Goal: Task Accomplishment & Management: Manage account settings

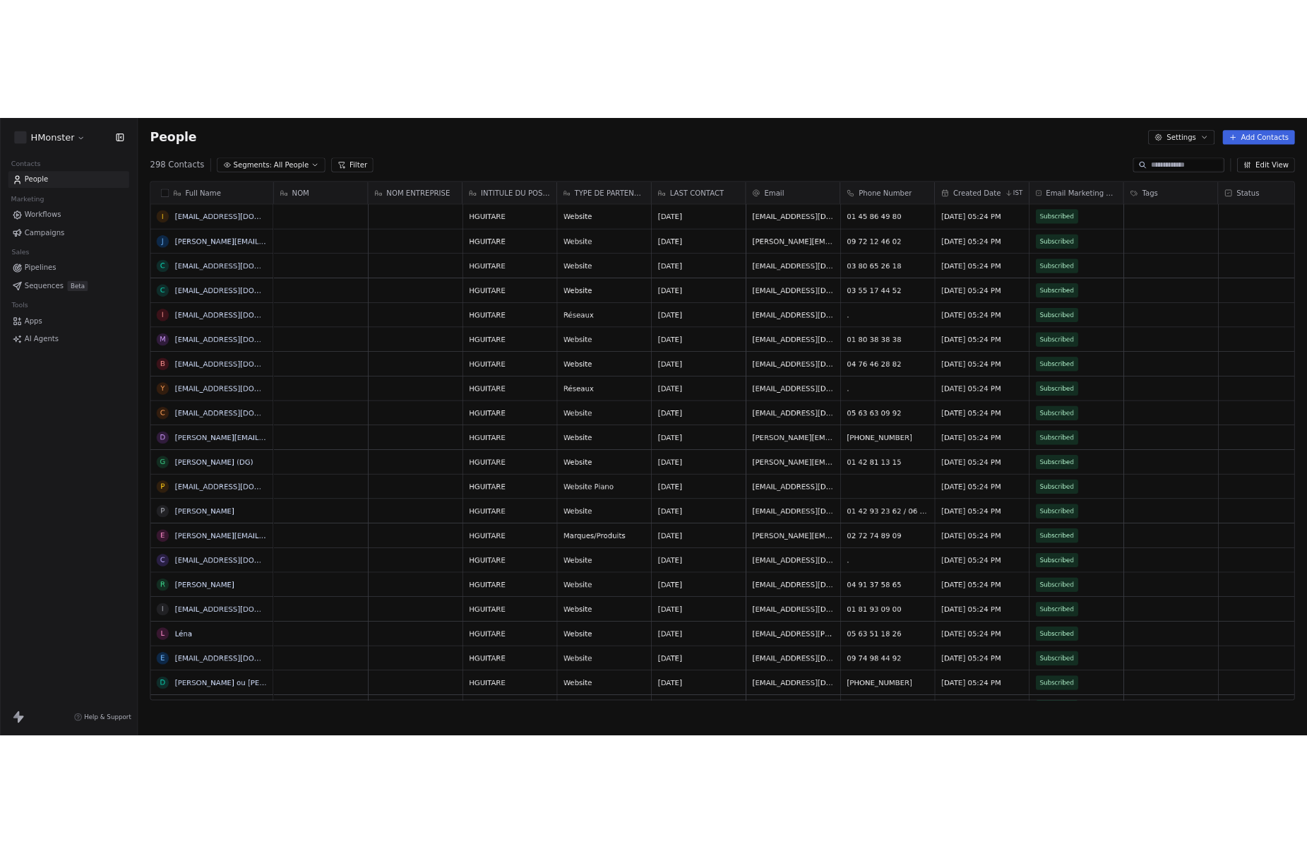
scroll to position [741, 1607]
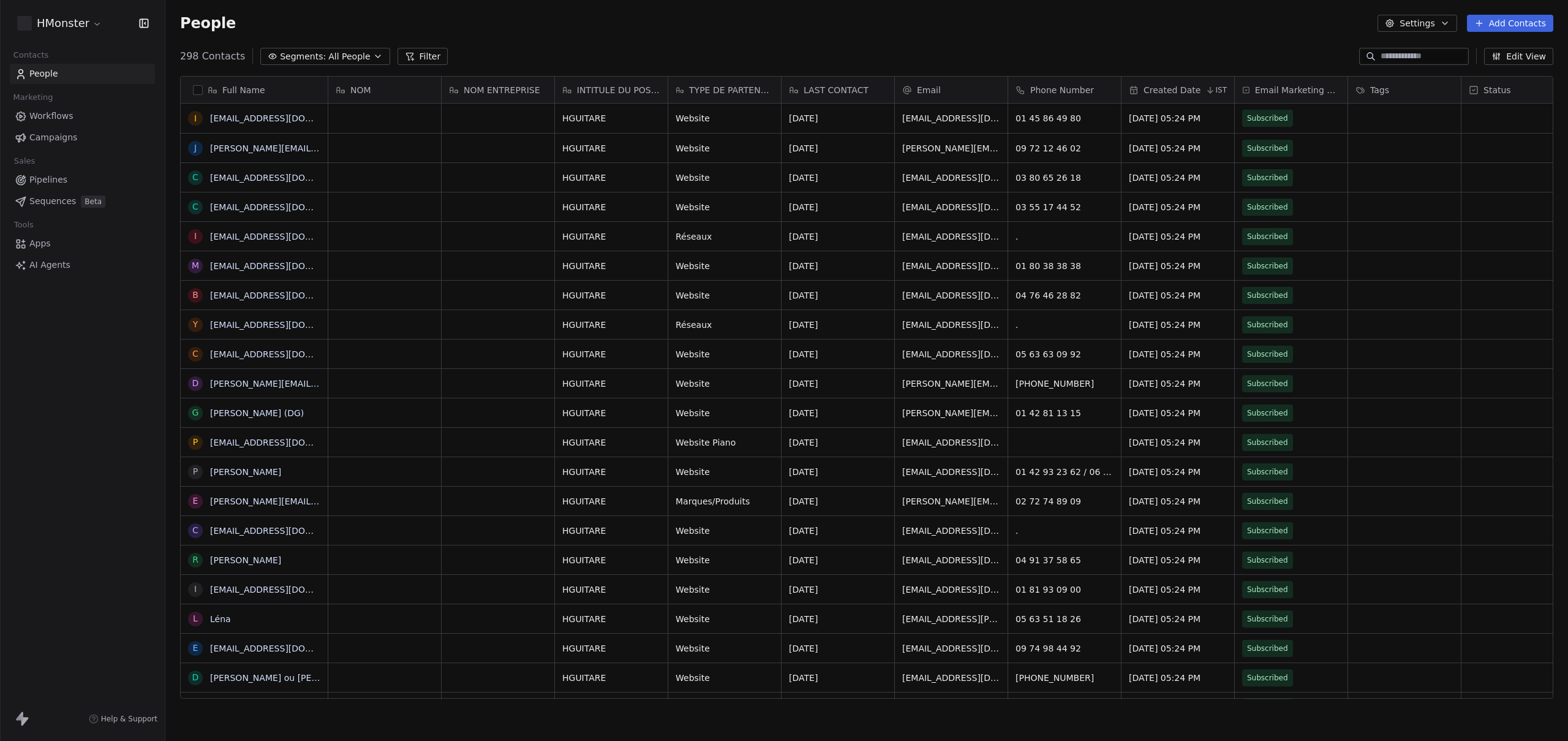
click at [578, 15] on div "People Settings Add Contacts" at bounding box center [866, 23] width 1373 height 17
click at [1517, 23] on button "Add Contacts" at bounding box center [1511, 23] width 87 height 17
click at [1482, 49] on span "Create new contact" at bounding box center [1513, 49] width 84 height 13
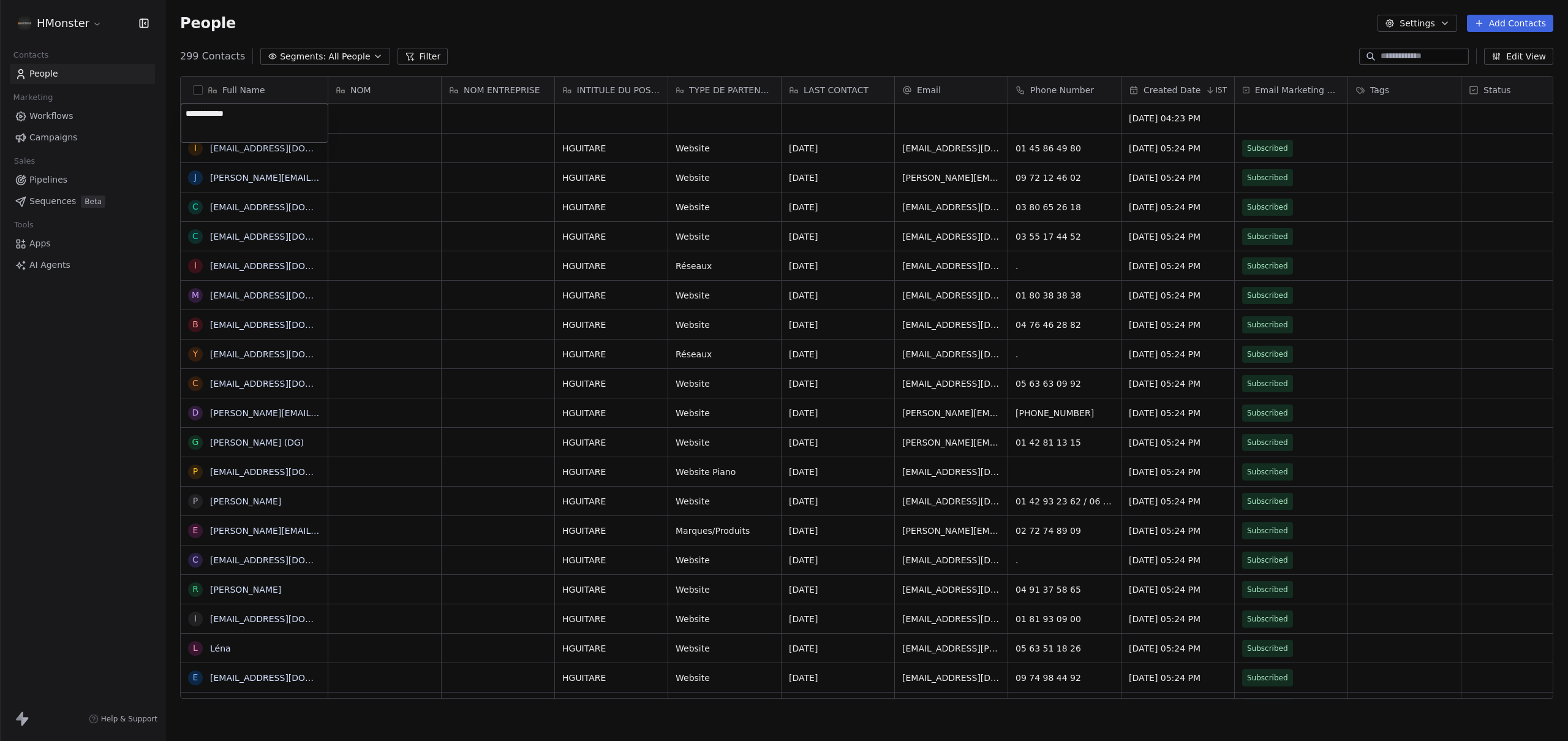
type textarea "**********"
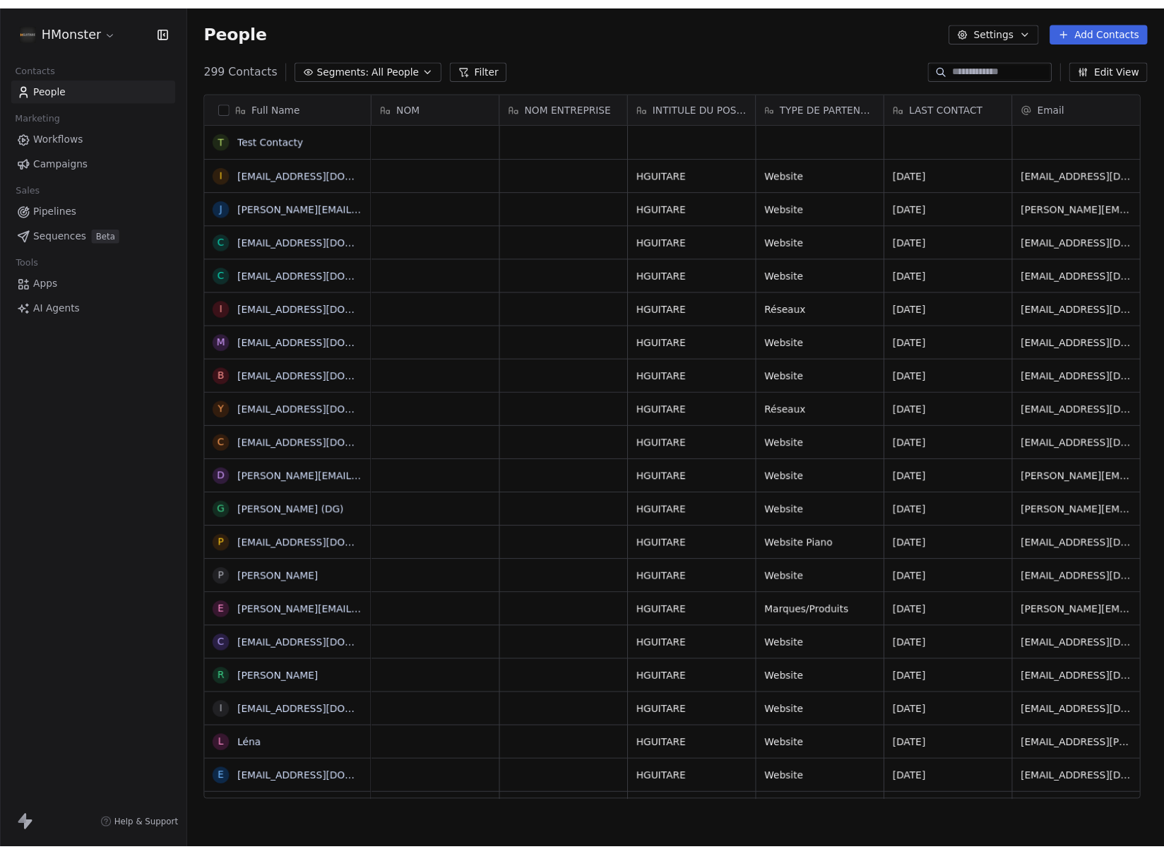
scroll to position [741, 963]
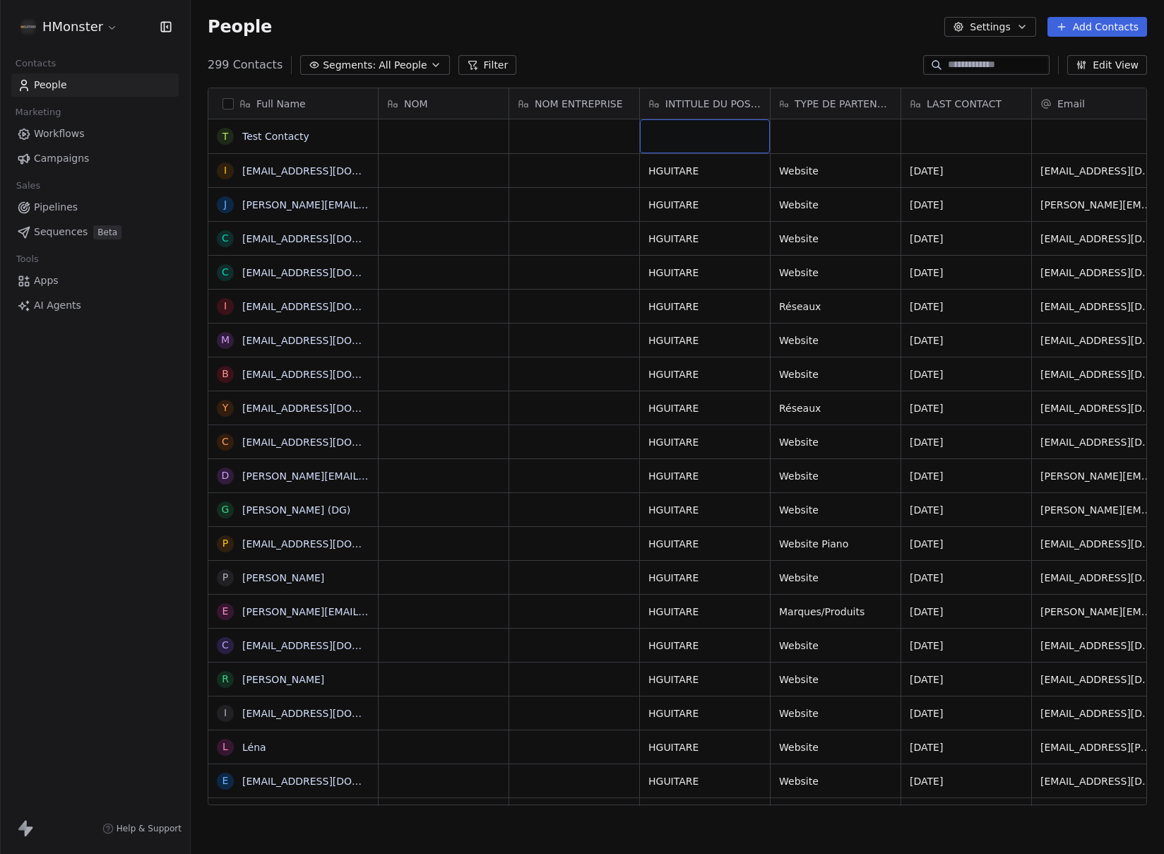
click at [679, 131] on div "grid" at bounding box center [705, 136] width 130 height 34
type textarea "******"
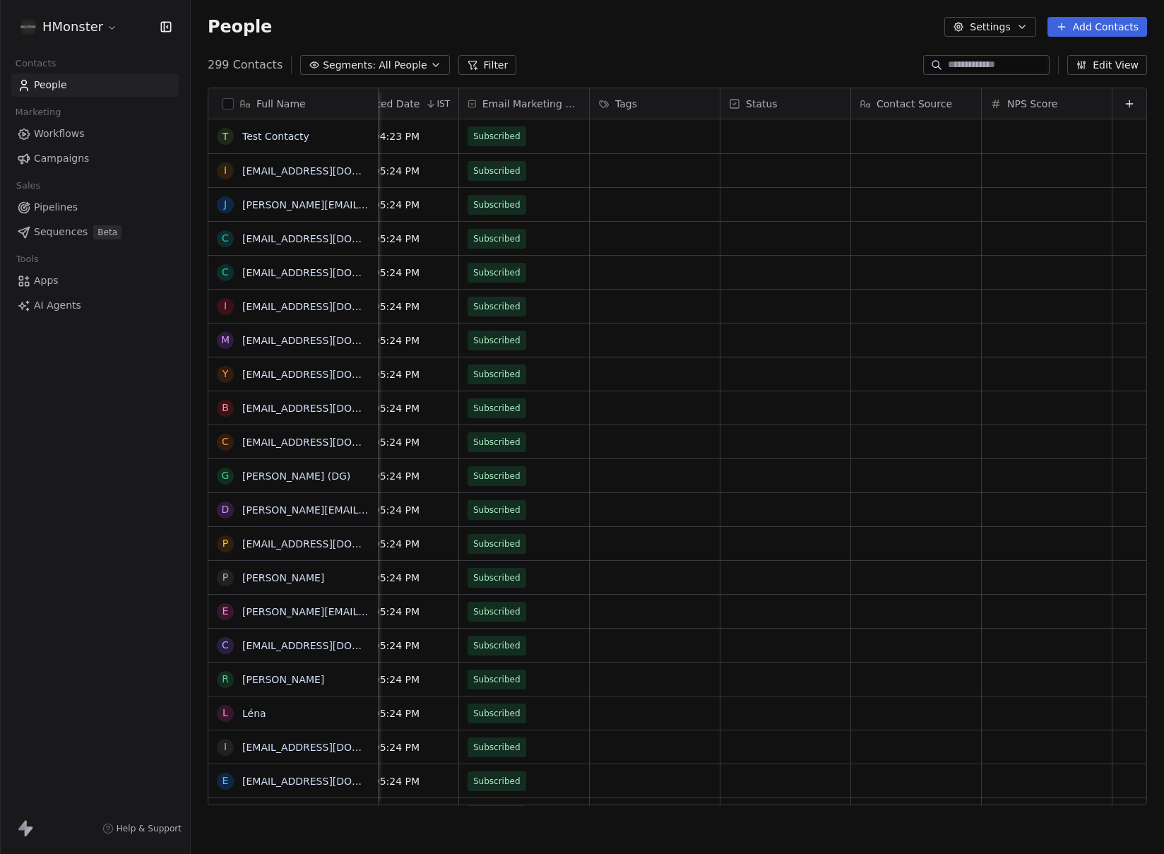
scroll to position [0, 0]
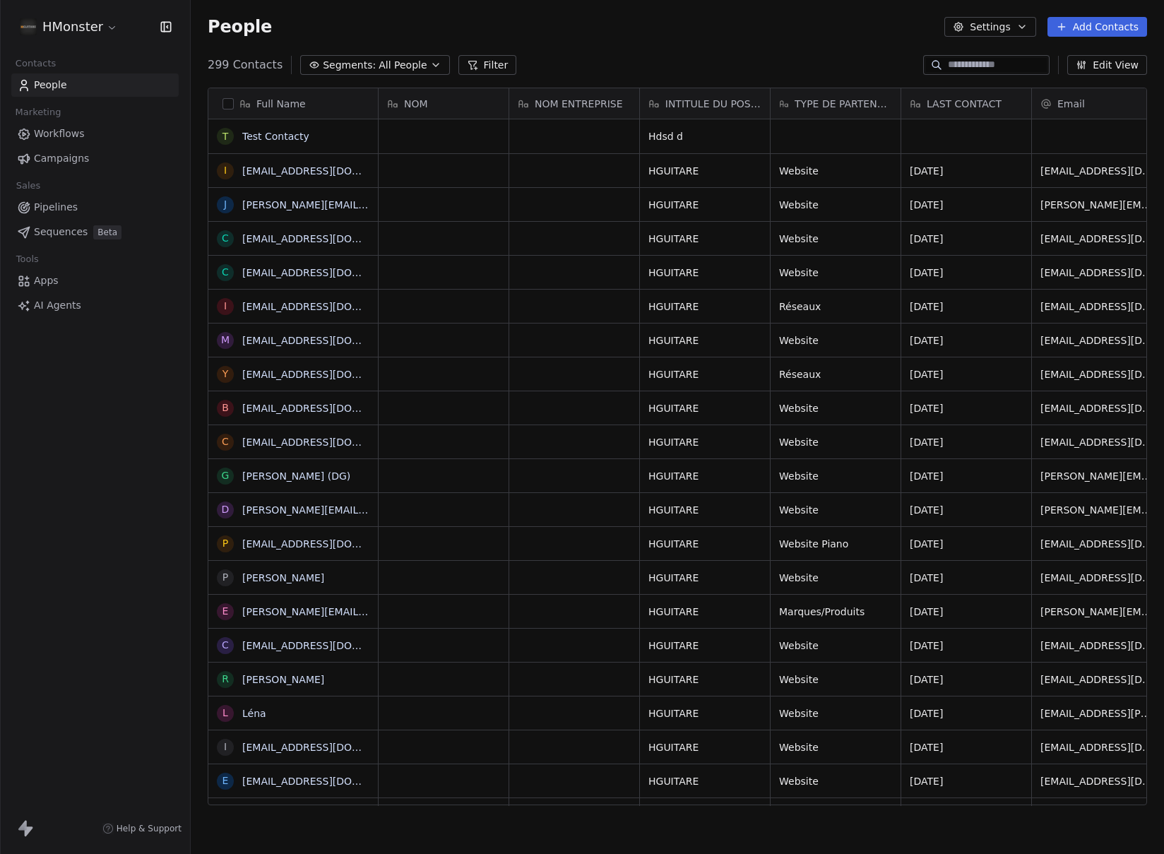
click at [80, 30] on html "HMonster Contacts People Marketing Workflows Campaigns Sales Pipelines Sequence…" at bounding box center [582, 427] width 1164 height 854
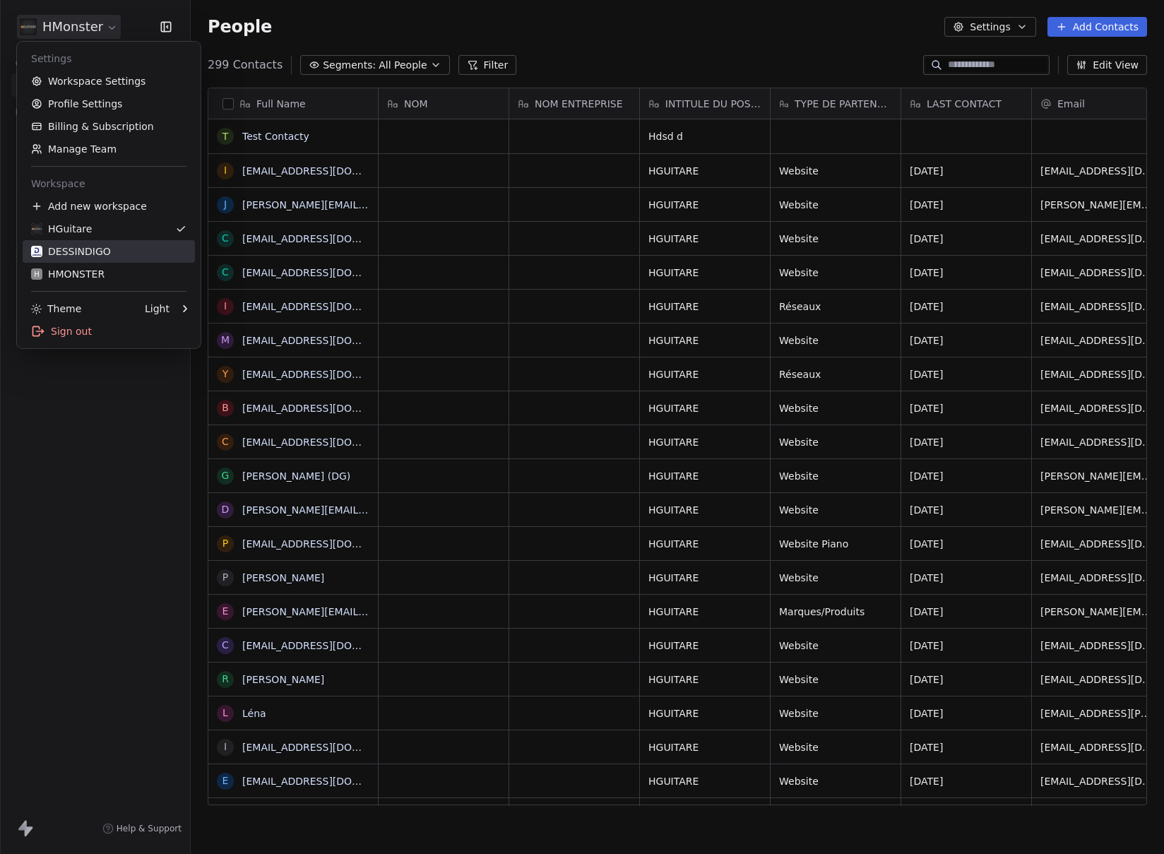
drag, startPoint x: 76, startPoint y: 253, endPoint x: 66, endPoint y: 256, distance: 11.0
click at [76, 252] on div "DESSINDIGO" at bounding box center [71, 251] width 80 height 14
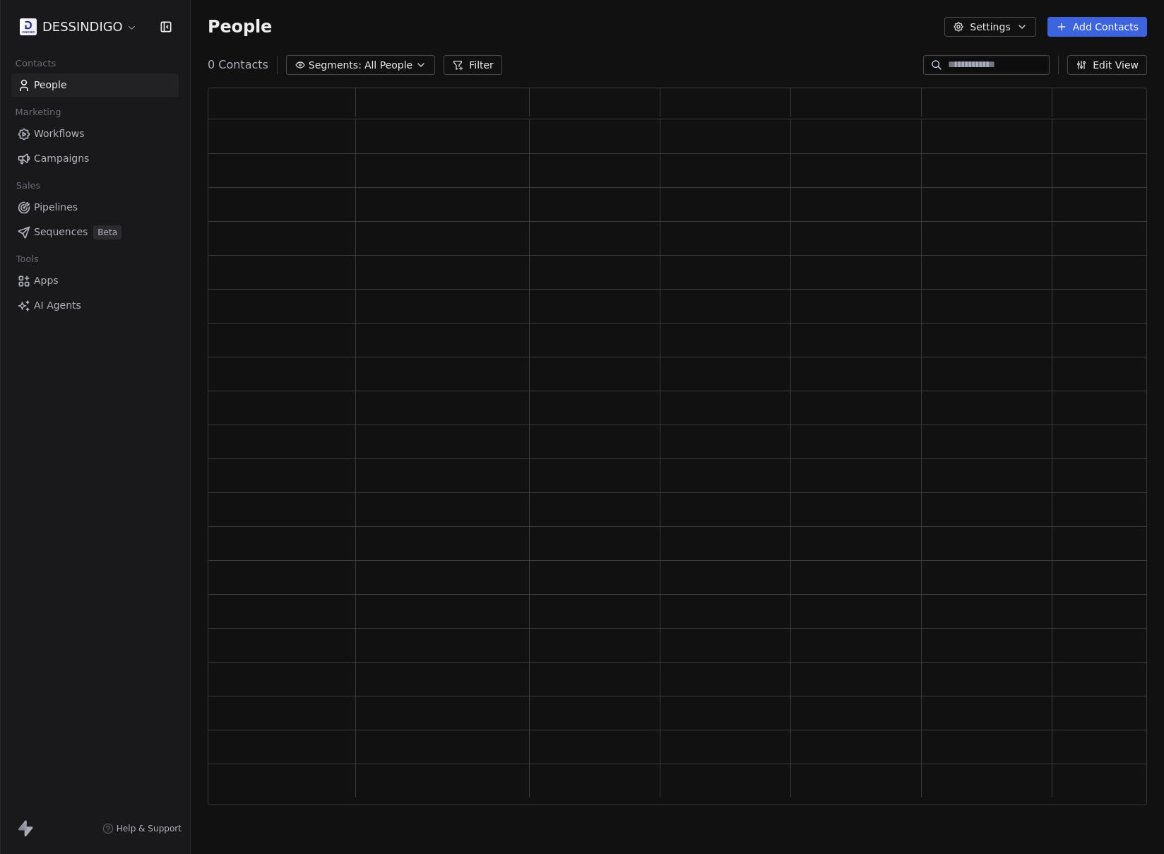
scroll to position [707, 929]
click at [768, 27] on div "People Settings Add Contacts" at bounding box center [677, 27] width 939 height 20
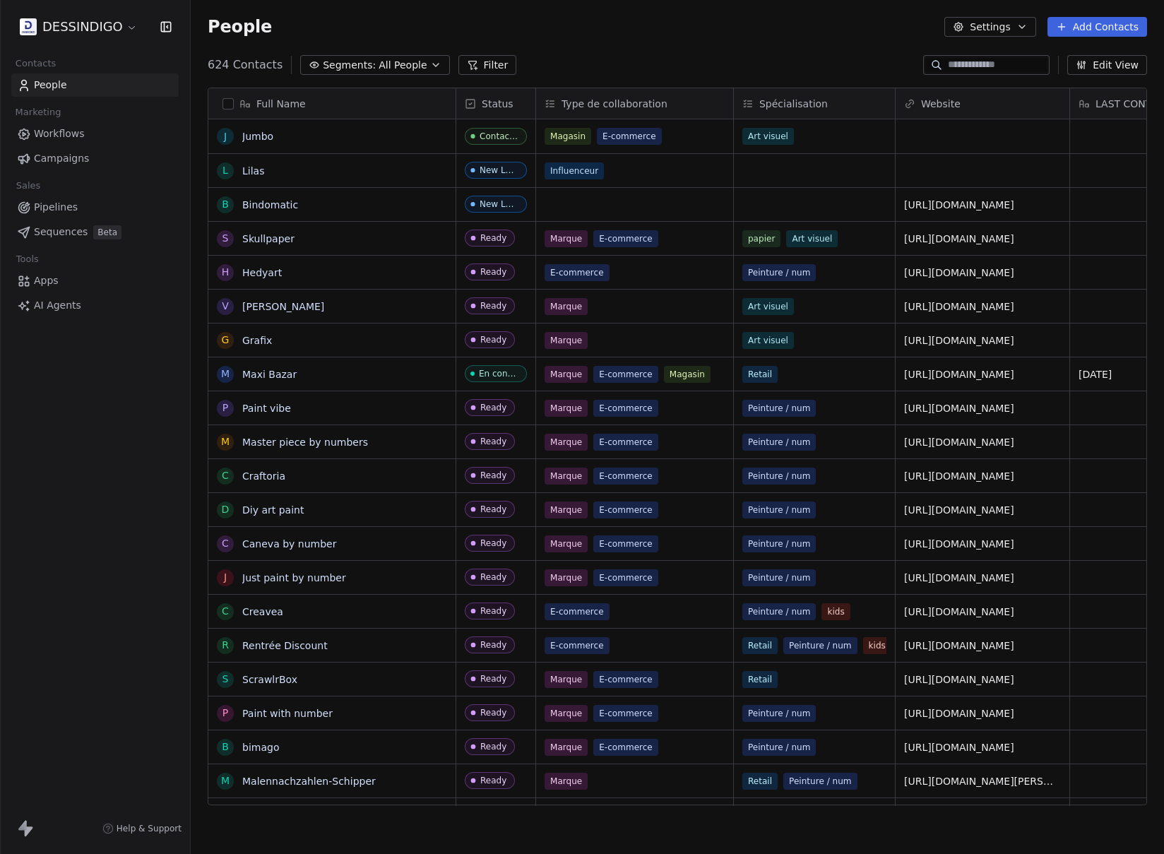
scroll to position [741, 963]
drag, startPoint x: 655, startPoint y: 54, endPoint x: 939, endPoint y: 58, distance: 283.2
click at [657, 55] on div "624 Contacts Segments: All People Filter Edit View" at bounding box center [677, 65] width 973 height 23
drag, startPoint x: 1090, startPoint y: 36, endPoint x: 1082, endPoint y: 47, distance: 14.1
click at [1090, 37] on div "People Settings Add Contacts" at bounding box center [677, 27] width 973 height 54
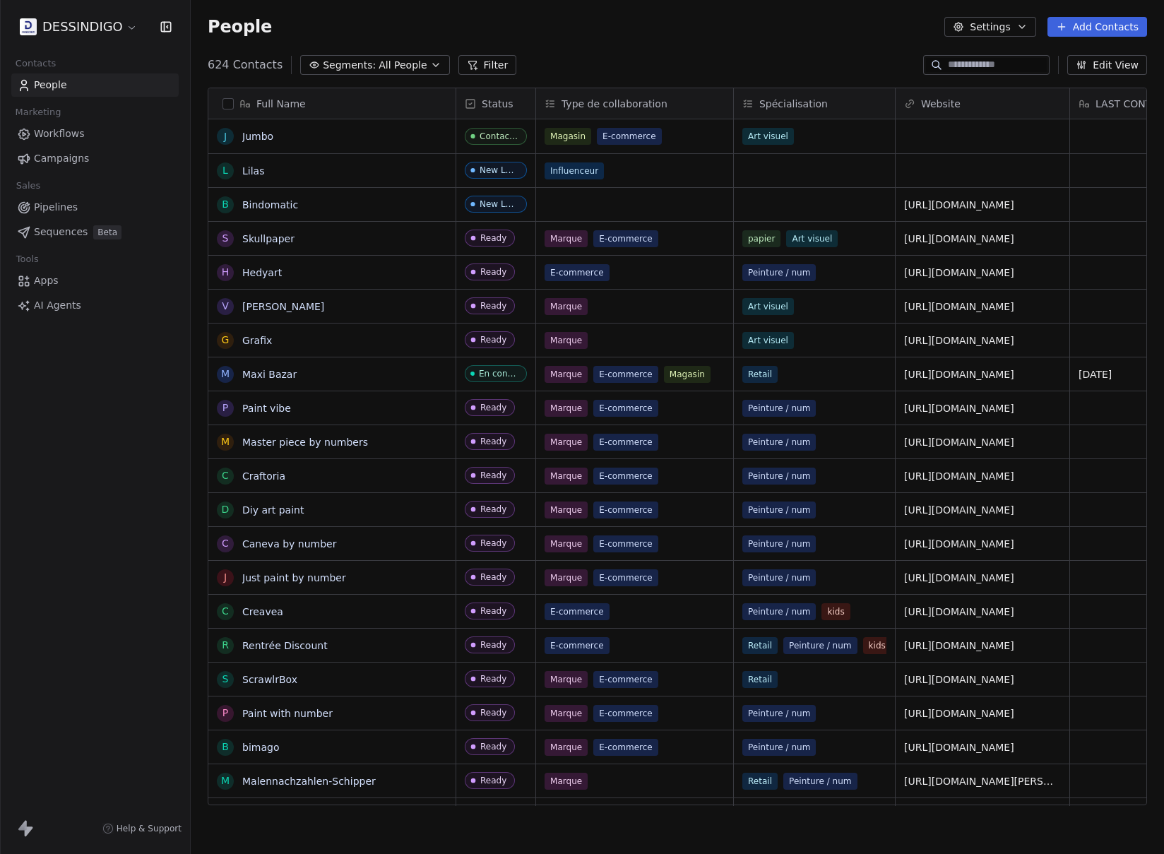
click at [1084, 23] on button "Add Contacts" at bounding box center [1097, 27] width 100 height 20
click at [1052, 61] on div "Create new contact" at bounding box center [1093, 57] width 114 height 15
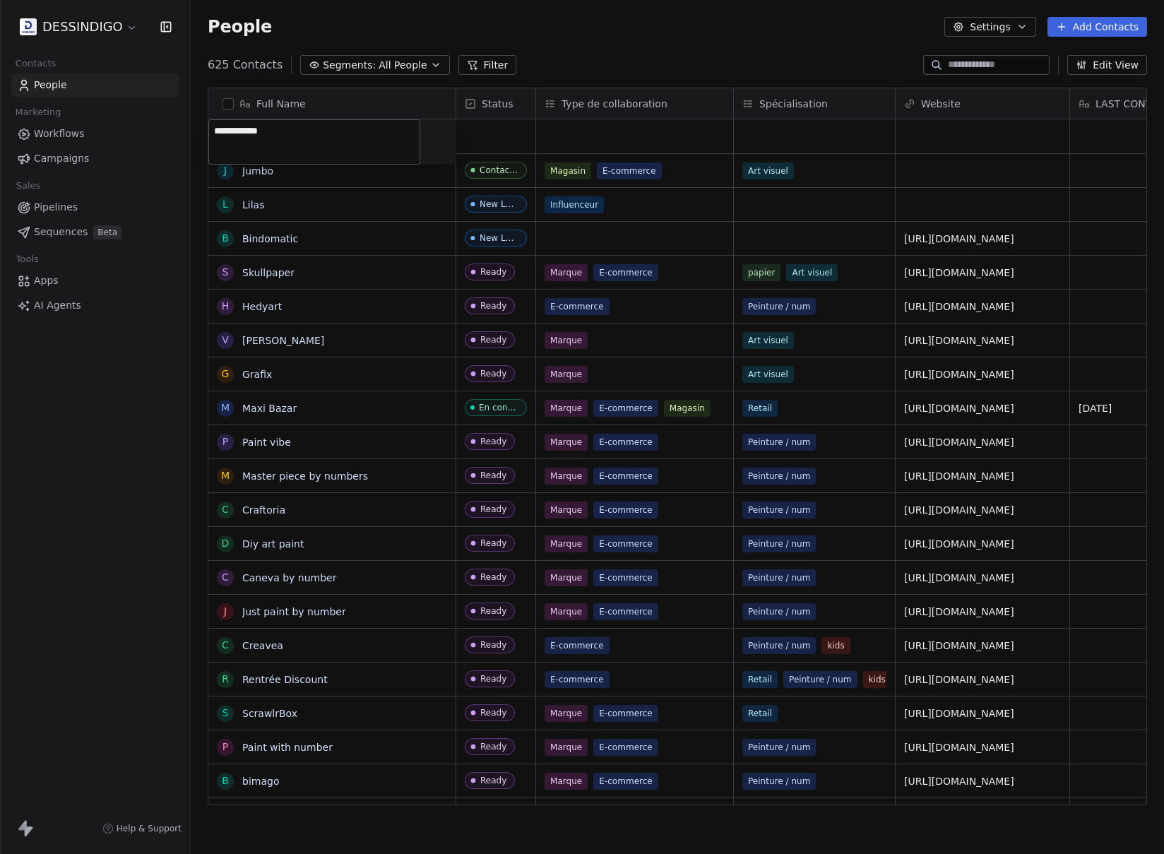
type textarea "**********"
click at [482, 136] on div "grid" at bounding box center [495, 136] width 79 height 34
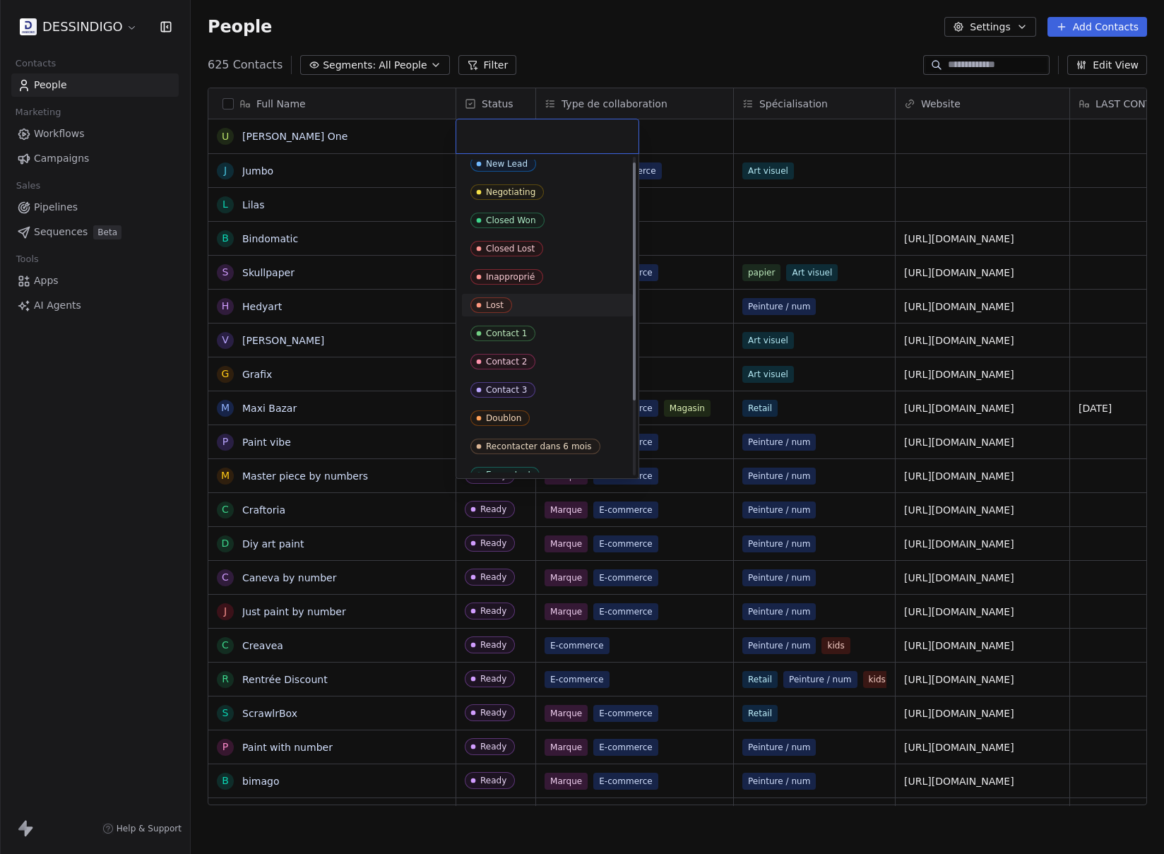
scroll to position [105, 0]
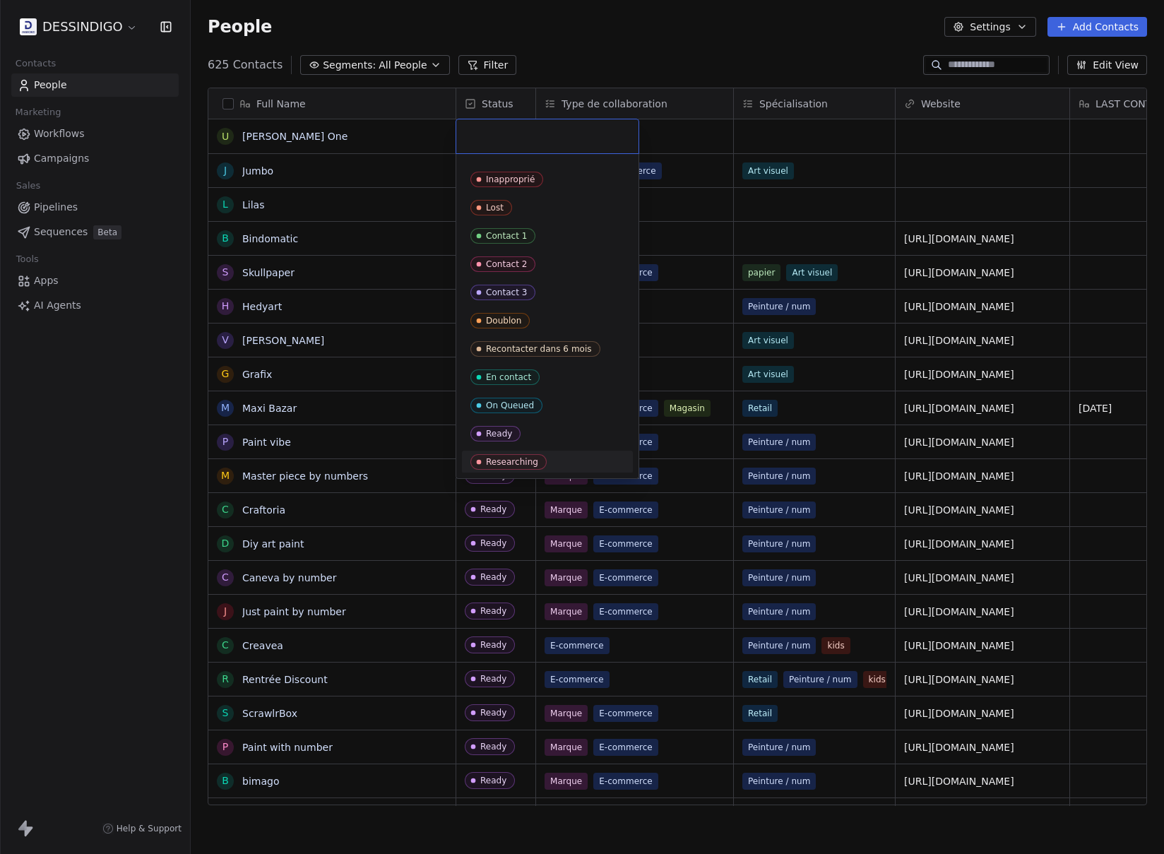
click at [529, 463] on div "Researching" at bounding box center [512, 462] width 52 height 10
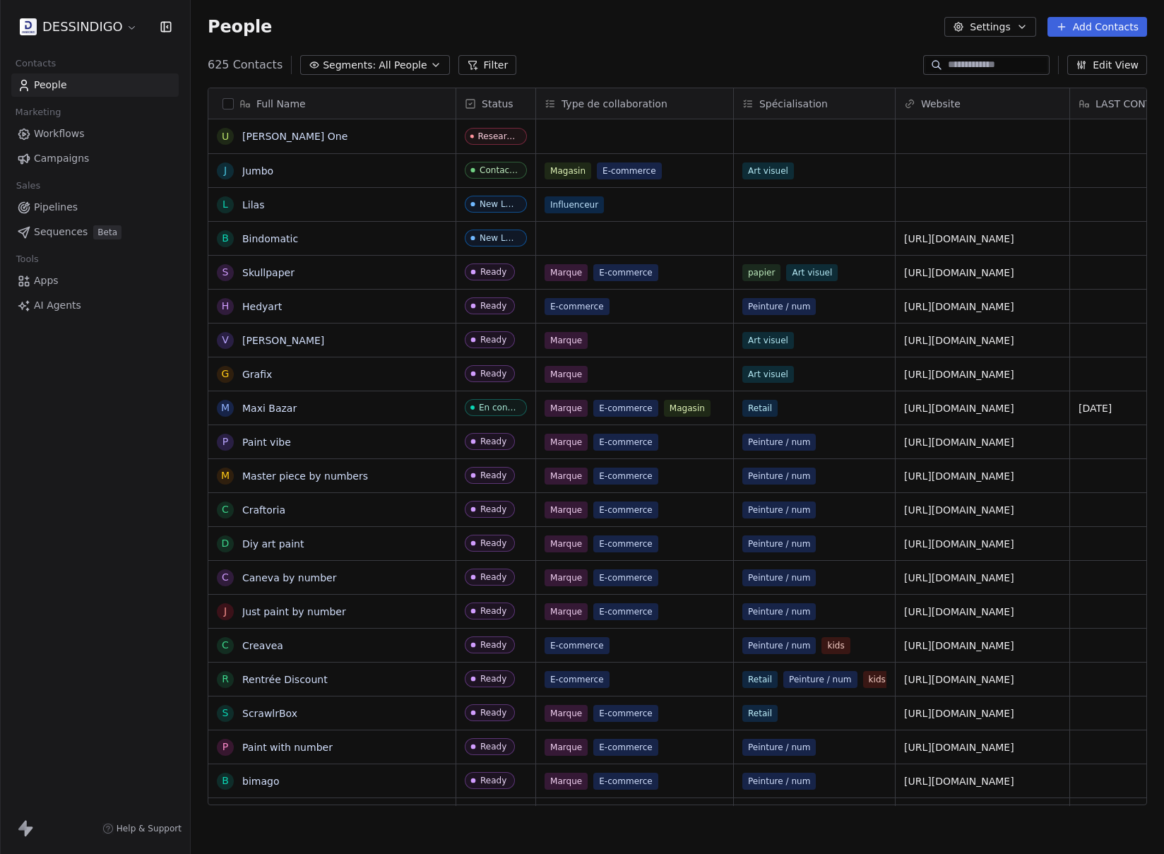
click at [653, 76] on div "625 Contacts Segments: All People Filter Edit View" at bounding box center [677, 65] width 973 height 23
click at [941, 140] on div "grid" at bounding box center [983, 136] width 174 height 34
type input "*"
type input "**"
click at [1051, 239] on html "DESSINDIGO Contacts People Marketing Workflows Campaigns Sales Pipelines Sequen…" at bounding box center [582, 427] width 1164 height 854
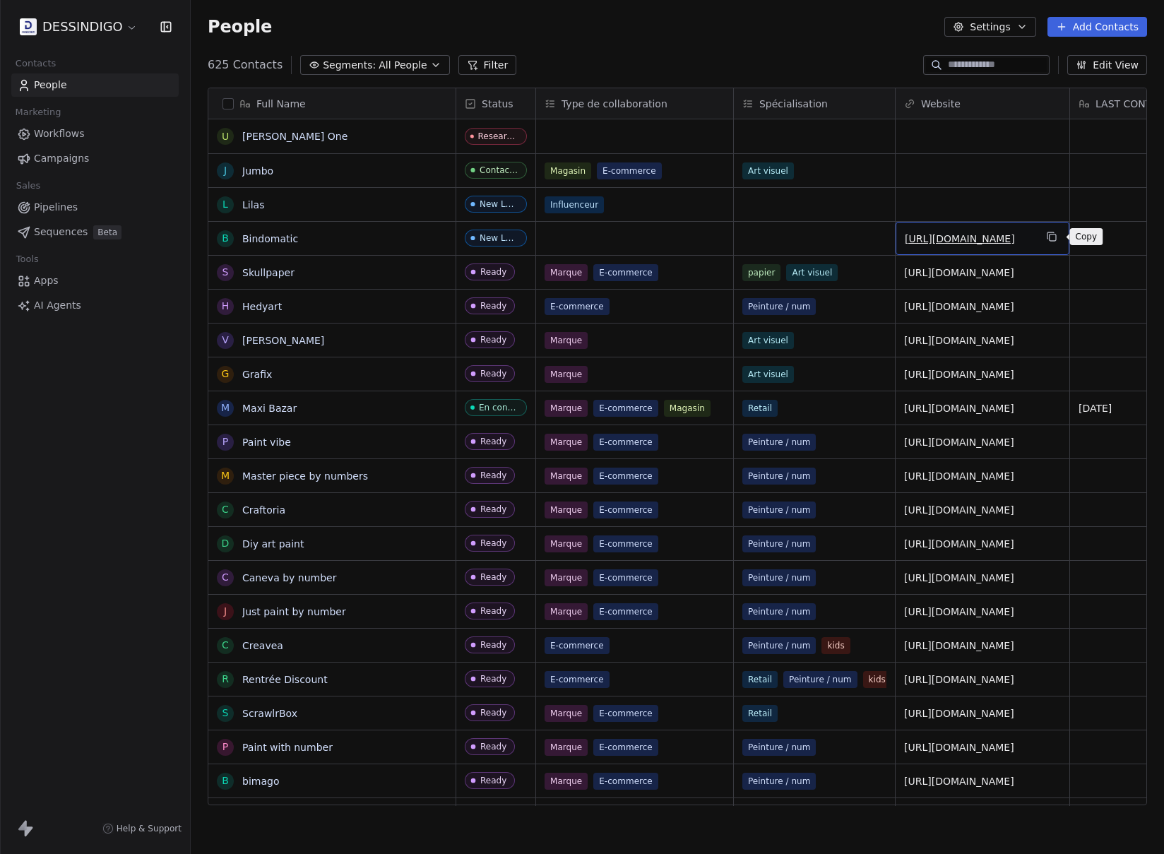
click at [1052, 234] on icon "grid" at bounding box center [1051, 236] width 11 height 11
click at [932, 133] on div "grid" at bounding box center [983, 136] width 174 height 34
type input "**********"
click at [834, 52] on html "DESSINDIGO Contacts People Marketing Workflows Campaigns Sales Pipelines Sequen…" at bounding box center [582, 427] width 1164 height 854
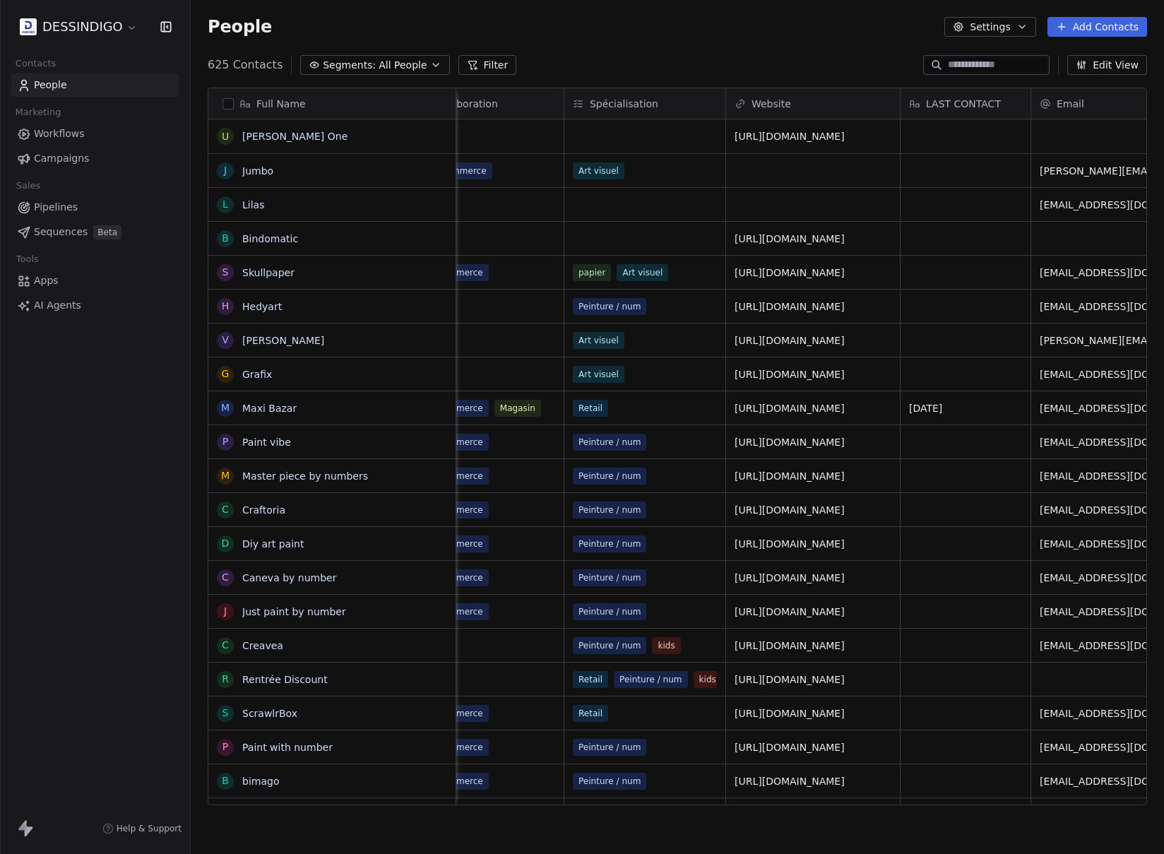
scroll to position [0, 0]
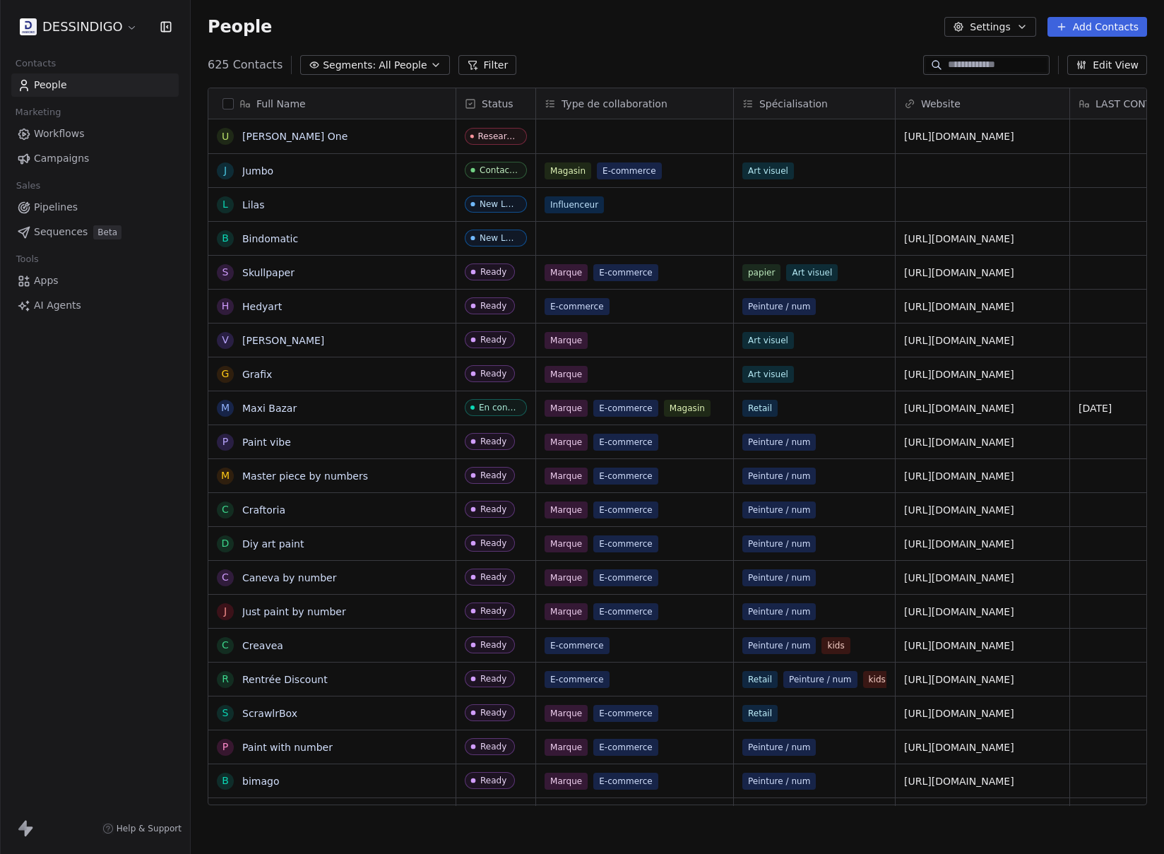
drag, startPoint x: 615, startPoint y: 47, endPoint x: 598, endPoint y: 45, distance: 17.7
click at [614, 47] on div "People Settings Add Contacts" at bounding box center [677, 27] width 973 height 54
click at [372, 56] on button "Segments: All People" at bounding box center [374, 65] width 149 height 20
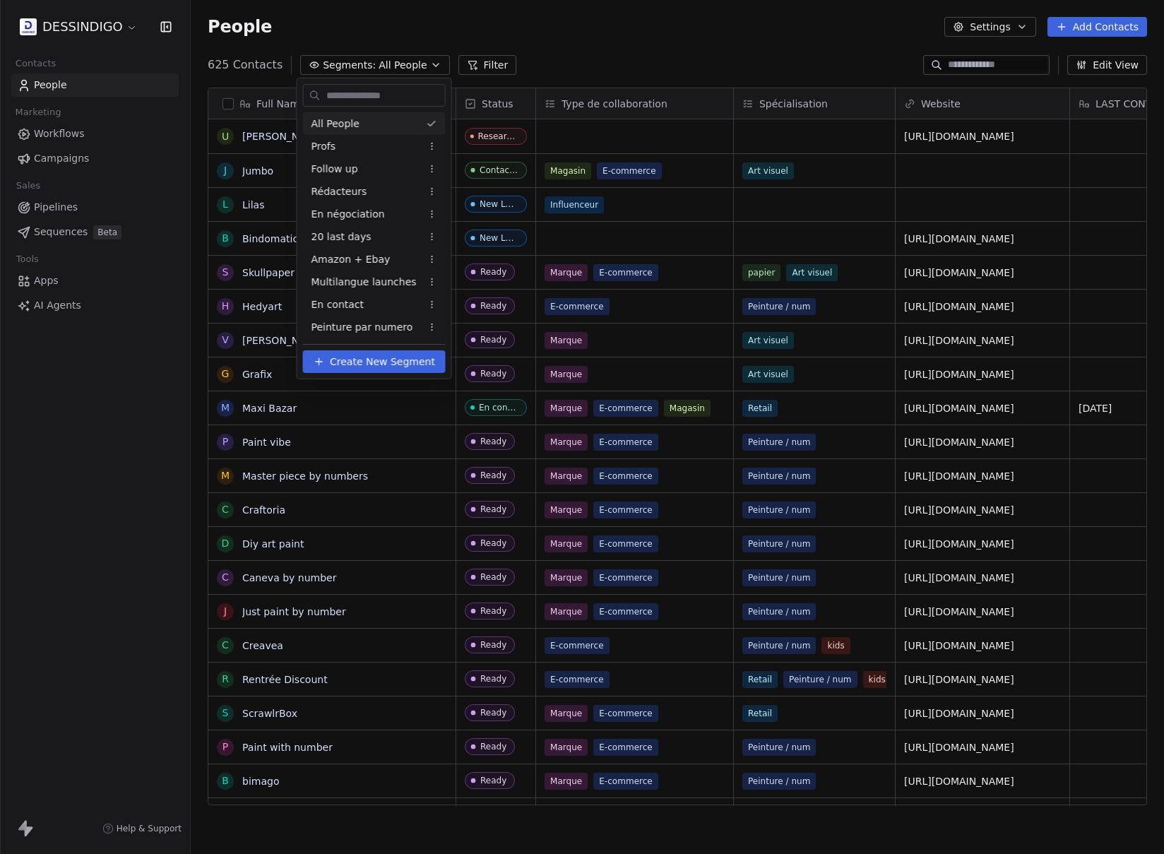
drag, startPoint x: 578, startPoint y: 60, endPoint x: 557, endPoint y: 64, distance: 22.2
click at [578, 60] on html "DESSINDIGO Contacts People Marketing Workflows Campaigns Sales Pipelines Sequen…" at bounding box center [582, 427] width 1164 height 854
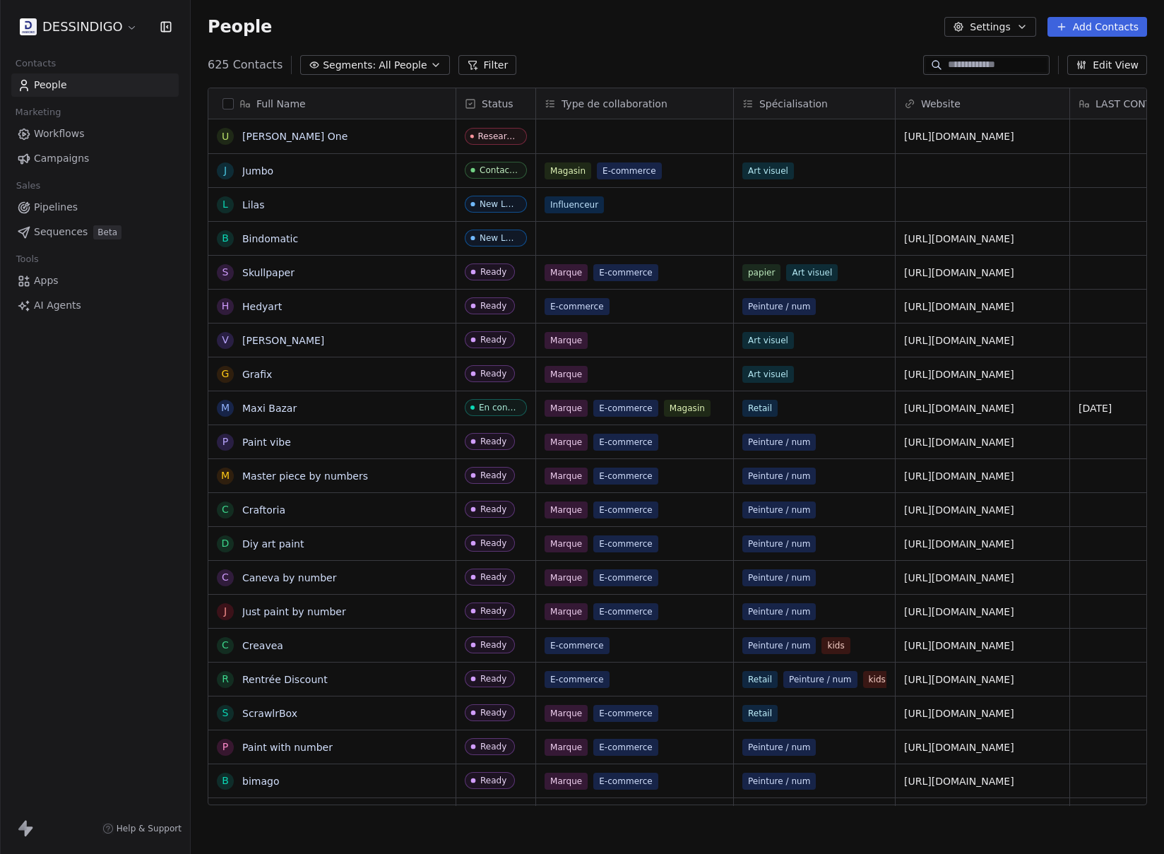
click at [482, 67] on button "Filter" at bounding box center [487, 65] width 59 height 20
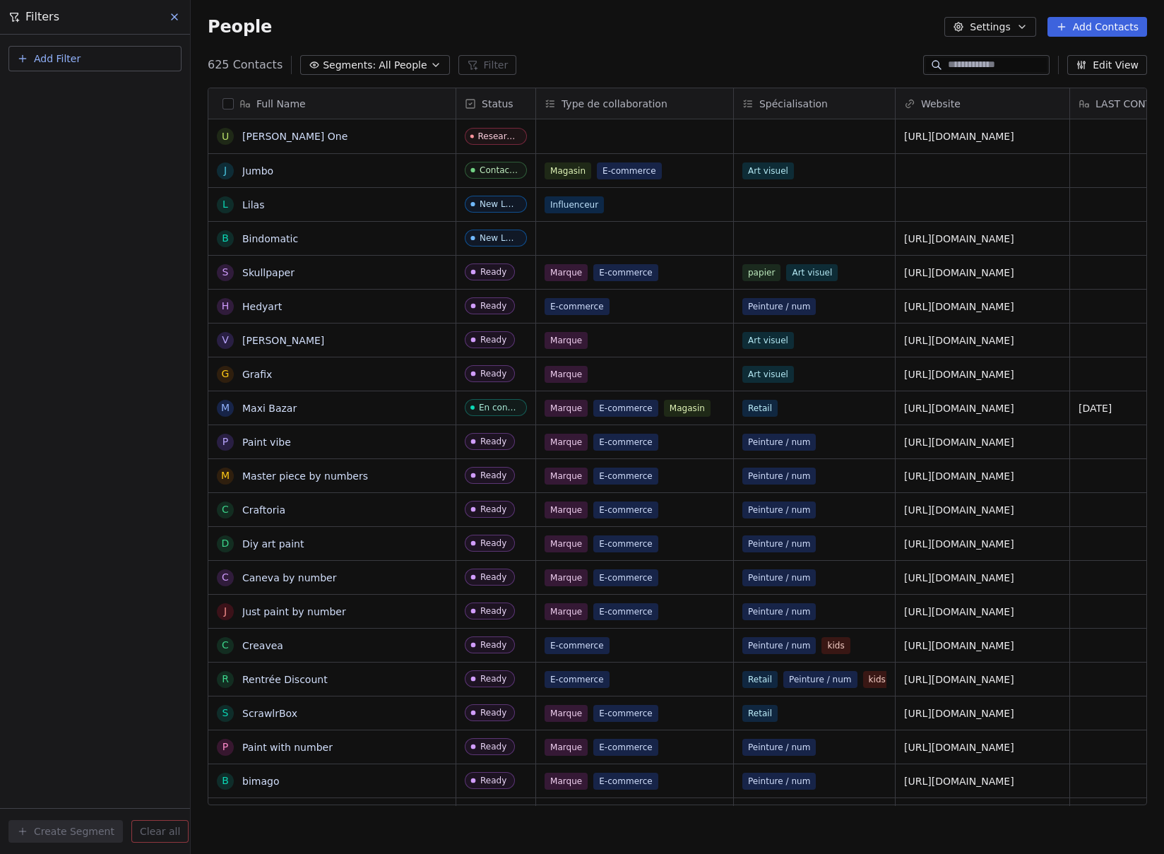
click at [54, 52] on span "Add Filter" at bounding box center [57, 59] width 47 height 15
click at [77, 91] on span "Contact properties" at bounding box center [69, 92] width 92 height 15
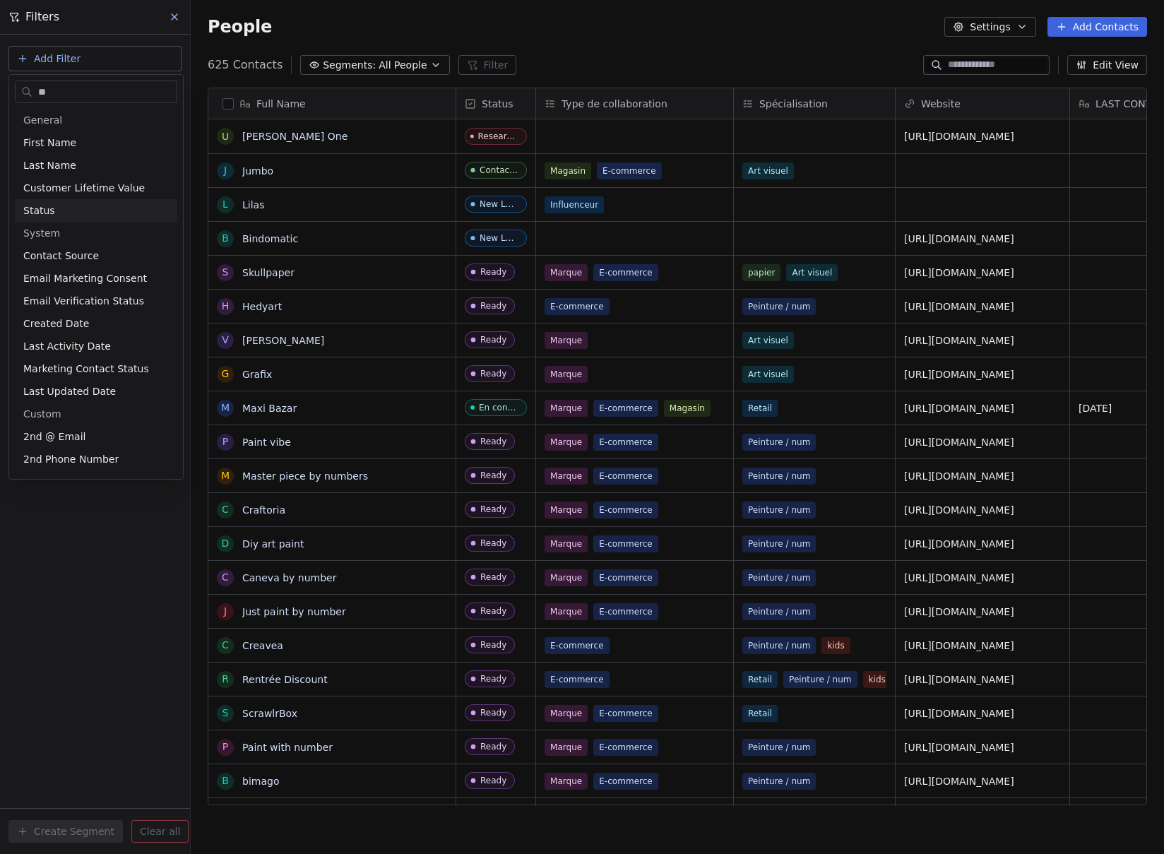
type input "**"
click at [46, 211] on span "Status" at bounding box center [39, 210] width 32 height 14
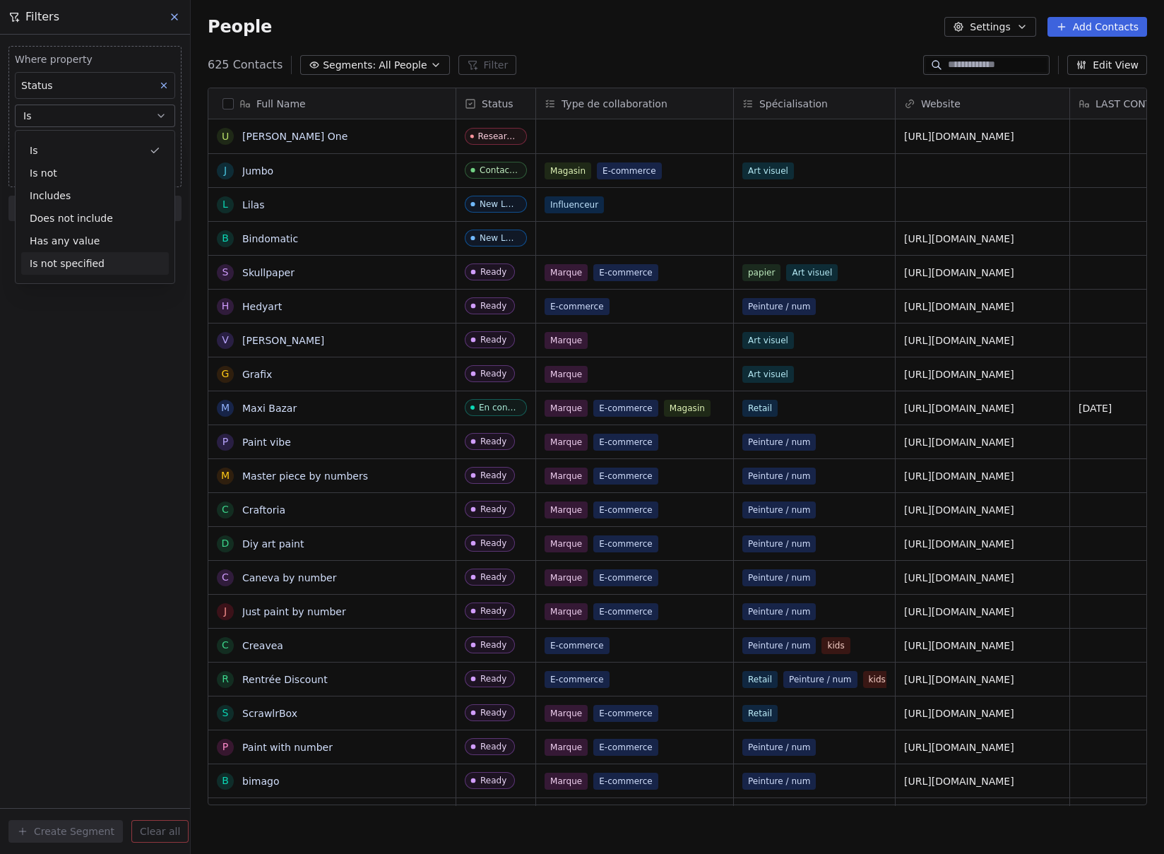
drag, startPoint x: 65, startPoint y: 416, endPoint x: 58, endPoint y: 321, distance: 94.9
click at [64, 415] on div "Where property Status Is Select Status Add filter to this group Add another fil…" at bounding box center [95, 444] width 190 height 819
click at [48, 148] on body "DESSINDIGO Contacts People Marketing Workflows Campaigns Sales Pipelines Sequen…" at bounding box center [582, 427] width 1164 height 854
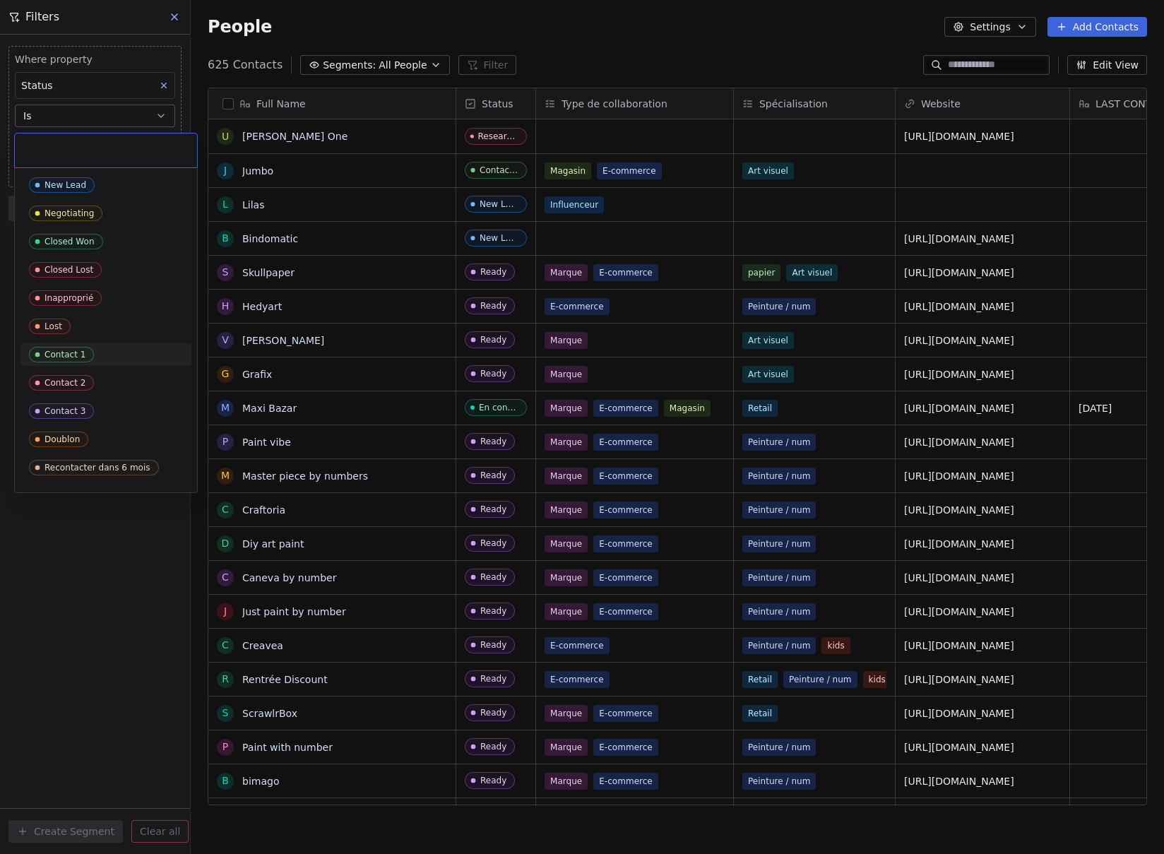
scroll to position [105, 0]
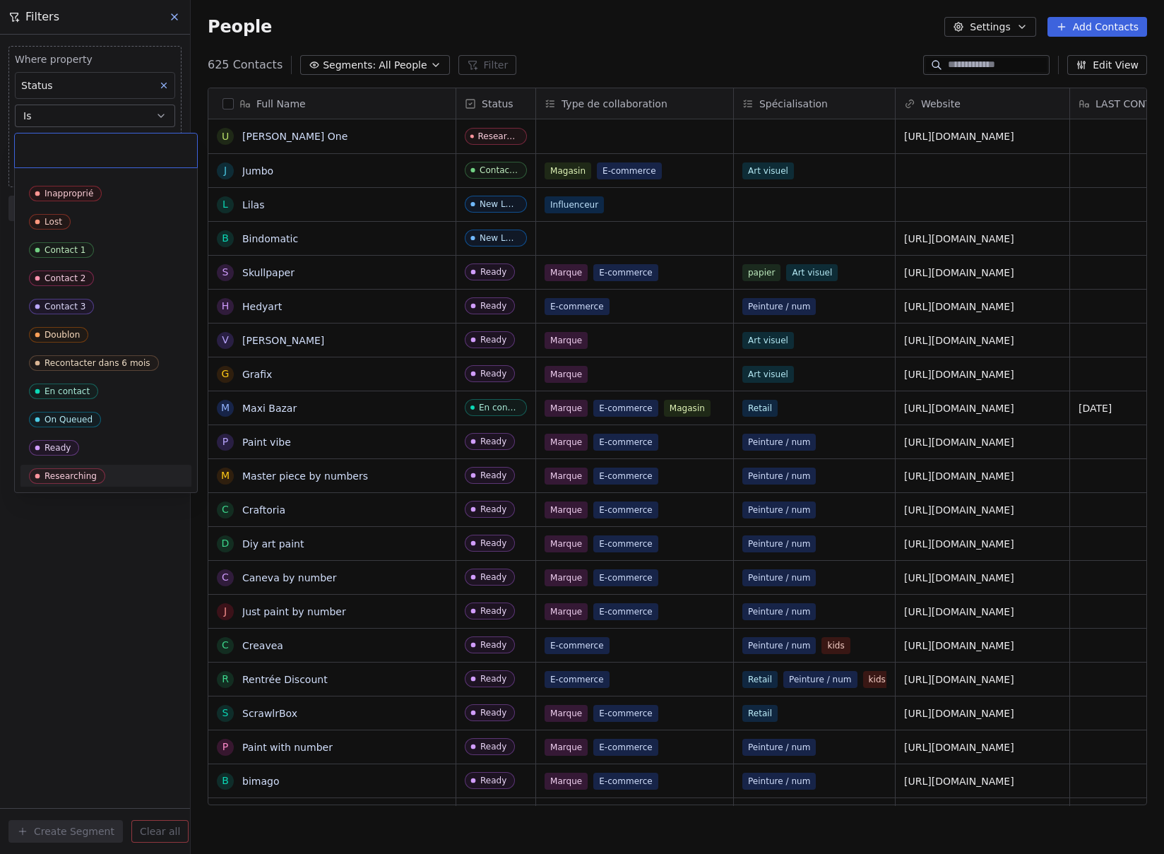
click at [79, 472] on div "Researching" at bounding box center [70, 476] width 52 height 10
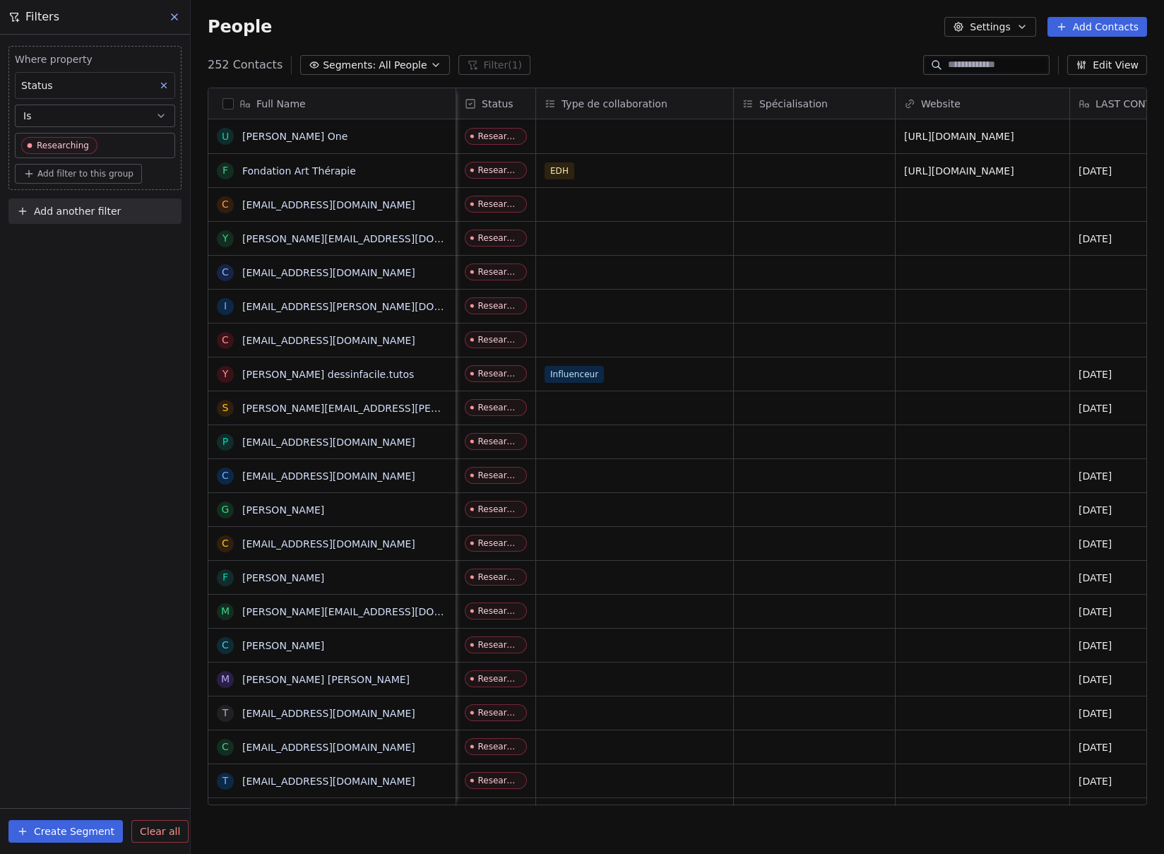
scroll to position [0, 198]
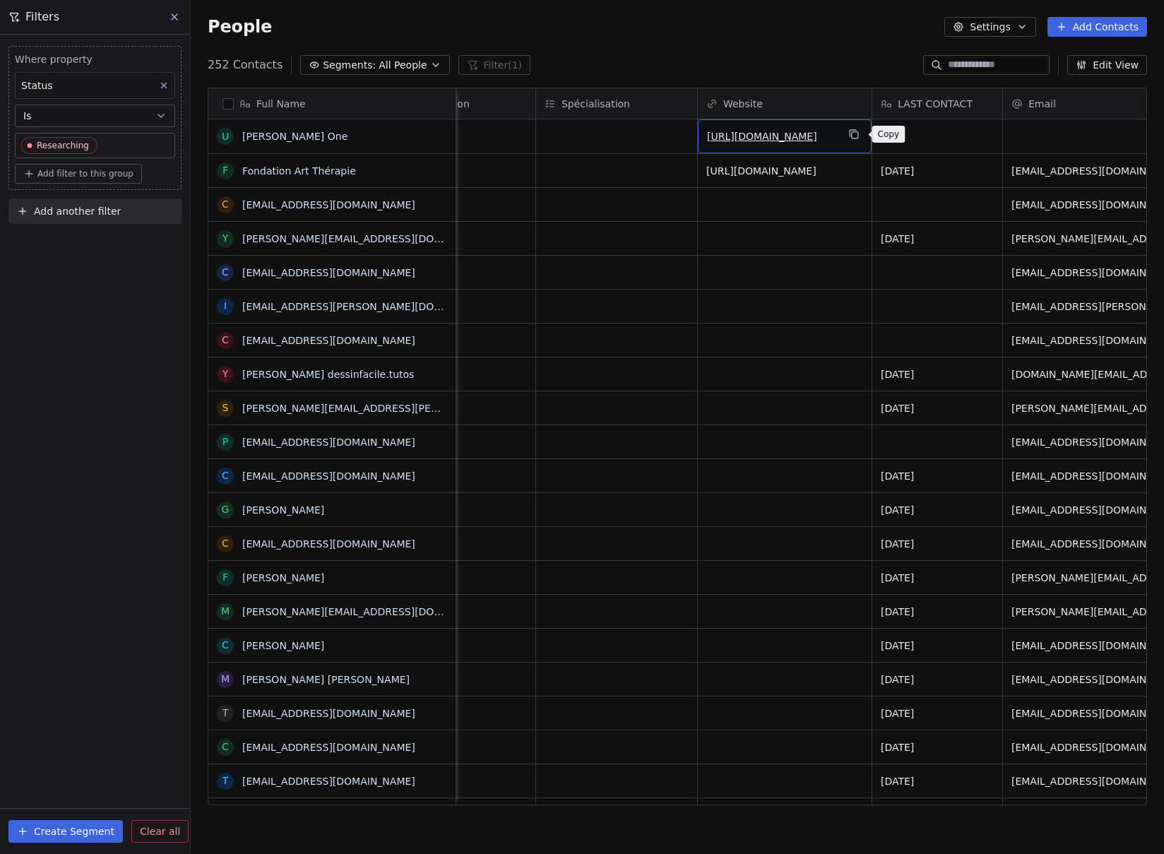
click at [848, 139] on button "grid" at bounding box center [853, 134] width 17 height 17
type input "**********"
click at [412, 272] on span "[EMAIL_ADDRESS][DOMAIN_NAME]" at bounding box center [344, 273] width 203 height 14
click at [92, 297] on html "DESSINDIGO Contacts People Marketing Workflows Campaigns Sales Pipelines Sequen…" at bounding box center [582, 427] width 1164 height 854
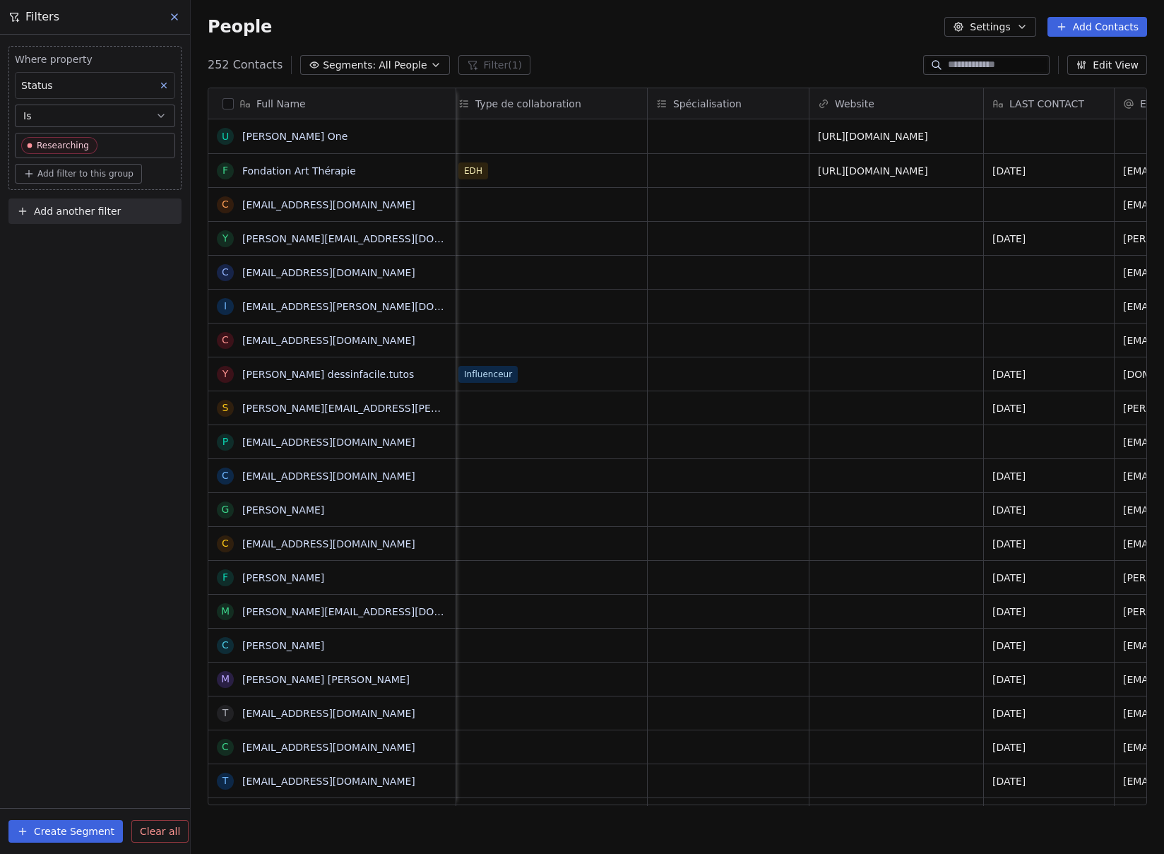
scroll to position [0, 0]
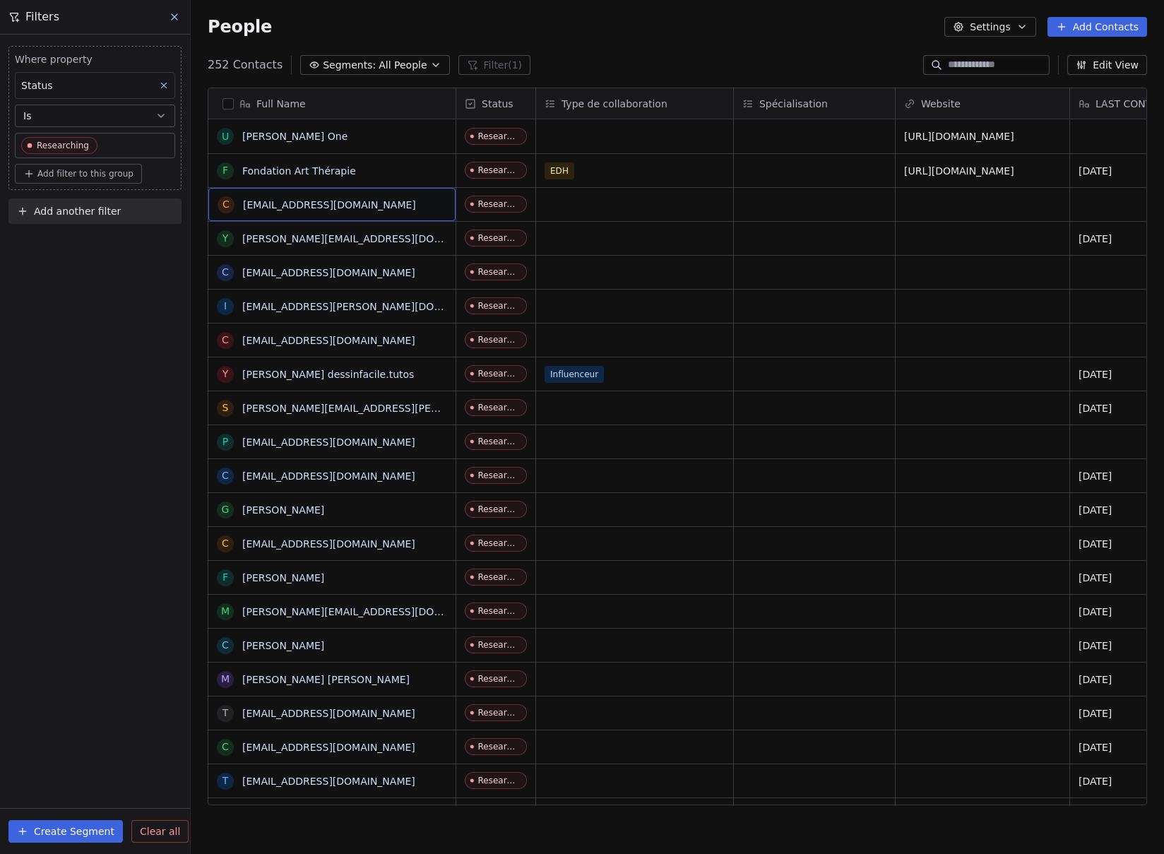
drag, startPoint x: 411, startPoint y: 202, endPoint x: 421, endPoint y: 202, distance: 9.9
click at [421, 206] on span "[EMAIL_ADDRESS][DOMAIN_NAME]" at bounding box center [344, 205] width 203 height 14
drag, startPoint x: 138, startPoint y: 328, endPoint x: 104, endPoint y: 307, distance: 40.0
click at [138, 328] on html "DESSINDIGO Contacts People Marketing Workflows Campaigns Sales Pipelines Sequen…" at bounding box center [582, 427] width 1164 height 854
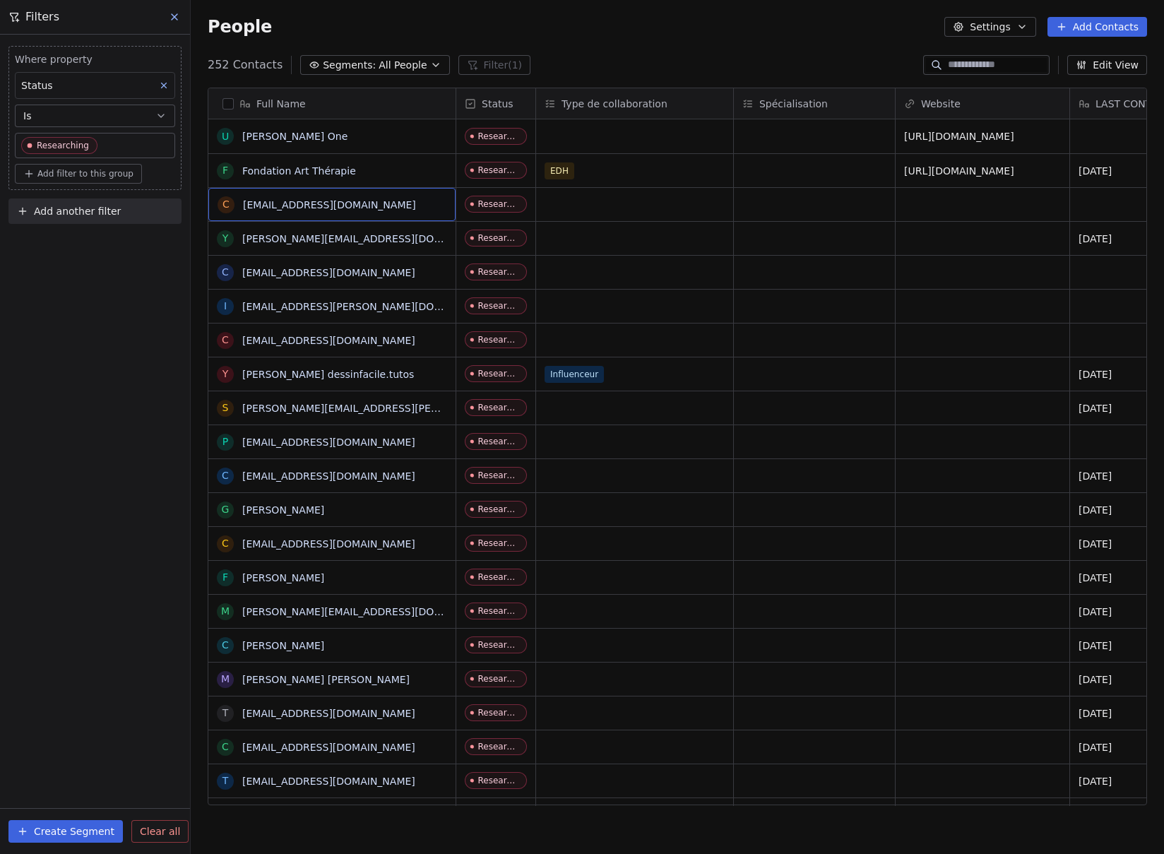
drag, startPoint x: 425, startPoint y: 204, endPoint x: 234, endPoint y: 208, distance: 190.7
click at [340, 202] on link "[EMAIL_ADDRESS][DOMAIN_NAME]" at bounding box center [328, 204] width 173 height 11
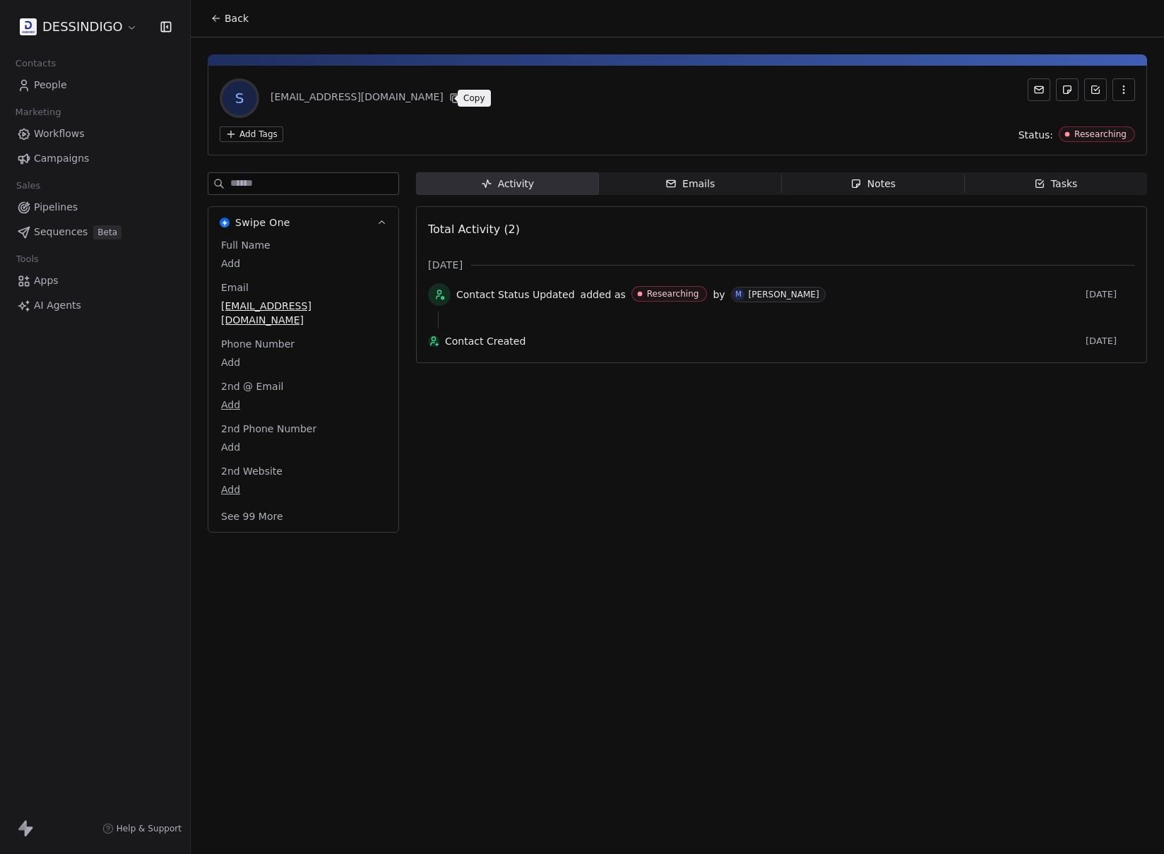
drag, startPoint x: 441, startPoint y: 100, endPoint x: 448, endPoint y: 106, distance: 9.0
click at [449, 100] on icon at bounding box center [454, 98] width 11 height 11
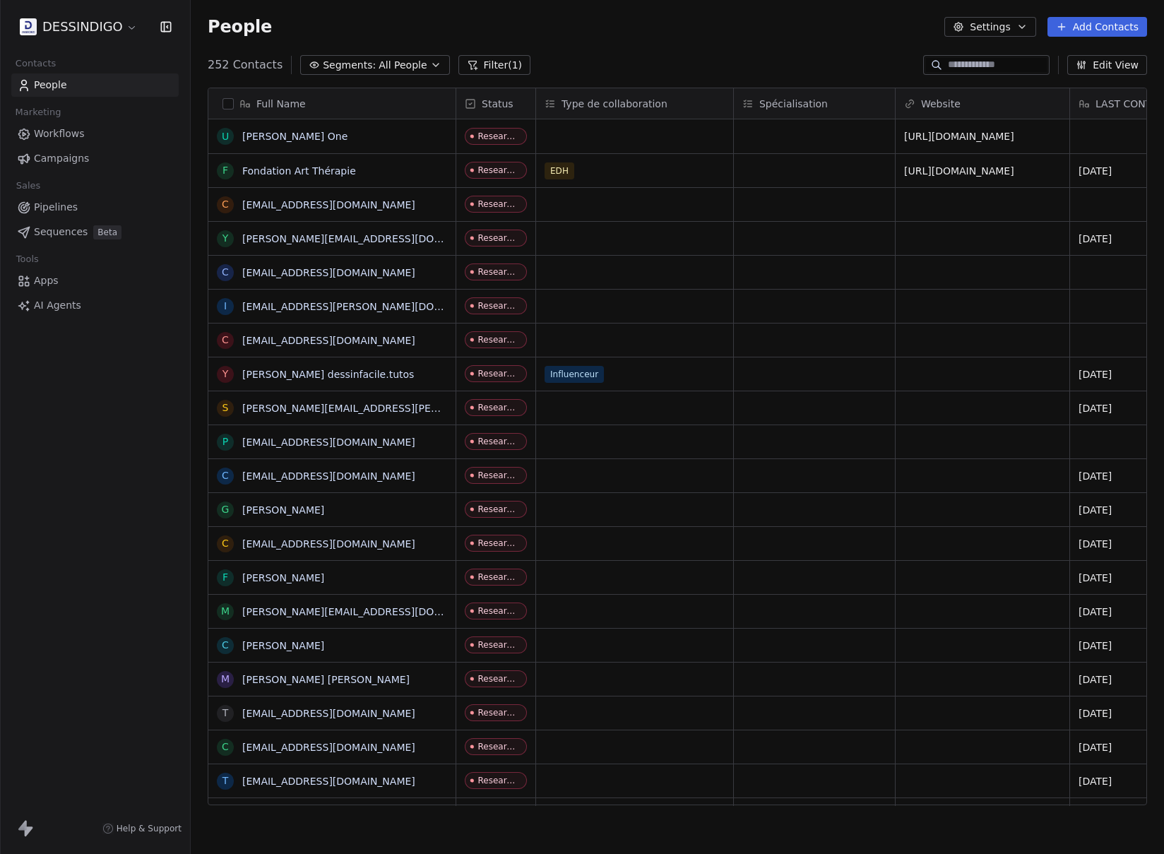
scroll to position [741, 963]
click at [429, 201] on span "[EMAIL_ADDRESS][DOMAIN_NAME]" at bounding box center [344, 205] width 203 height 14
type textarea "*"
type textarea "******"
click at [348, 203] on span "Test 2" at bounding box center [332, 205] width 178 height 14
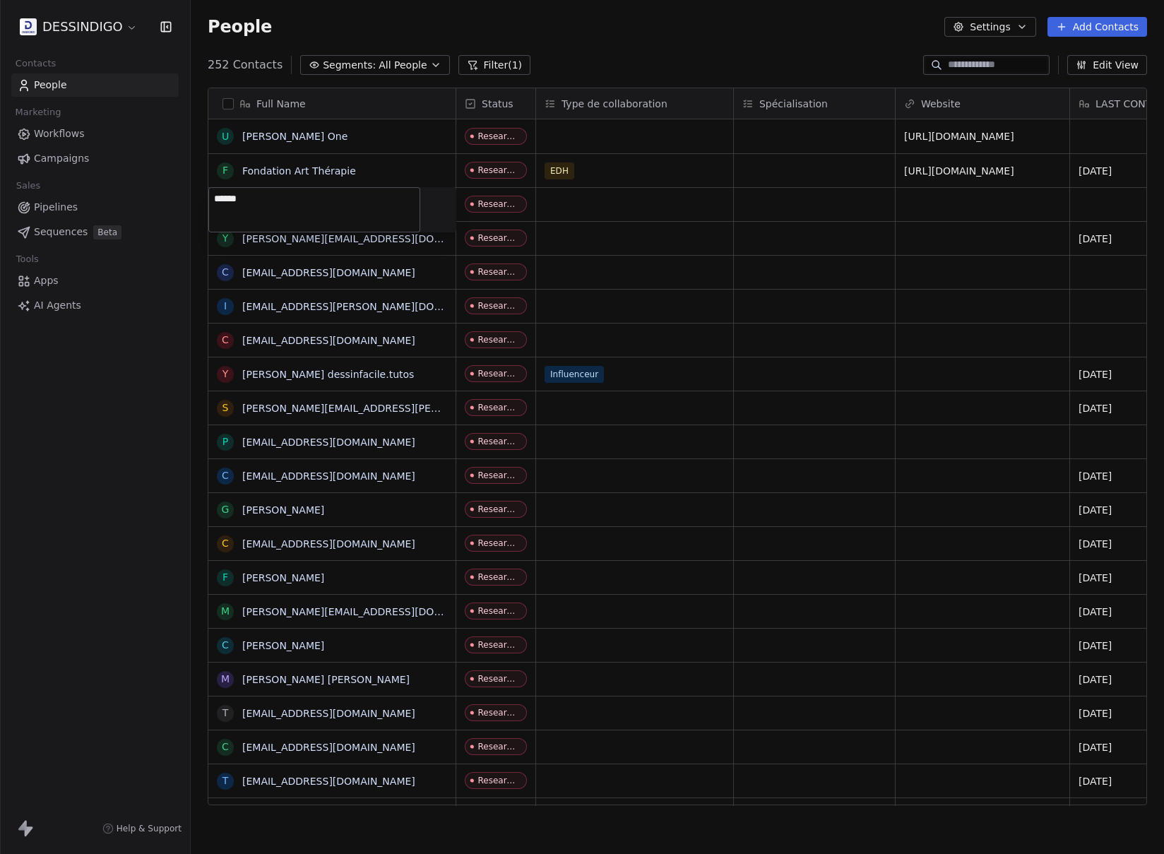
type textarea "**********"
click at [644, 39] on html "DESSINDIGO Contacts People Marketing Workflows Campaigns Sales Pipelines Sequen…" at bounding box center [582, 427] width 1164 height 854
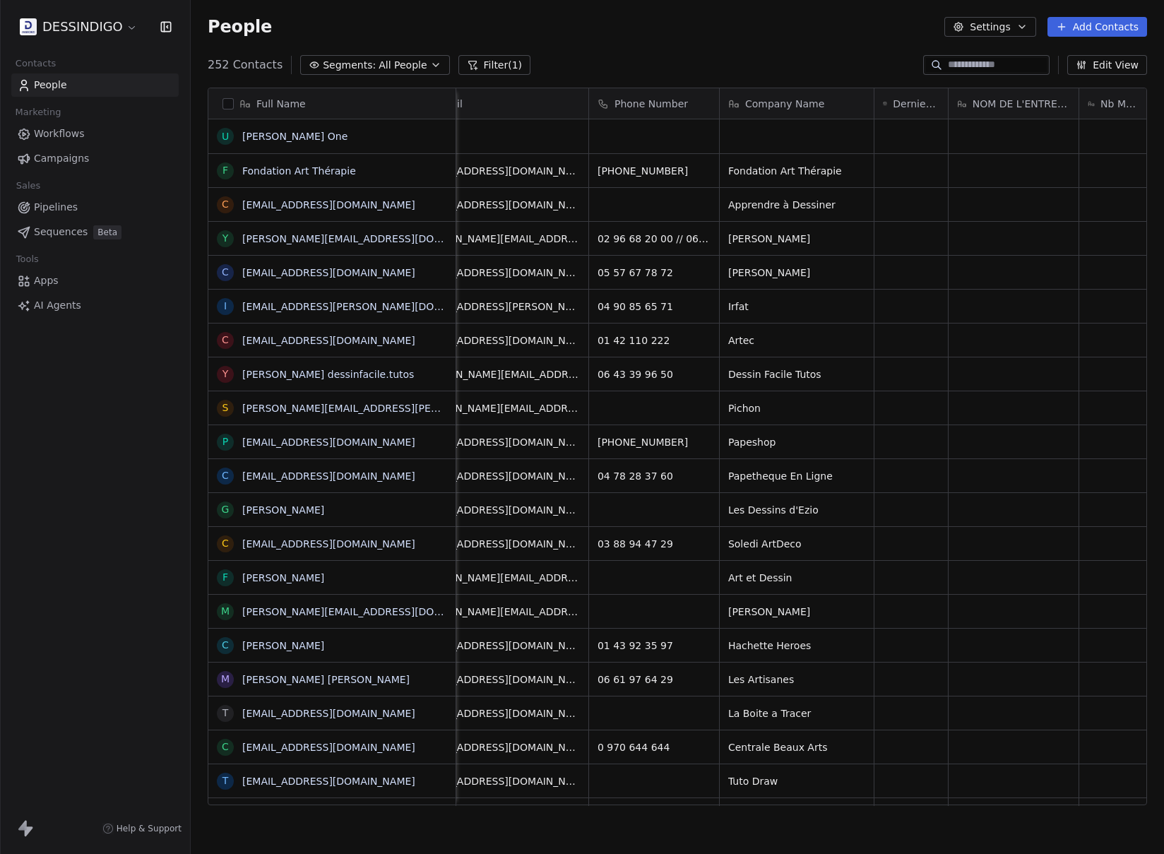
scroll to position [0, 904]
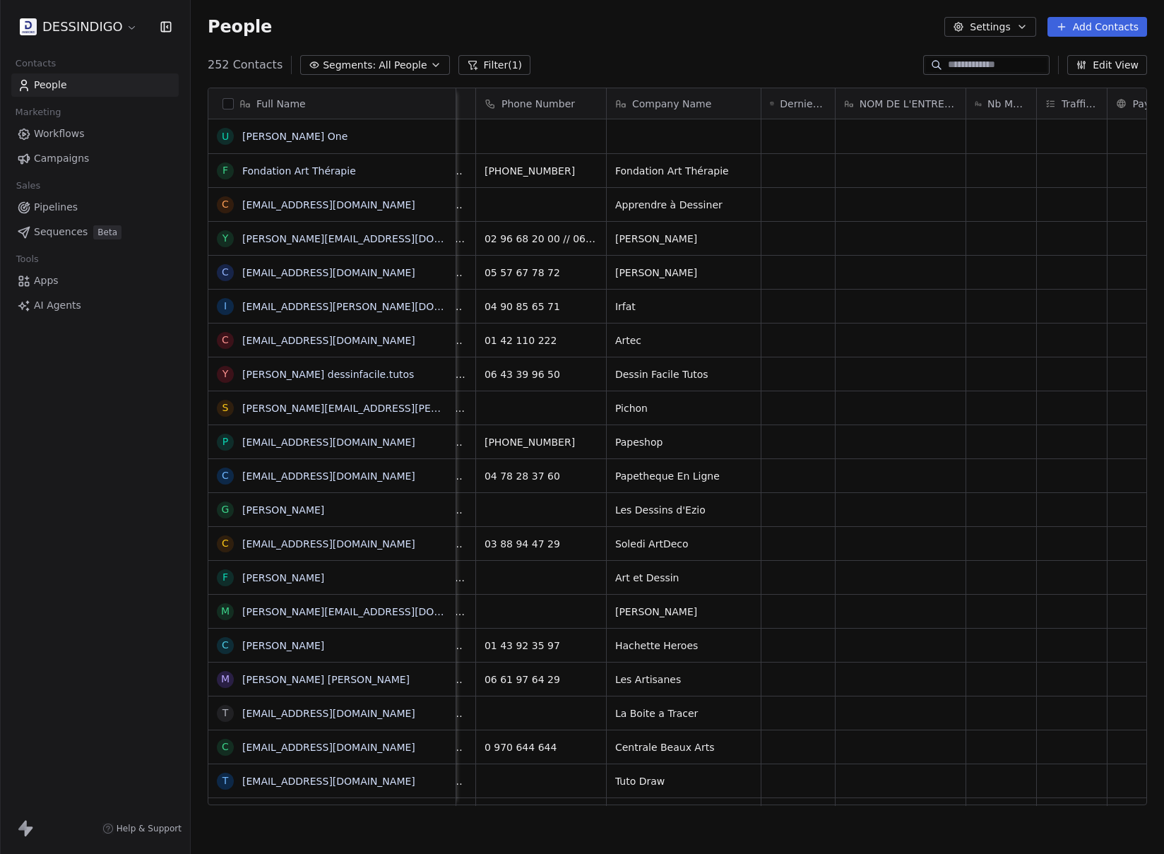
click at [74, 494] on div "DESSINDIGO Contacts People Marketing Workflows Campaigns Sales Pipelines Sequen…" at bounding box center [95, 427] width 190 height 854
click at [331, 199] on link "[EMAIL_ADDRESS][DOMAIN_NAME]" at bounding box center [328, 204] width 173 height 11
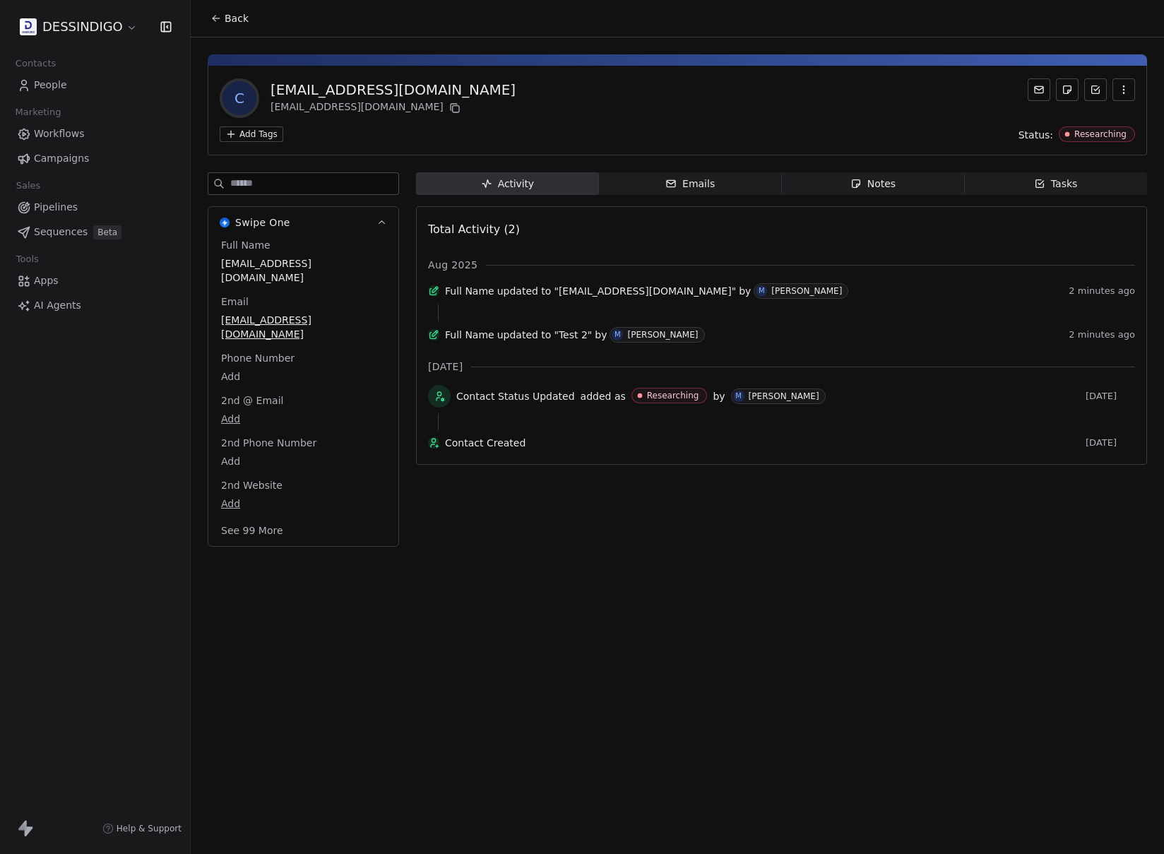
click at [701, 590] on div "Back c contact@apprendre-a-dessiner.org contact@apprendre-a-dessiner.org Add Ta…" at bounding box center [677, 427] width 973 height 854
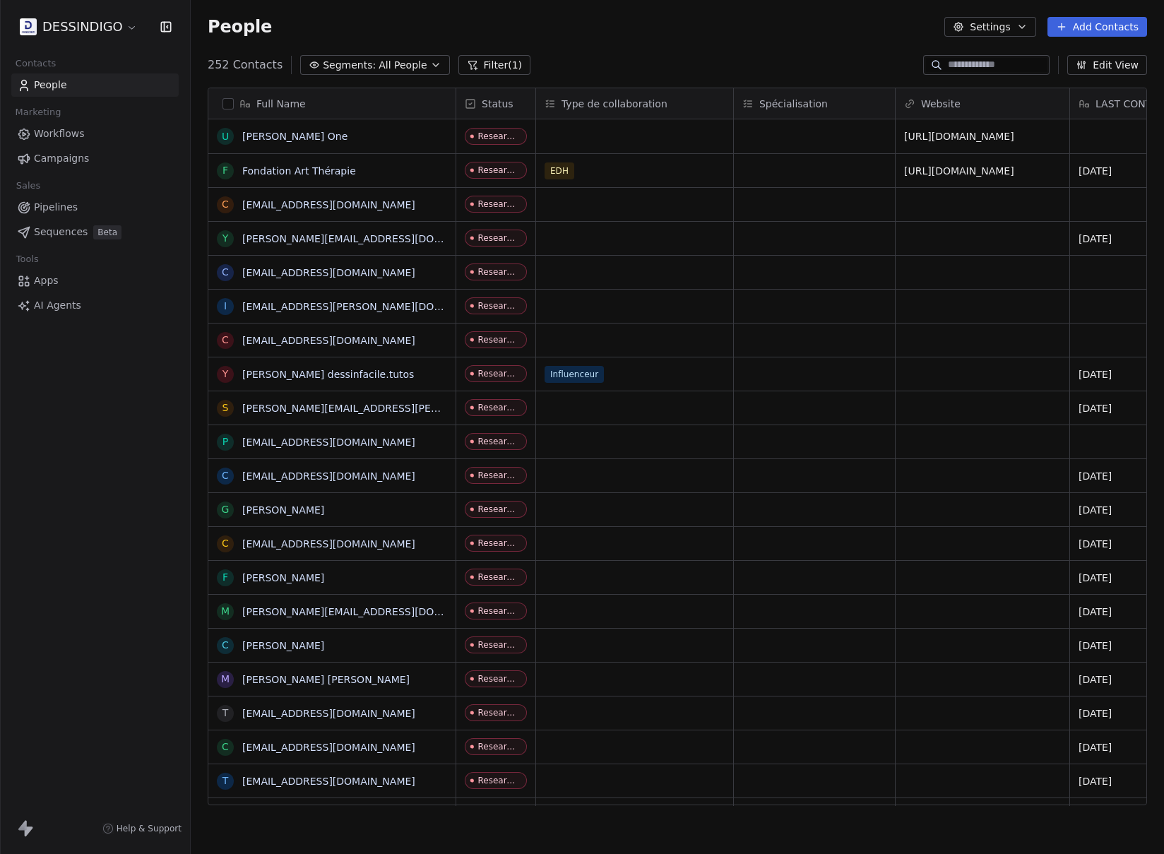
scroll to position [741, 963]
click at [28, 630] on div "DESSINDIGO Contacts People Marketing Workflows Campaigns Sales Pipelines Sequen…" at bounding box center [95, 427] width 190 height 854
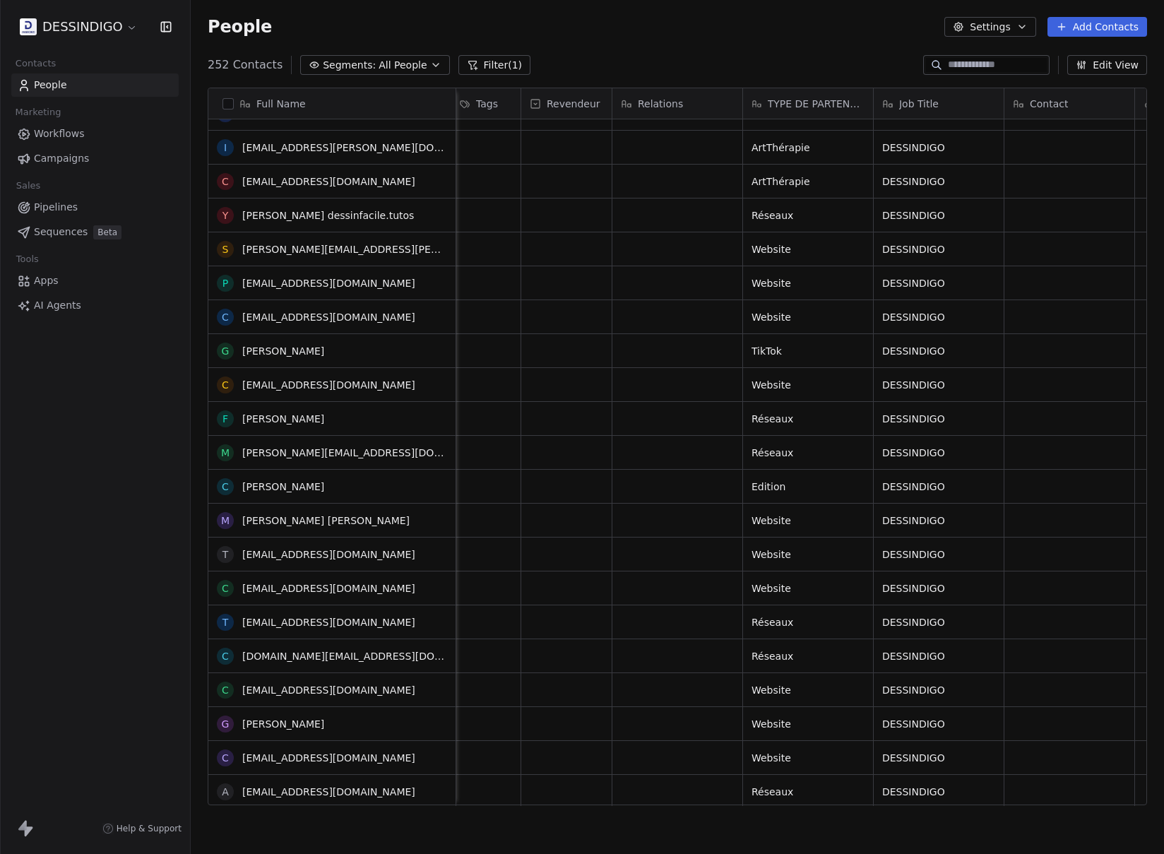
scroll to position [0, 0]
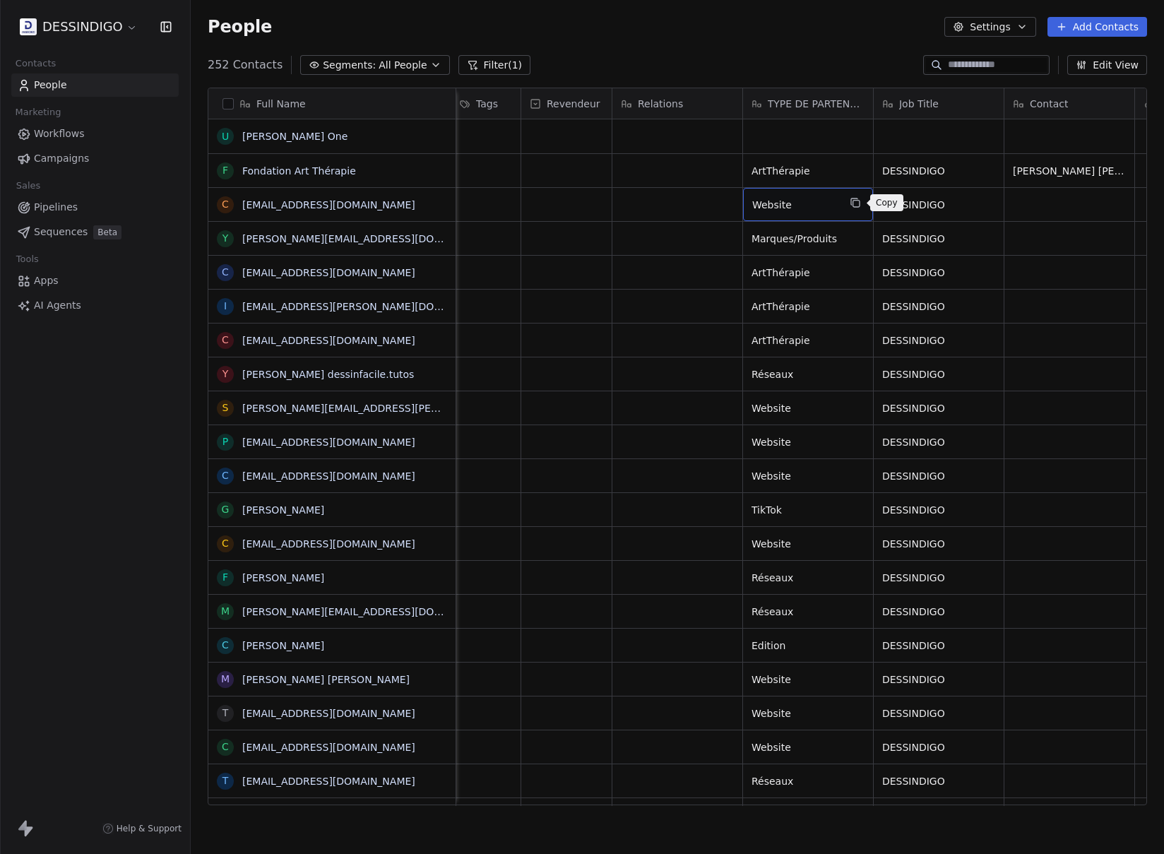
click at [858, 201] on icon "grid" at bounding box center [855, 202] width 11 height 11
click at [791, 204] on span "Website" at bounding box center [795, 205] width 86 height 14
type textarea "******"
drag, startPoint x: 815, startPoint y: 206, endPoint x: 805, endPoint y: 206, distance: 9.9
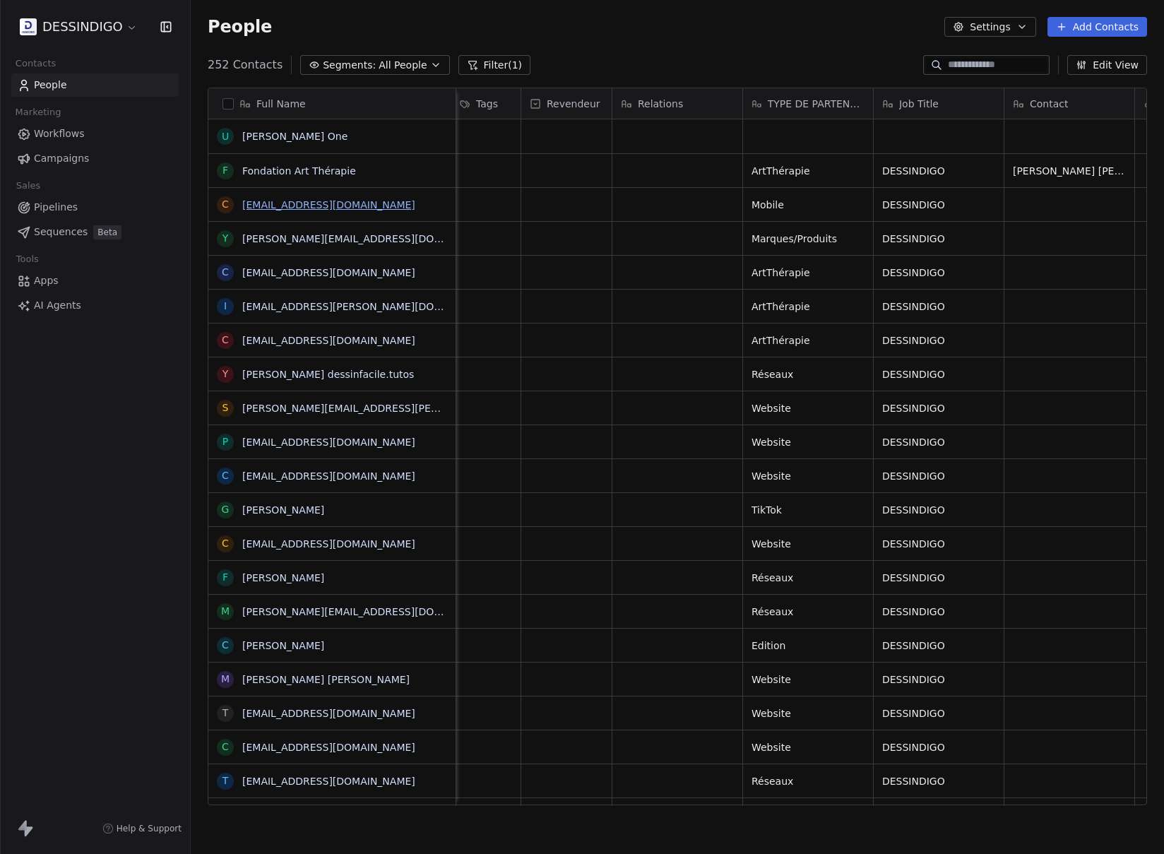
click at [305, 203] on link "[EMAIL_ADDRESS][DOMAIN_NAME]" at bounding box center [328, 204] width 173 height 11
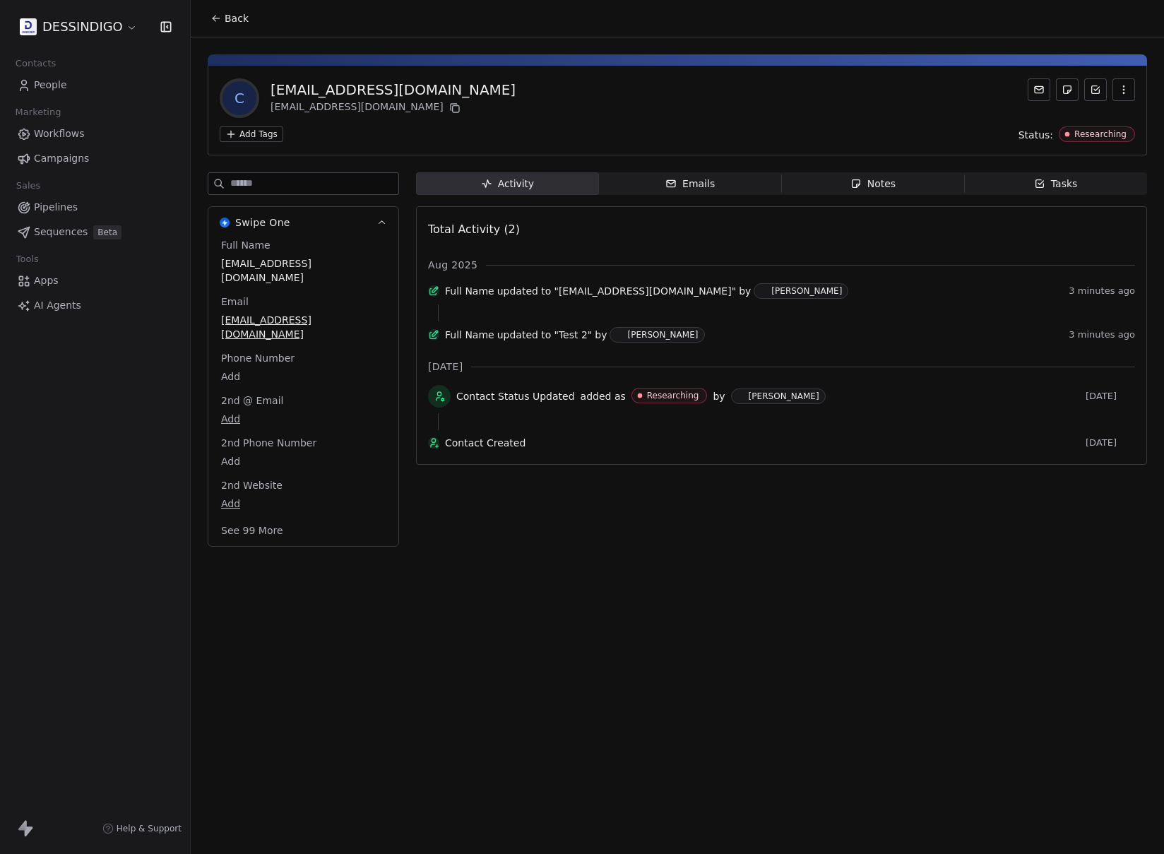
drag, startPoint x: 730, startPoint y: 727, endPoint x: 690, endPoint y: 718, distance: 40.8
click at [729, 727] on div "Back c contact@apprendre-a-dessiner.org contact@apprendre-a-dessiner.org Add Ta…" at bounding box center [677, 427] width 973 height 854
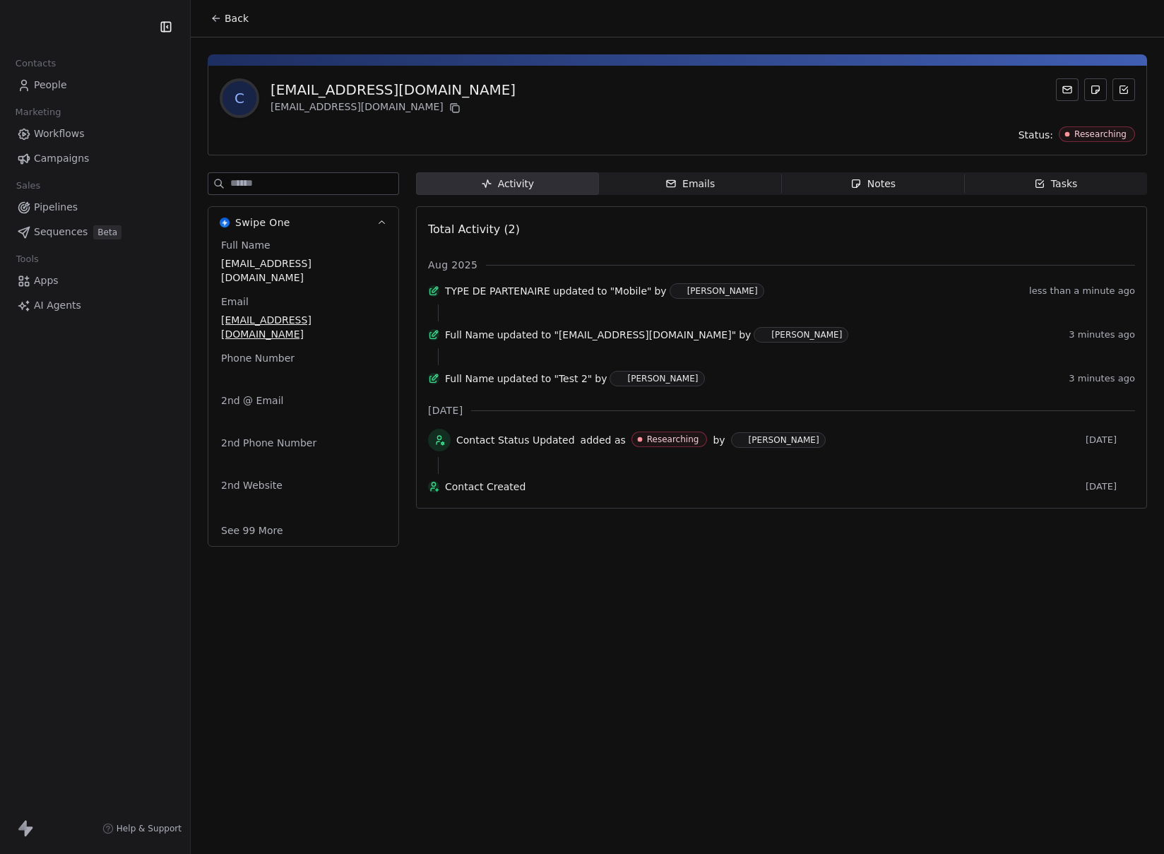
click at [629, 717] on div "Back c contact@apprendre-a-dessiner.org contact@apprendre-a-dessiner.org Status…" at bounding box center [677, 427] width 973 height 854
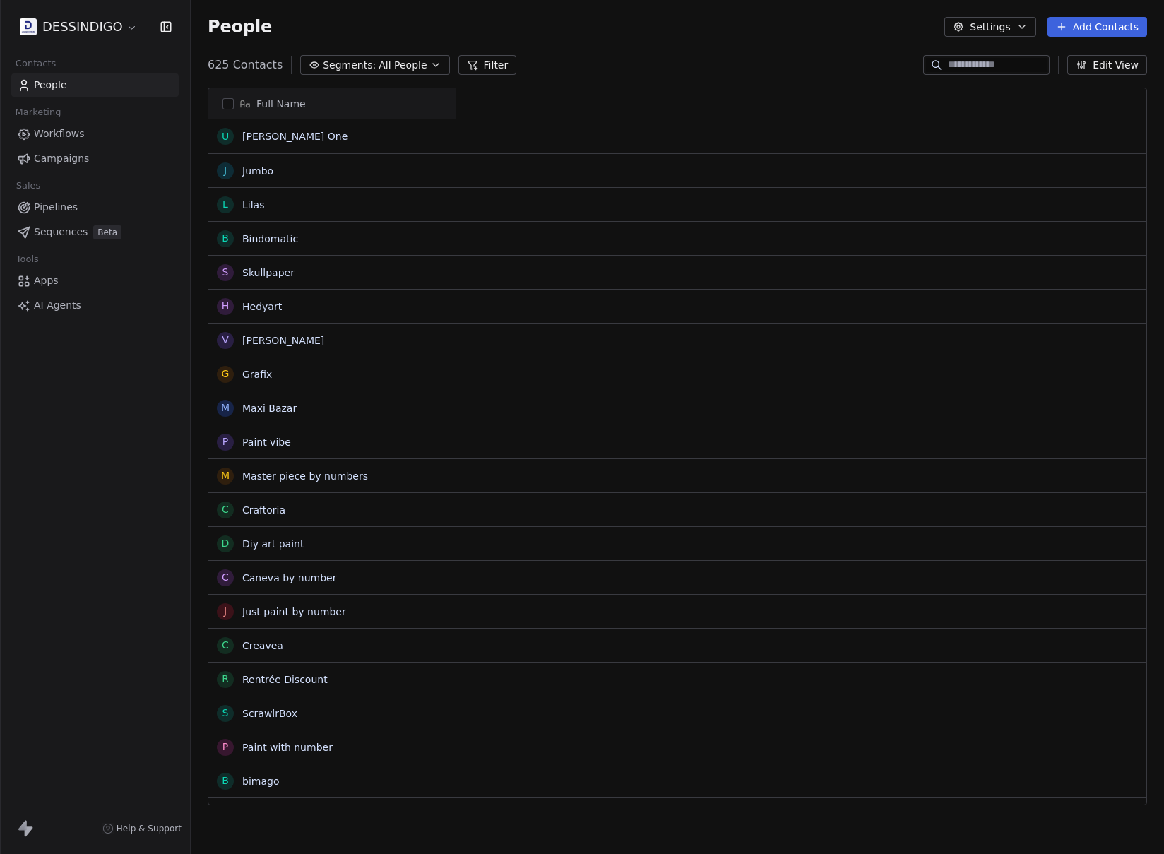
scroll to position [741, 963]
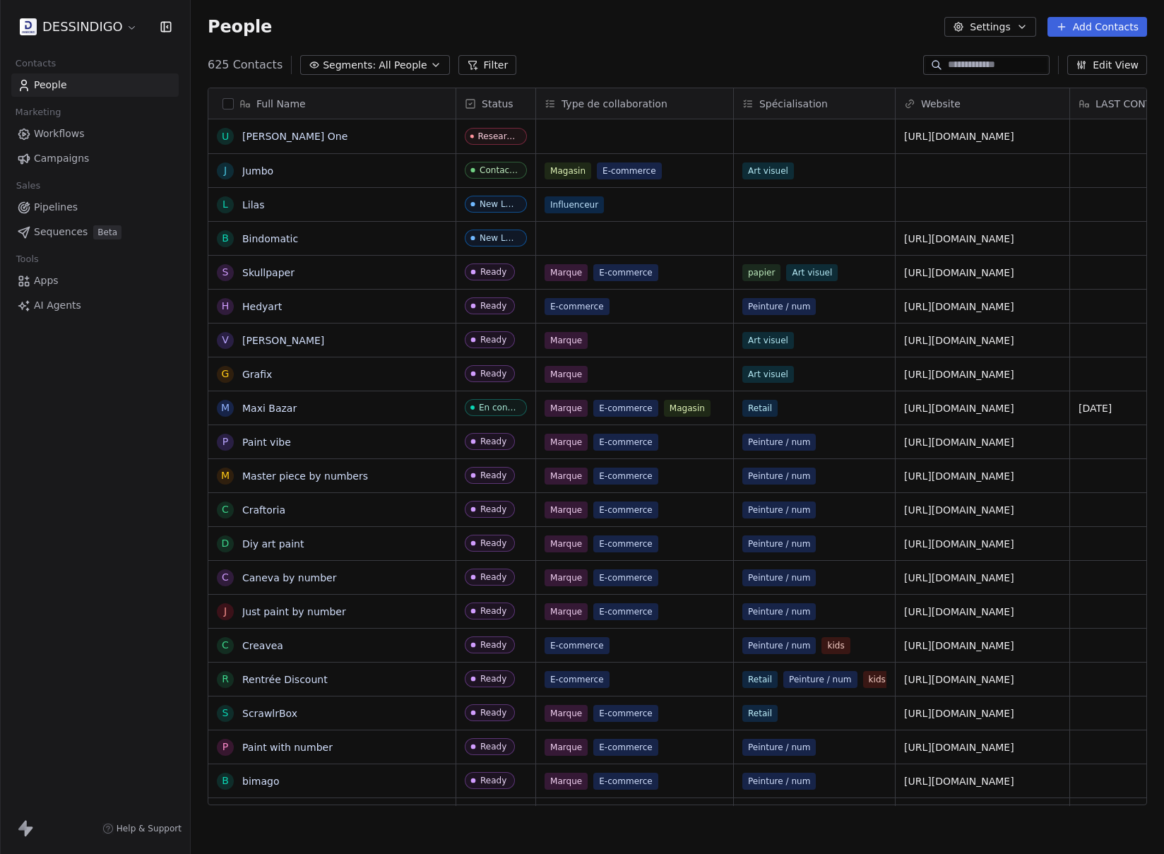
click at [472, 59] on button "Filter" at bounding box center [487, 65] width 59 height 20
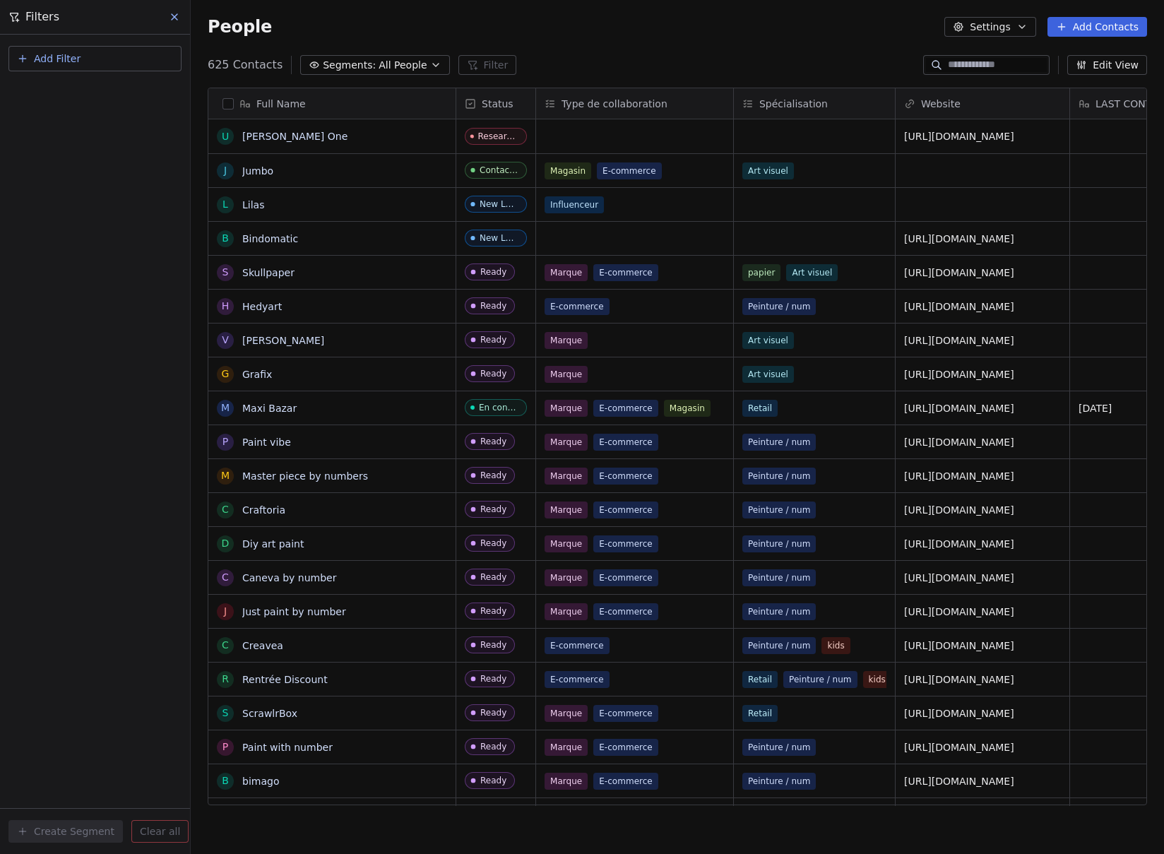
click at [365, 69] on span "Segments:" at bounding box center [349, 65] width 53 height 15
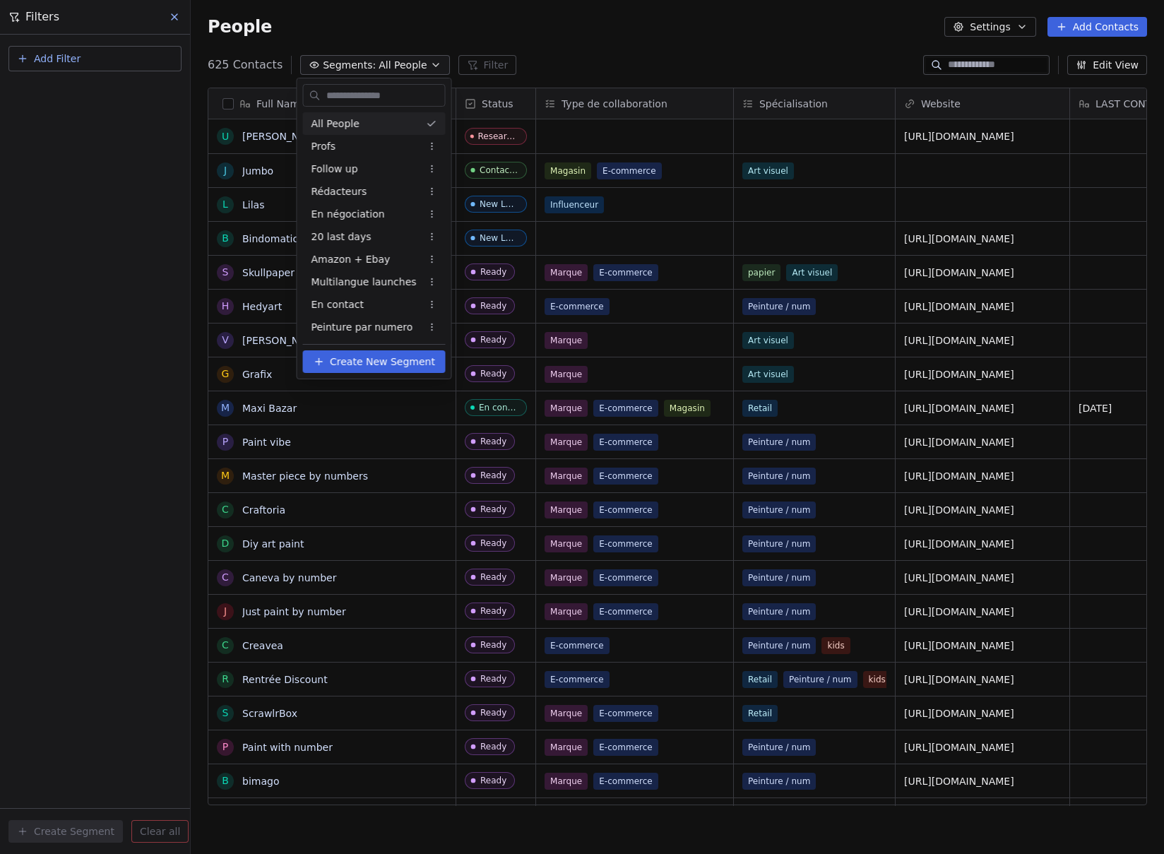
click at [115, 95] on html "DESSINDIGO Contacts People Marketing Workflows Campaigns Sales Pipelines Sequen…" at bounding box center [582, 427] width 1164 height 854
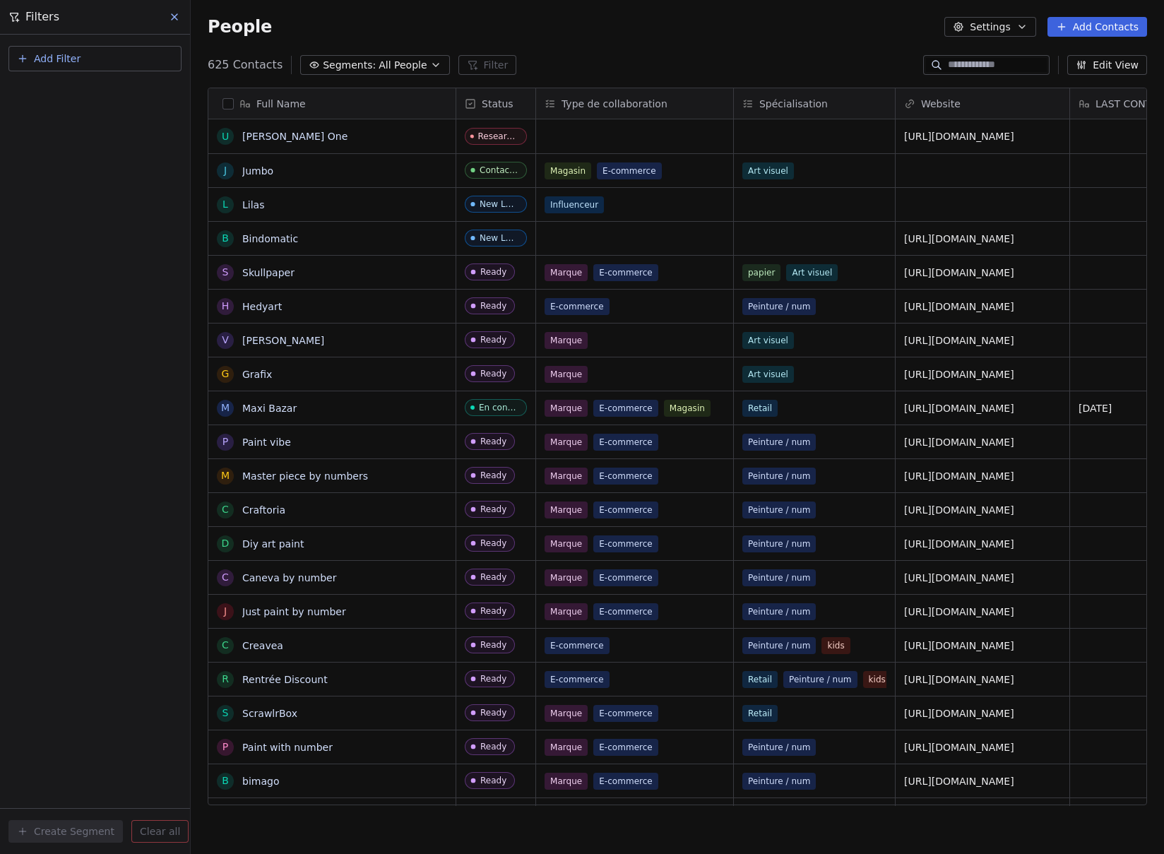
click at [98, 63] on button "Add Filter" at bounding box center [94, 58] width 173 height 25
click at [77, 93] on span "Contact properties" at bounding box center [69, 92] width 92 height 15
type input "****"
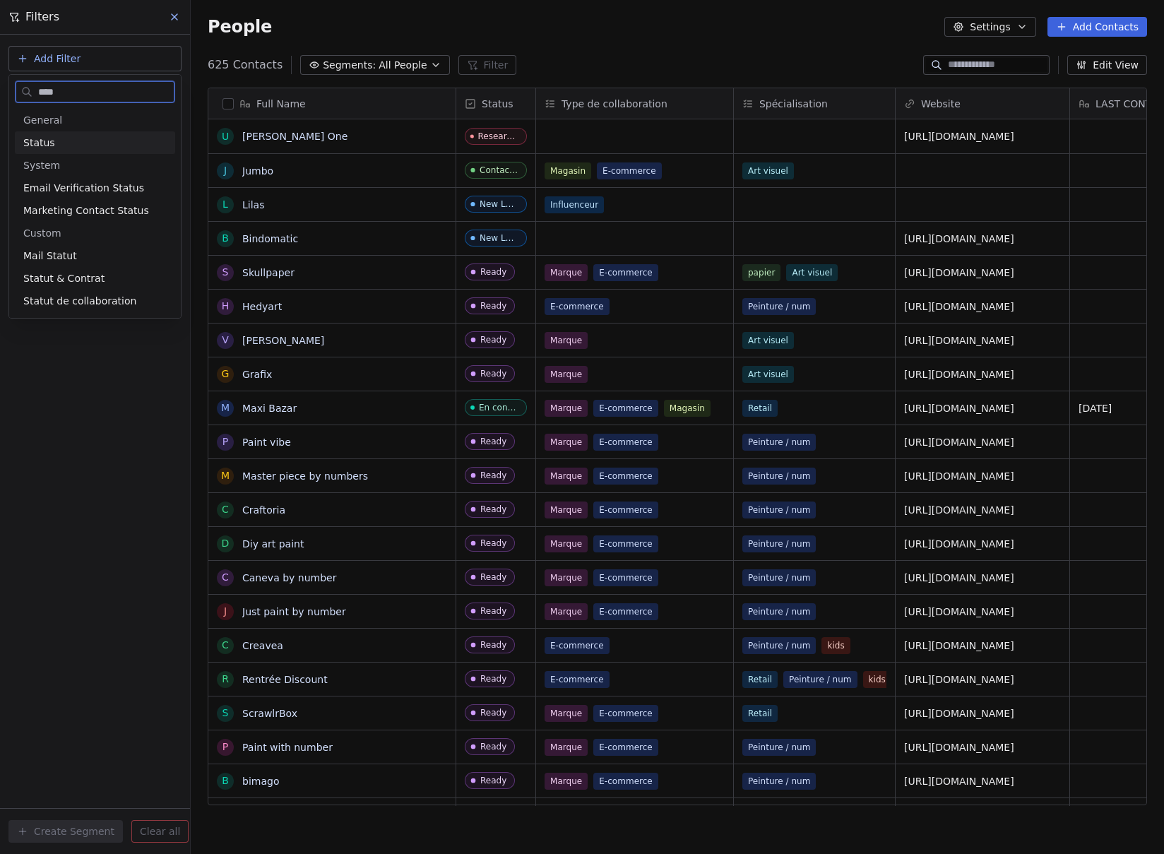
click at [73, 142] on div "Status" at bounding box center [94, 143] width 143 height 14
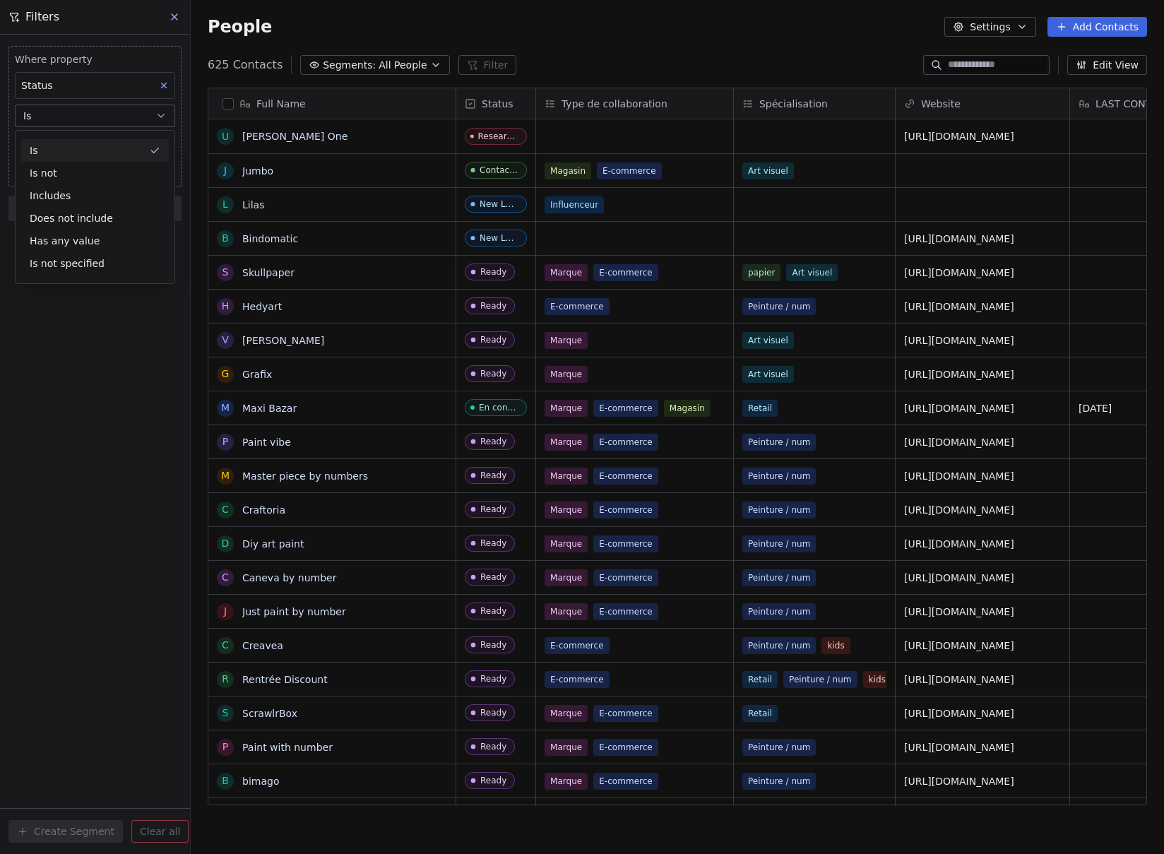
click at [65, 148] on div "Is" at bounding box center [95, 150] width 148 height 23
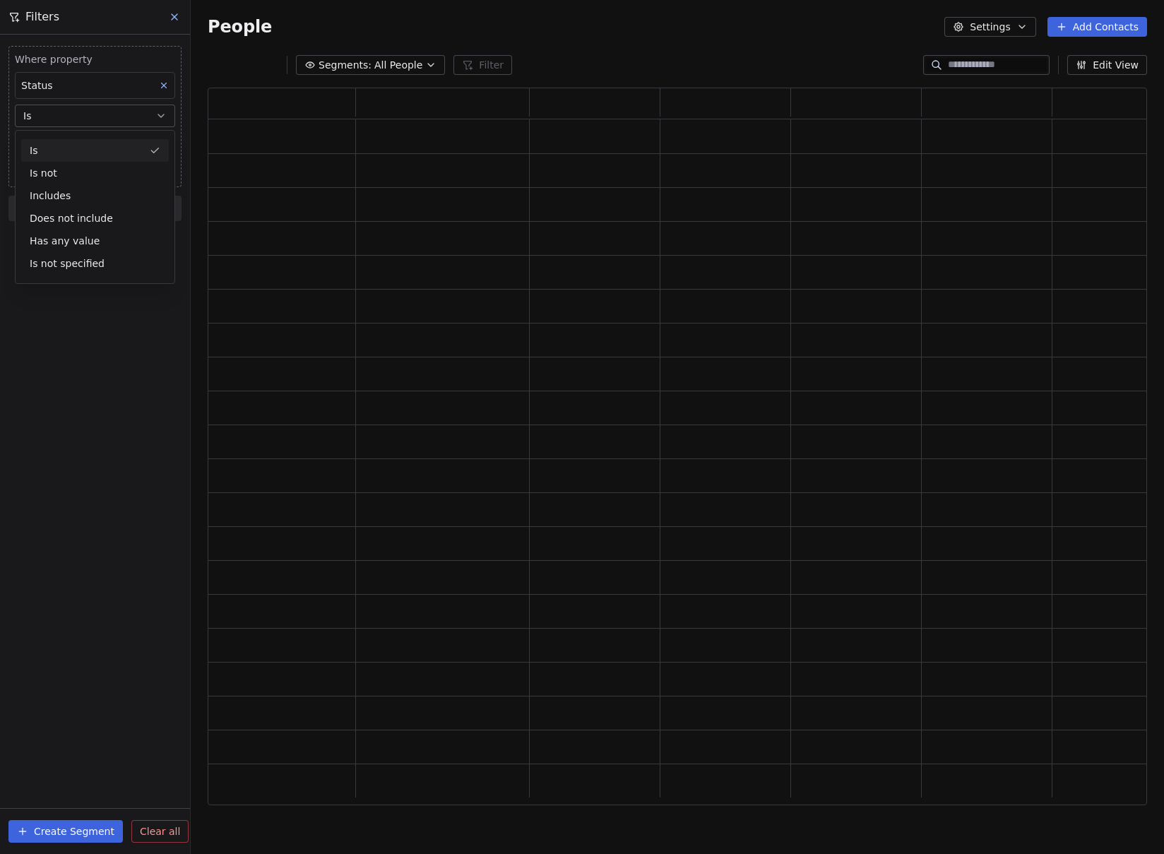
scroll to position [707, 929]
click at [64, 145] on body "DESSINDIGO Contacts People Marketing Workflows Campaigns Sales Pipelines Sequen…" at bounding box center [582, 427] width 1164 height 854
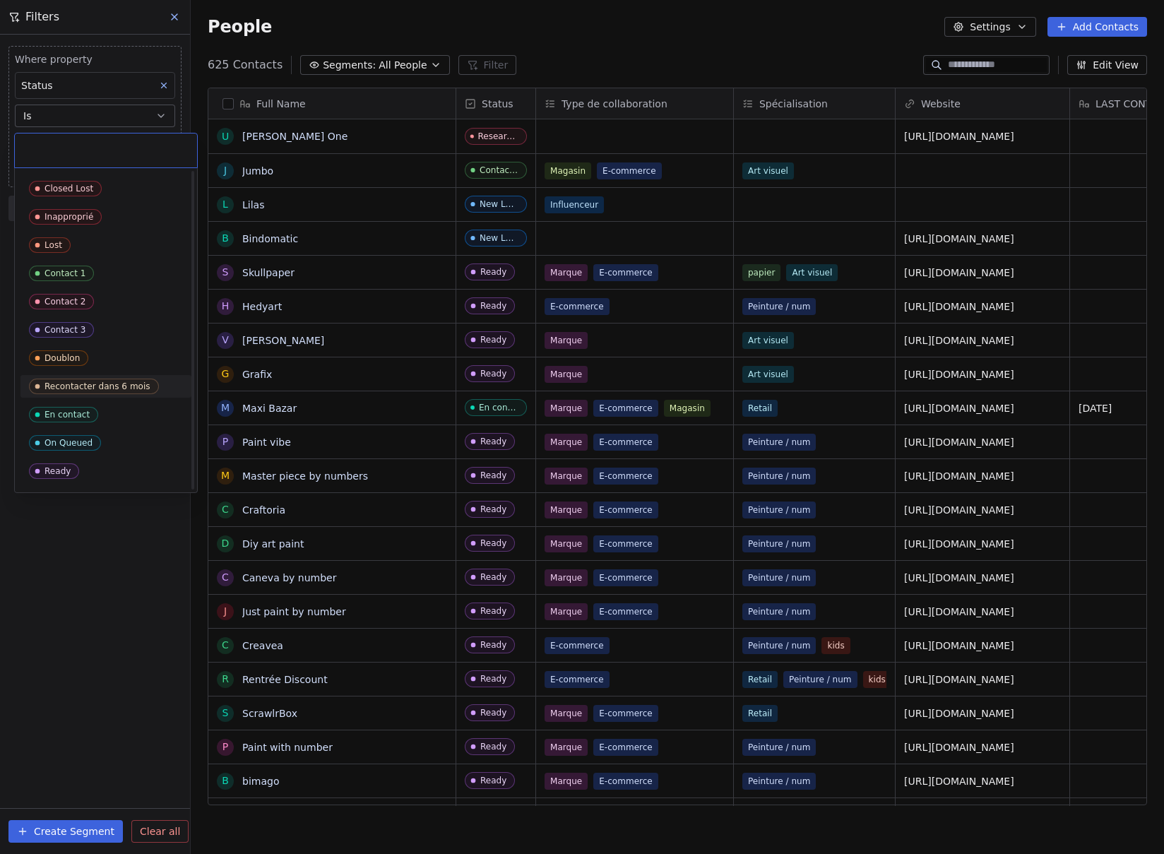
scroll to position [105, 0]
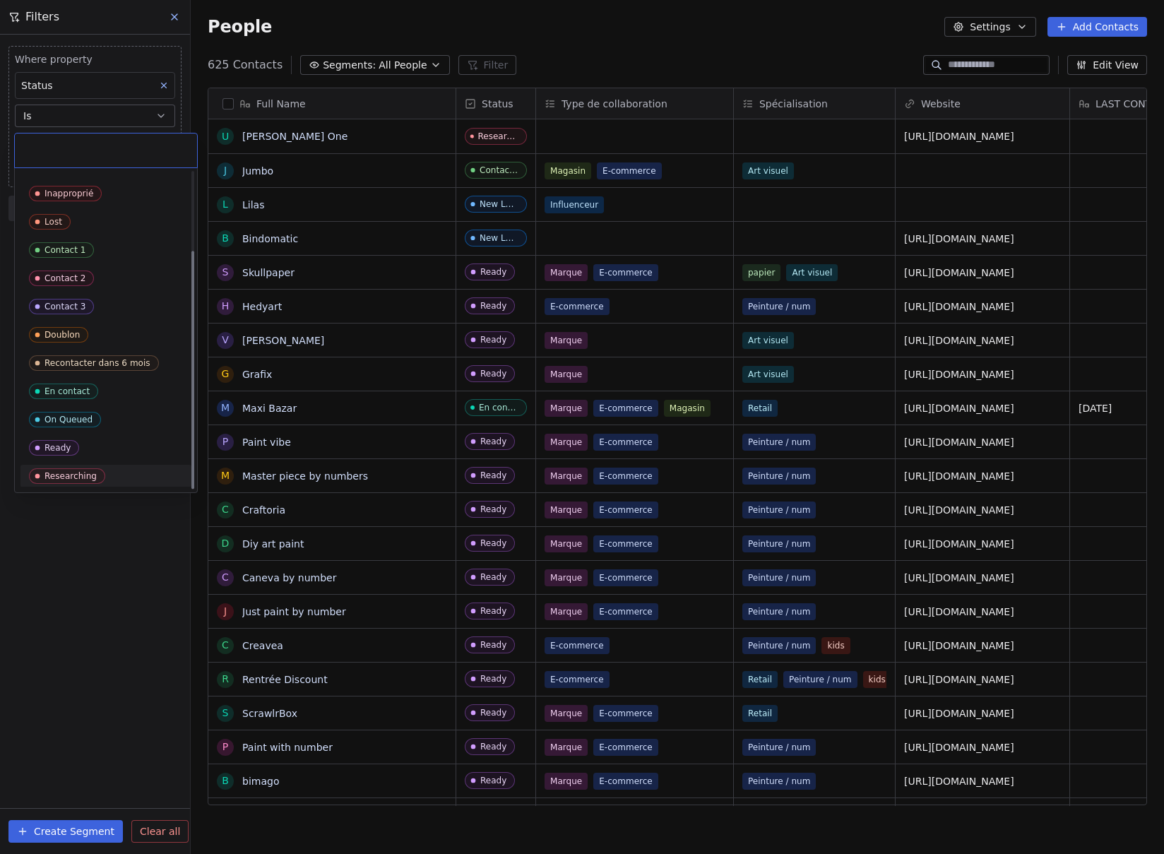
click at [86, 481] on span "Researching" at bounding box center [67, 476] width 76 height 16
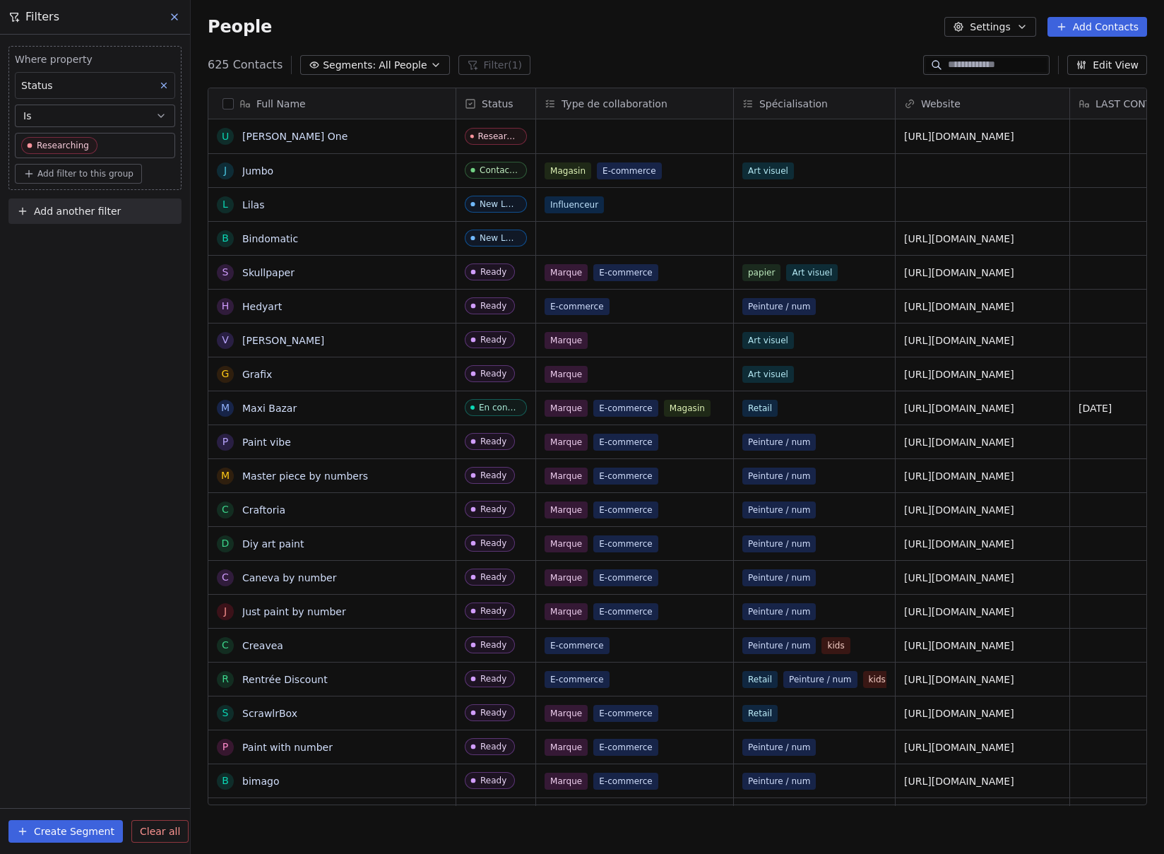
drag, startPoint x: 43, startPoint y: 504, endPoint x: 66, endPoint y: 468, distance: 41.9
click at [44, 504] on div "Where property Status Is Researching Add filter to this group Add another filte…" at bounding box center [95, 444] width 190 height 819
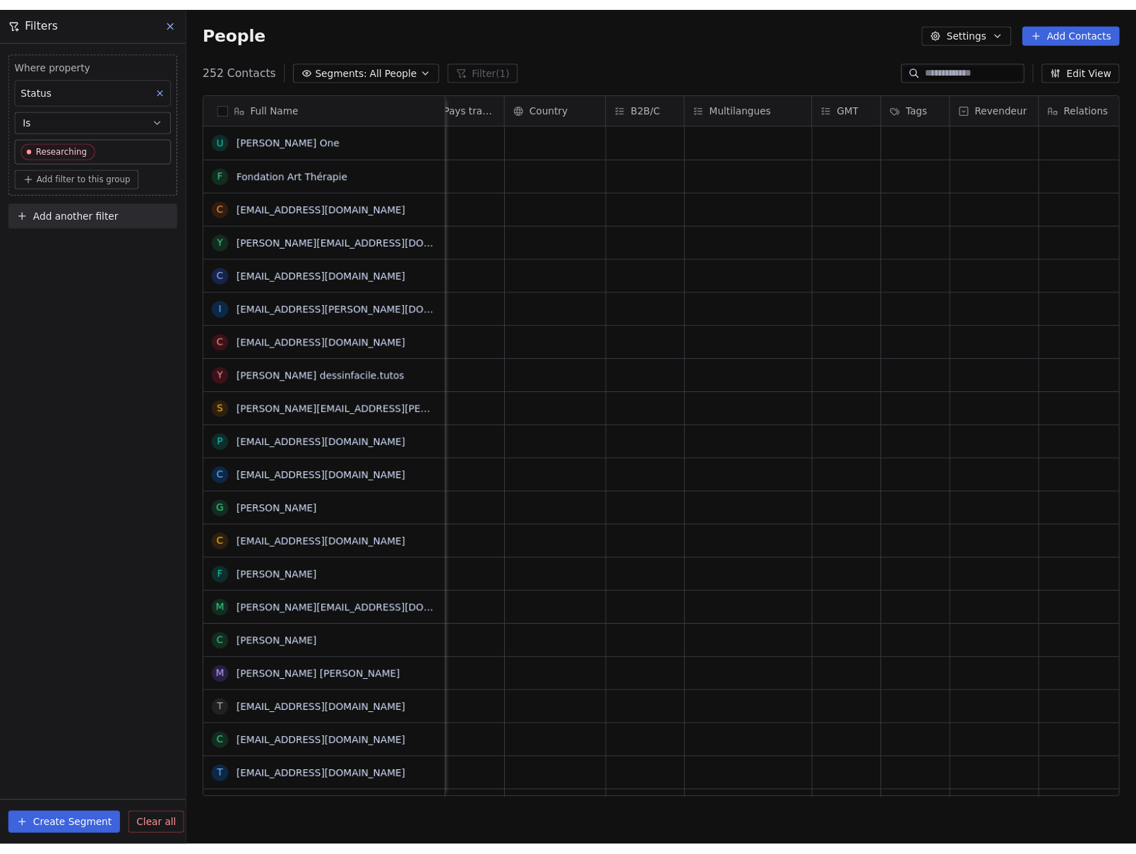
scroll to position [0, 2034]
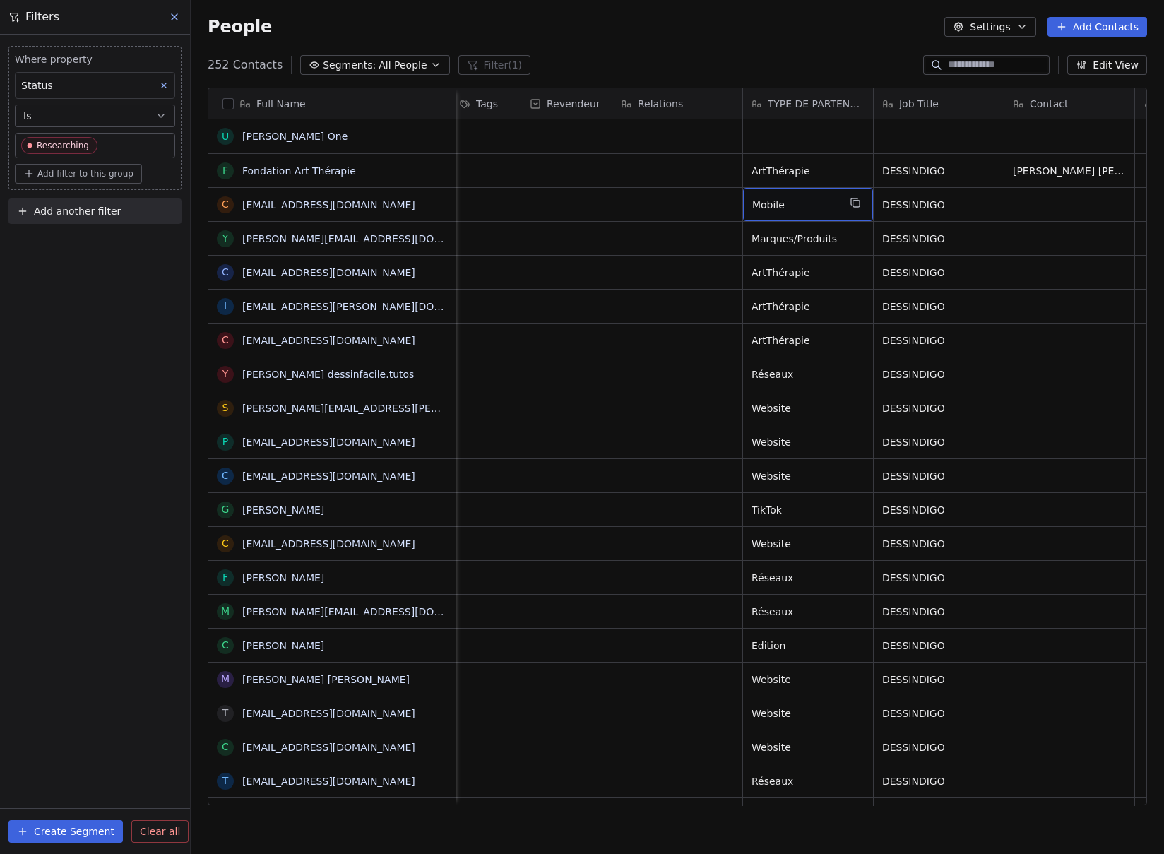
click at [821, 203] on span "Mobile" at bounding box center [795, 205] width 86 height 14
drag, startPoint x: 826, startPoint y: 201, endPoint x: 735, endPoint y: 198, distance: 91.2
click at [735, 198] on html "DESSINDIGO Contacts People Marketing Workflows Campaigns Sales Pipelines Sequen…" at bounding box center [582, 427] width 1164 height 854
type textarea "*******"
click at [925, 208] on html "DESSINDIGO Contacts People Marketing Workflows Campaigns Sales Pipelines Sequen…" at bounding box center [582, 427] width 1164 height 854
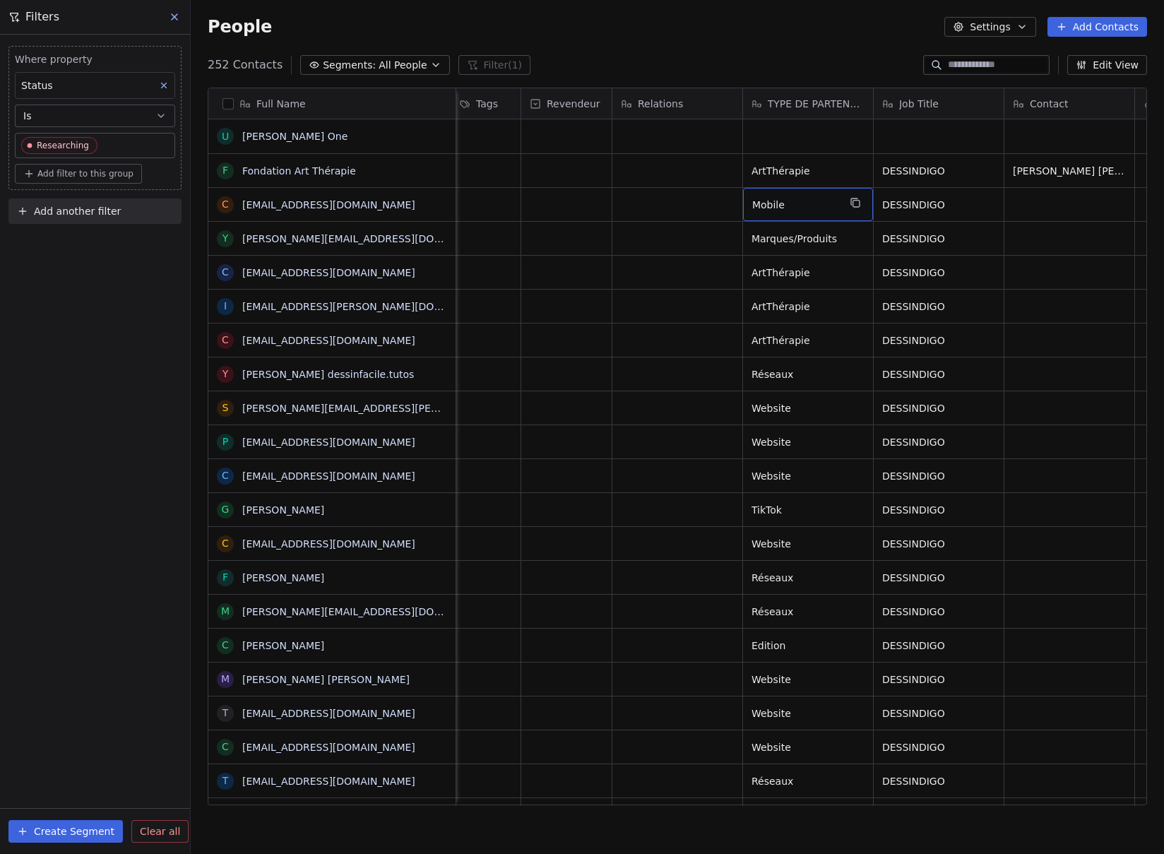
click at [811, 200] on span "Mobile" at bounding box center [795, 205] width 86 height 14
type textarea "*"
type textarea "*******"
click at [980, 229] on html "DESSINDIGO Contacts People Marketing Workflows Campaigns Sales Pipelines Sequen…" at bounding box center [582, 427] width 1164 height 854
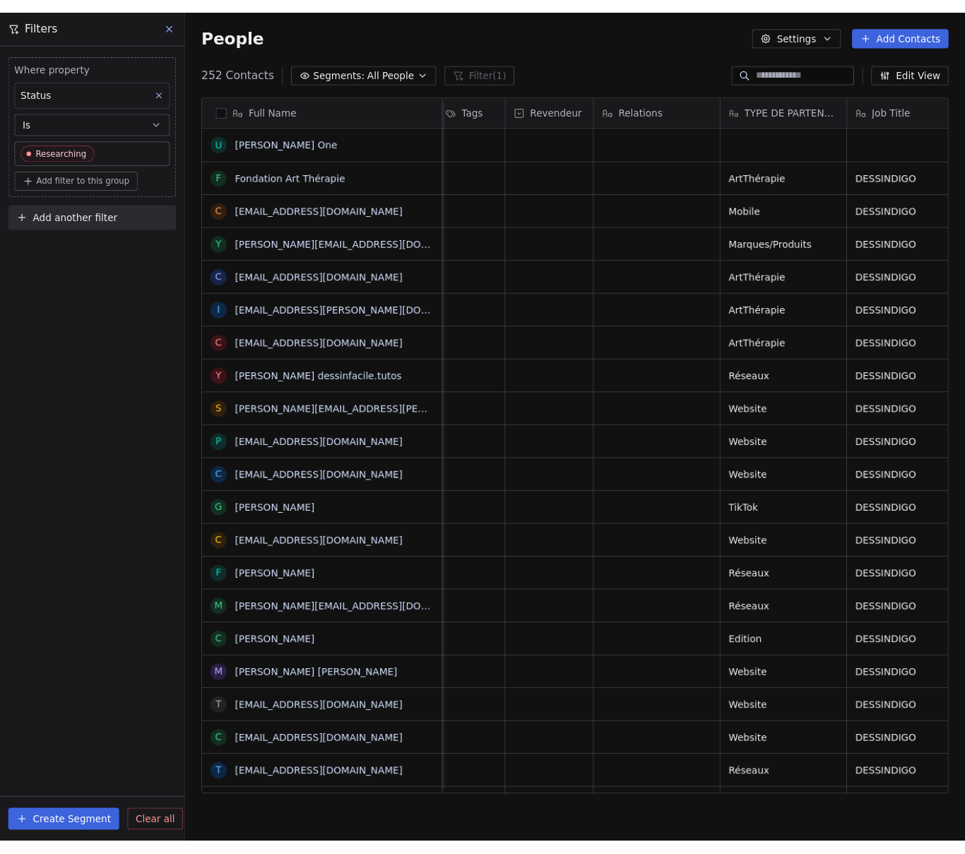
scroll to position [741, 763]
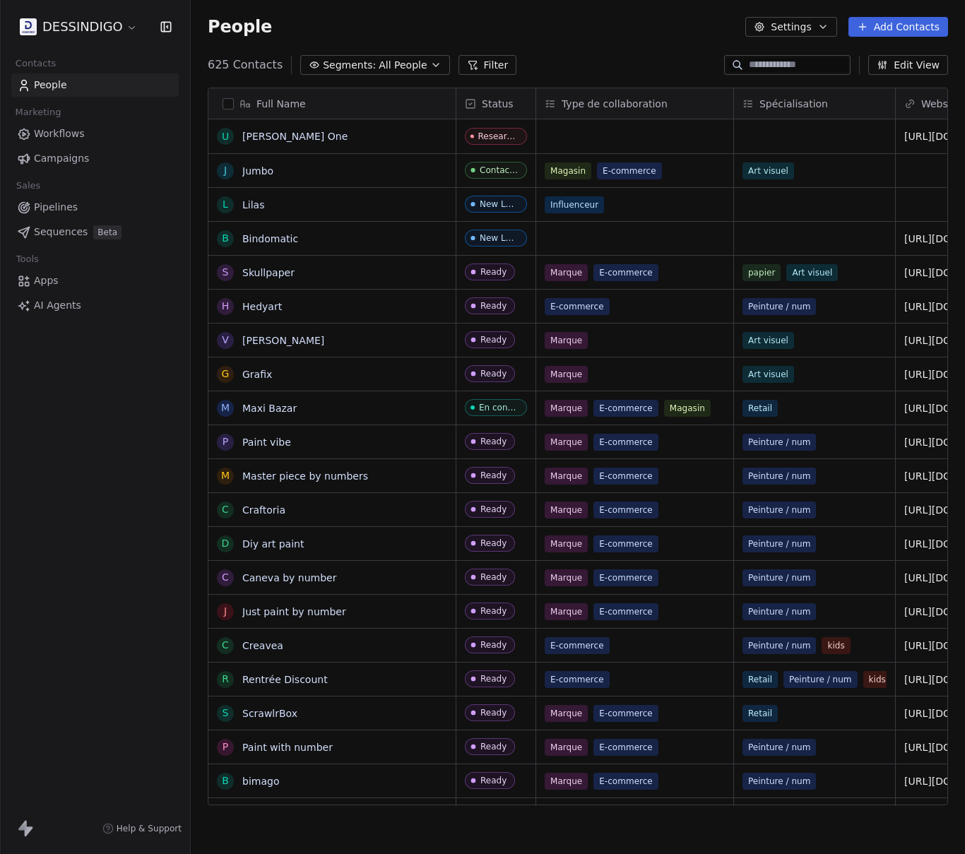
scroll to position [741, 763]
drag, startPoint x: 459, startPoint y: 61, endPoint x: 440, endPoint y: 69, distance: 20.6
click at [468, 61] on icon at bounding box center [472, 65] width 8 height 8
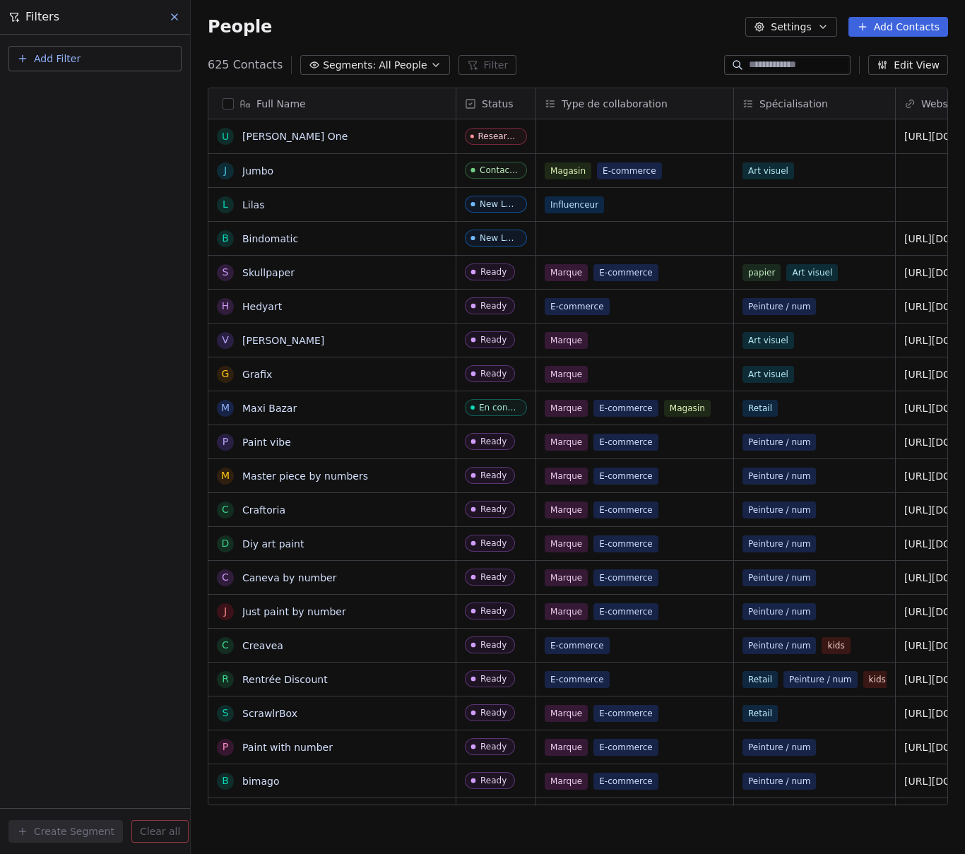
click at [108, 58] on button "Add Filter" at bounding box center [94, 58] width 173 height 25
click at [74, 95] on span "Contact properties" at bounding box center [69, 92] width 92 height 15
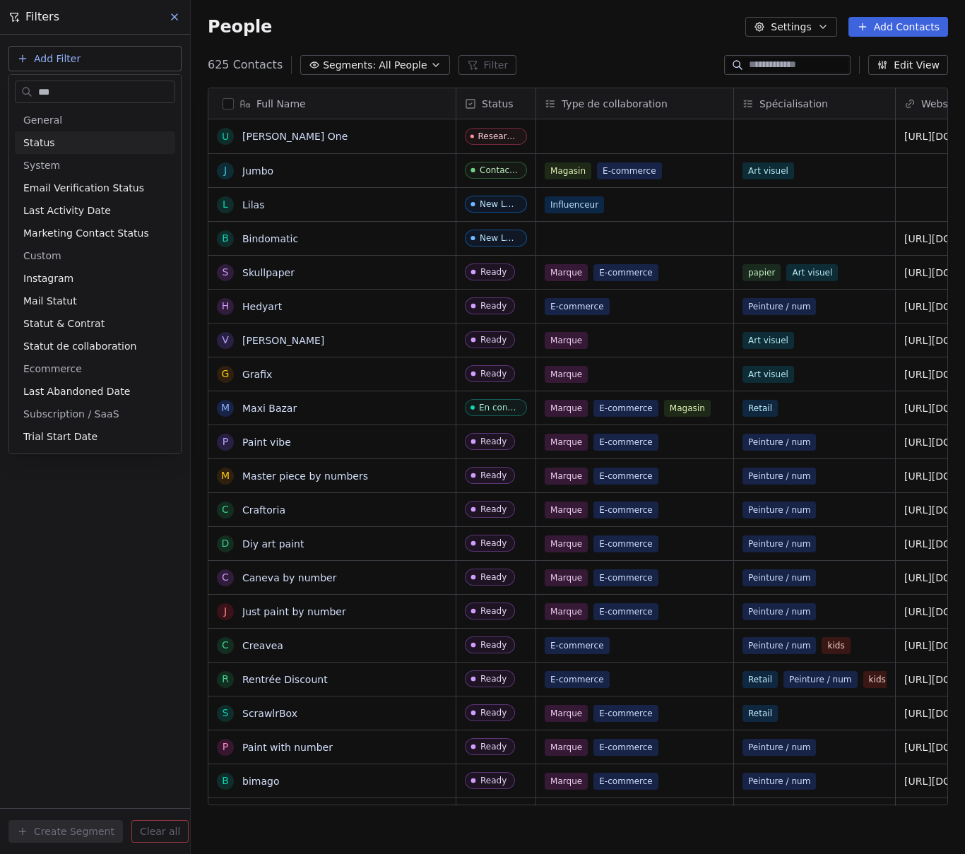
type input "***"
click at [37, 139] on span "Status" at bounding box center [39, 143] width 32 height 14
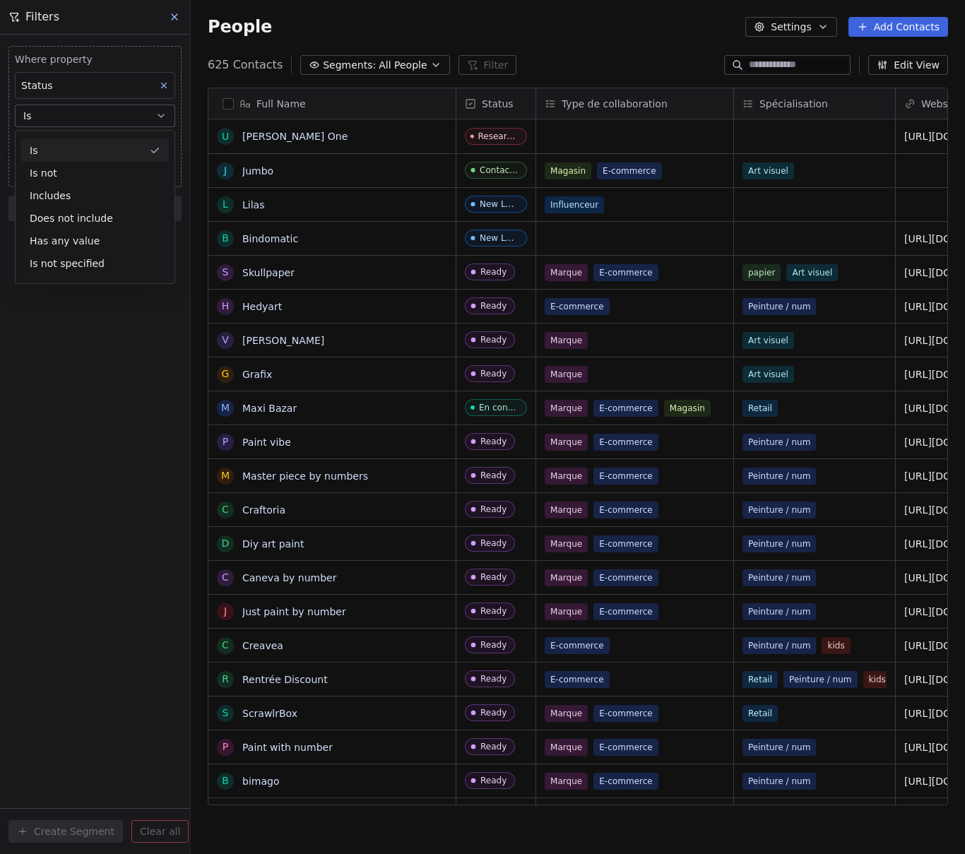
click at [45, 148] on div "Is" at bounding box center [95, 150] width 148 height 23
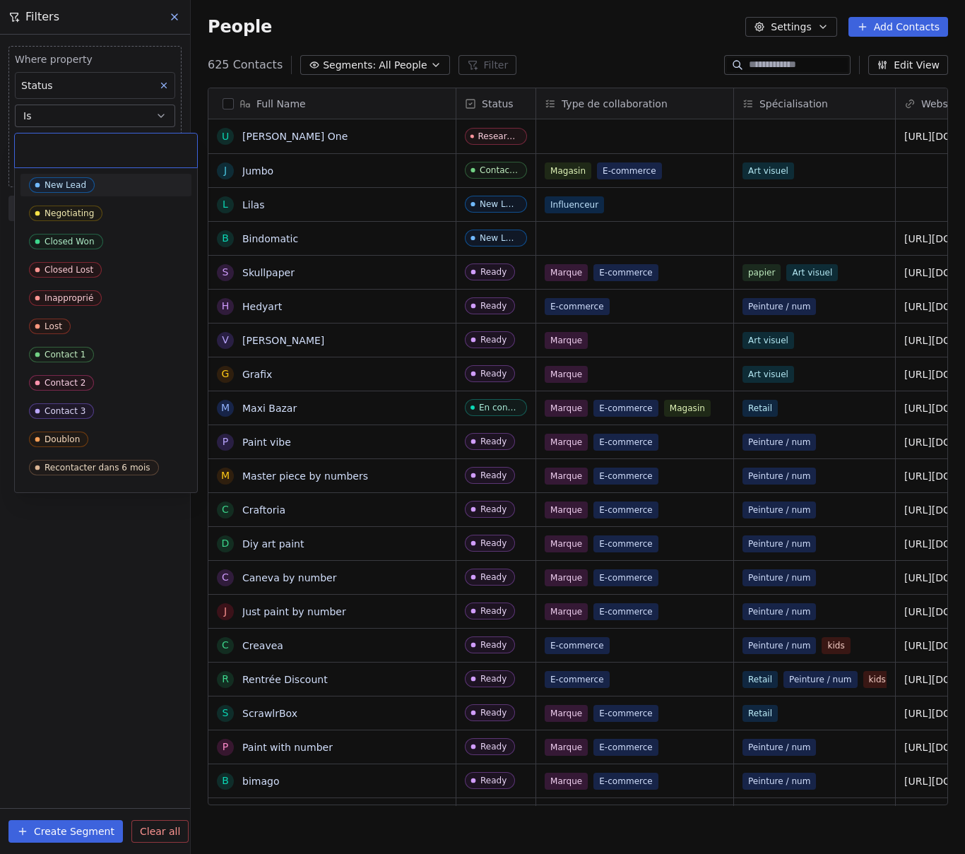
click at [73, 144] on body "DESSINDIGO Contacts People Marketing Workflows Campaigns Sales Pipelines Sequen…" at bounding box center [482, 427] width 965 height 854
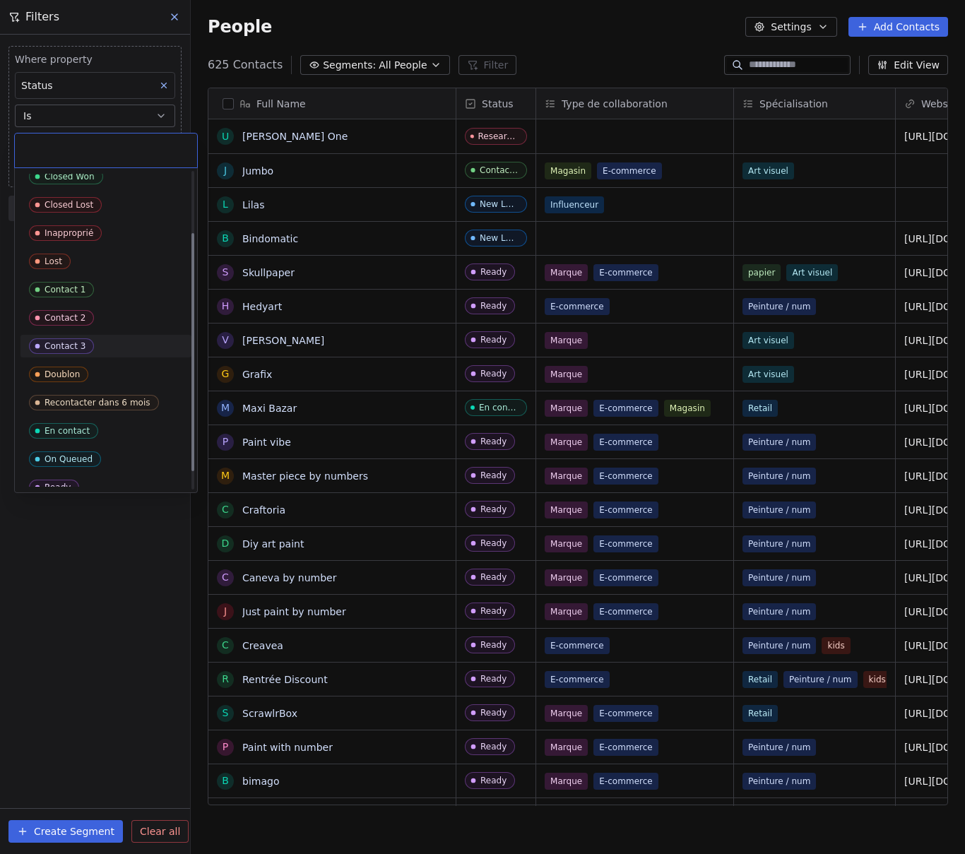
scroll to position [105, 0]
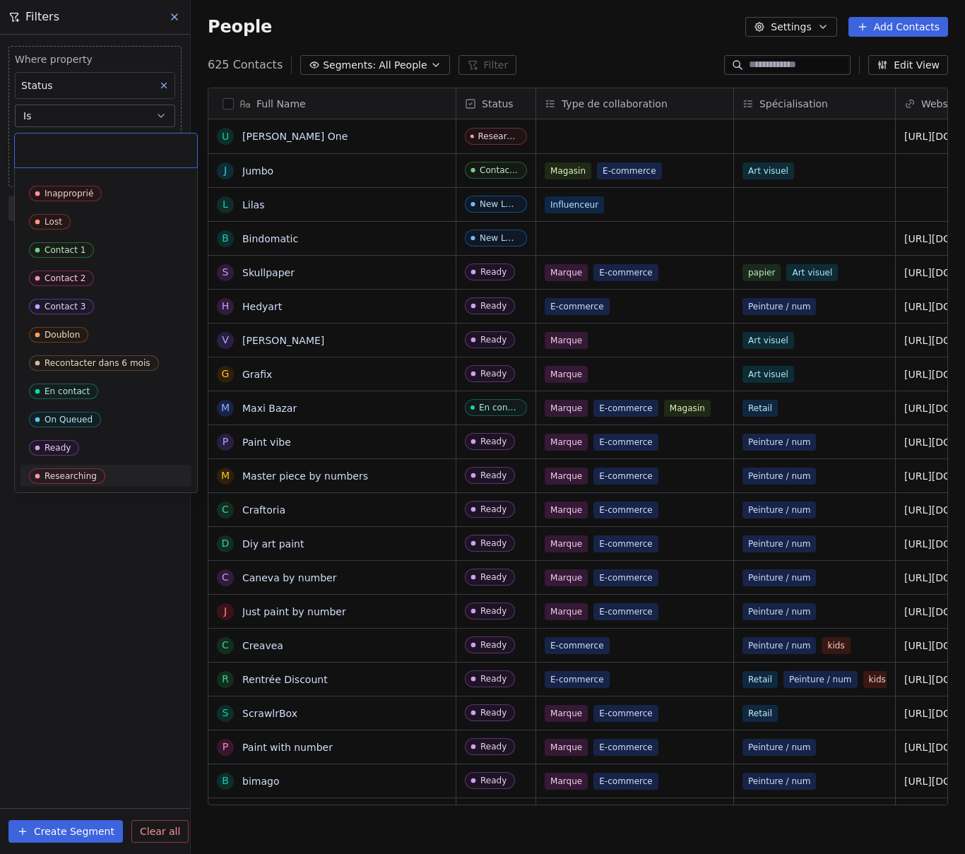
click at [74, 477] on div "Researching" at bounding box center [70, 476] width 52 height 10
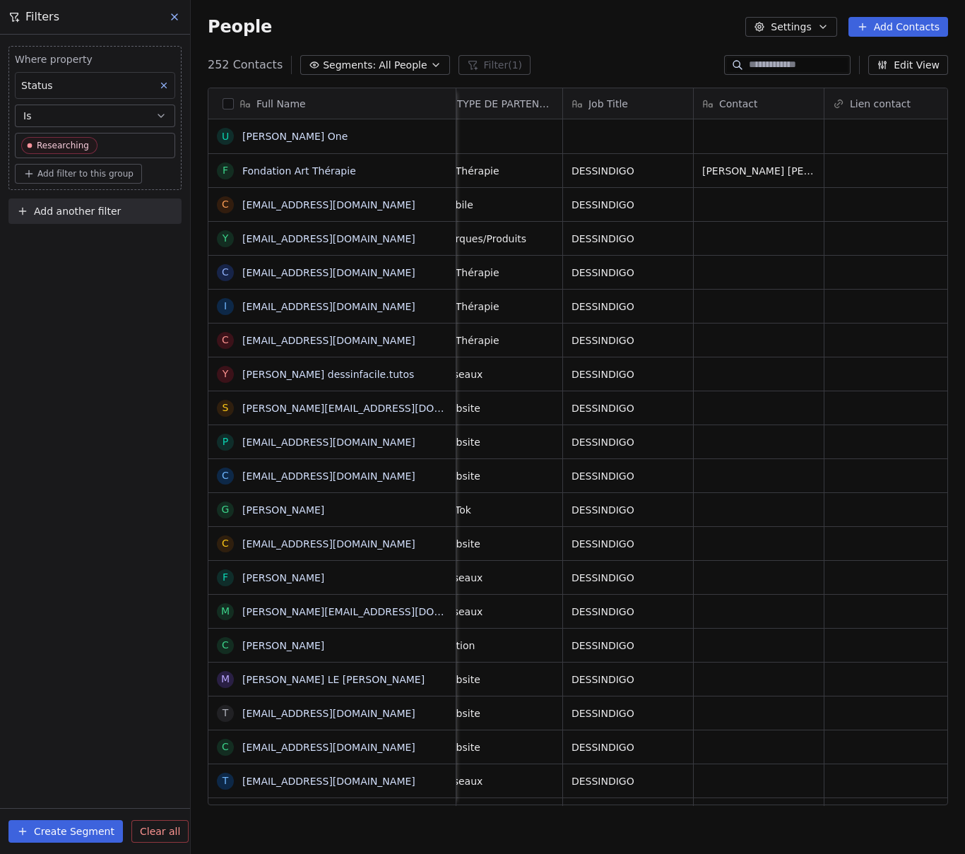
scroll to position [0, 2288]
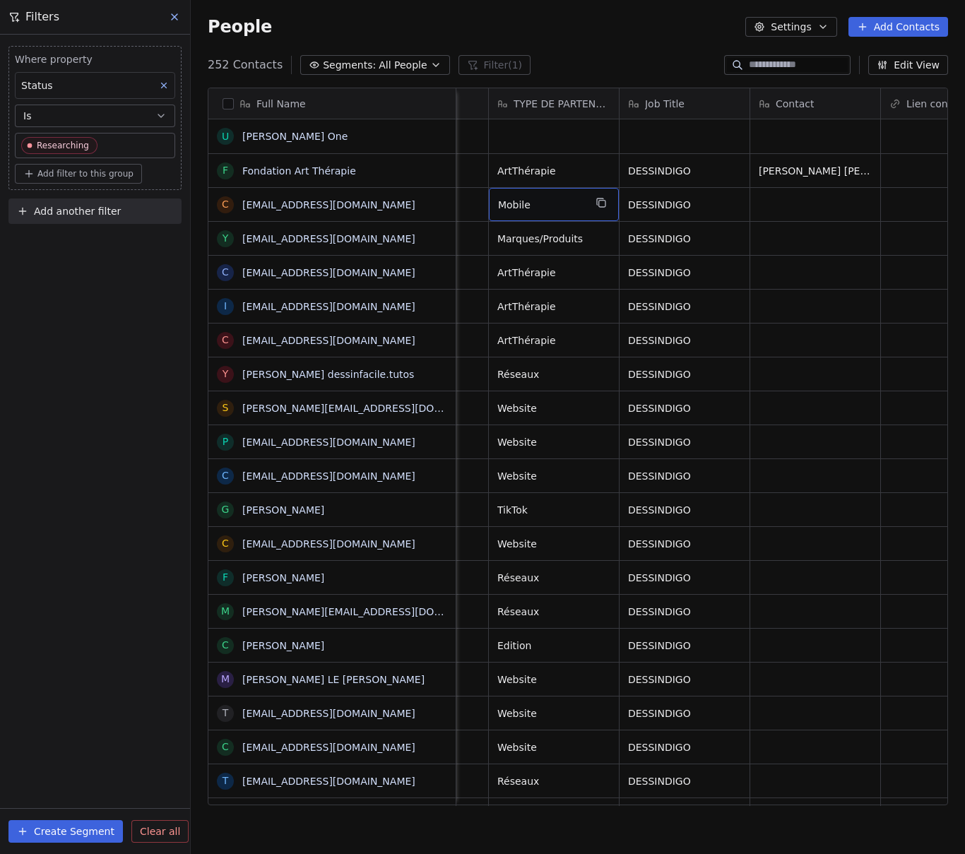
click at [568, 209] on span "Mobile" at bounding box center [541, 205] width 86 height 14
drag, startPoint x: 570, startPoint y: 207, endPoint x: 496, endPoint y: 202, distance: 74.3
click at [493, 201] on textarea "******" at bounding box center [553, 210] width 129 height 44
type textarea "*******"
click at [542, 201] on span "Mobile" at bounding box center [541, 205] width 86 height 14
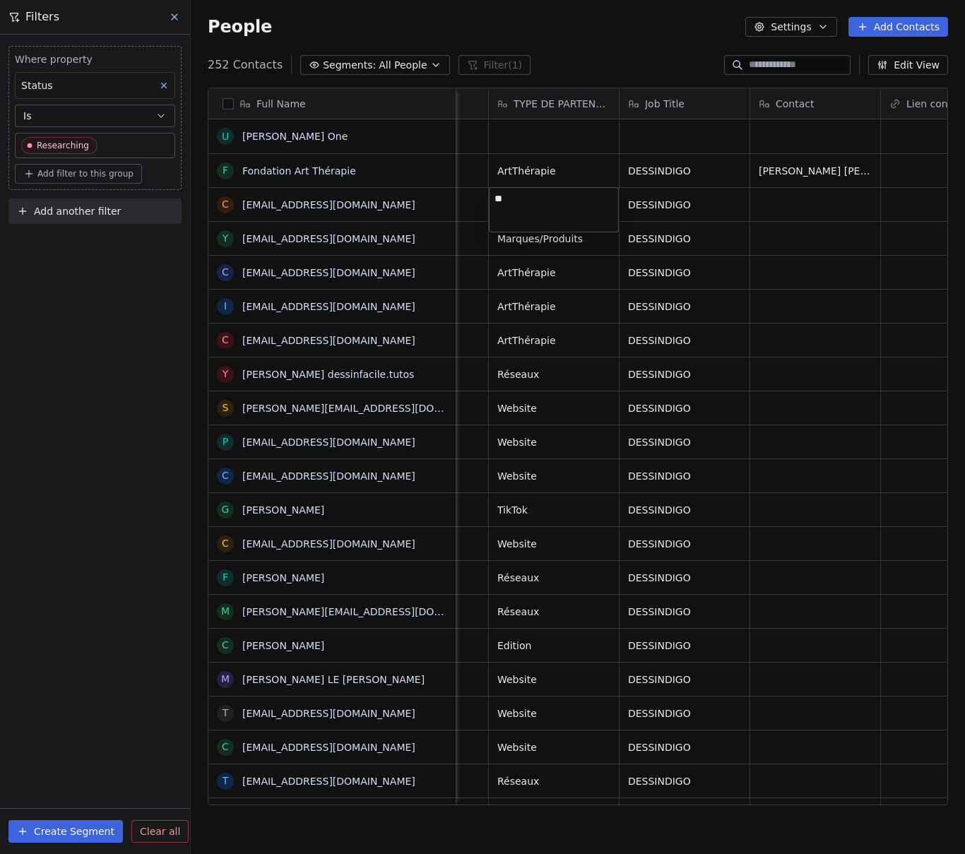
type textarea "*"
type textarea "***"
click at [540, 203] on span "Mobile" at bounding box center [541, 205] width 86 height 14
type textarea "*"
type textarea "*******"
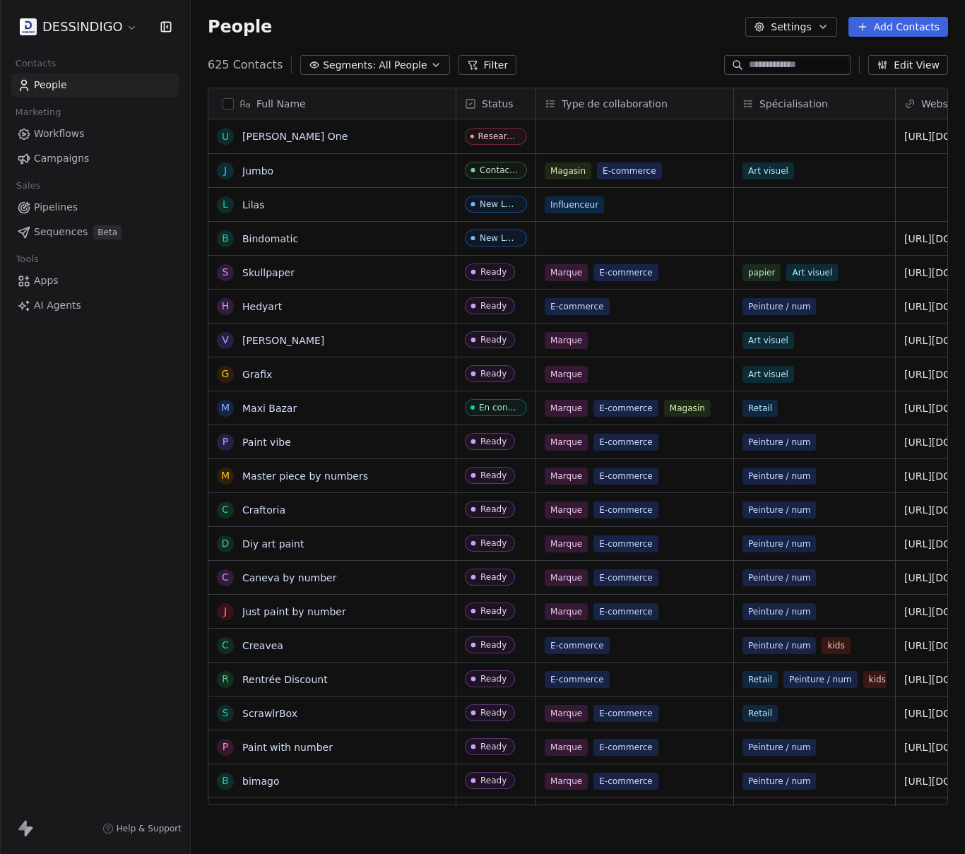
scroll to position [741, 763]
click at [468, 67] on icon at bounding box center [472, 64] width 11 height 11
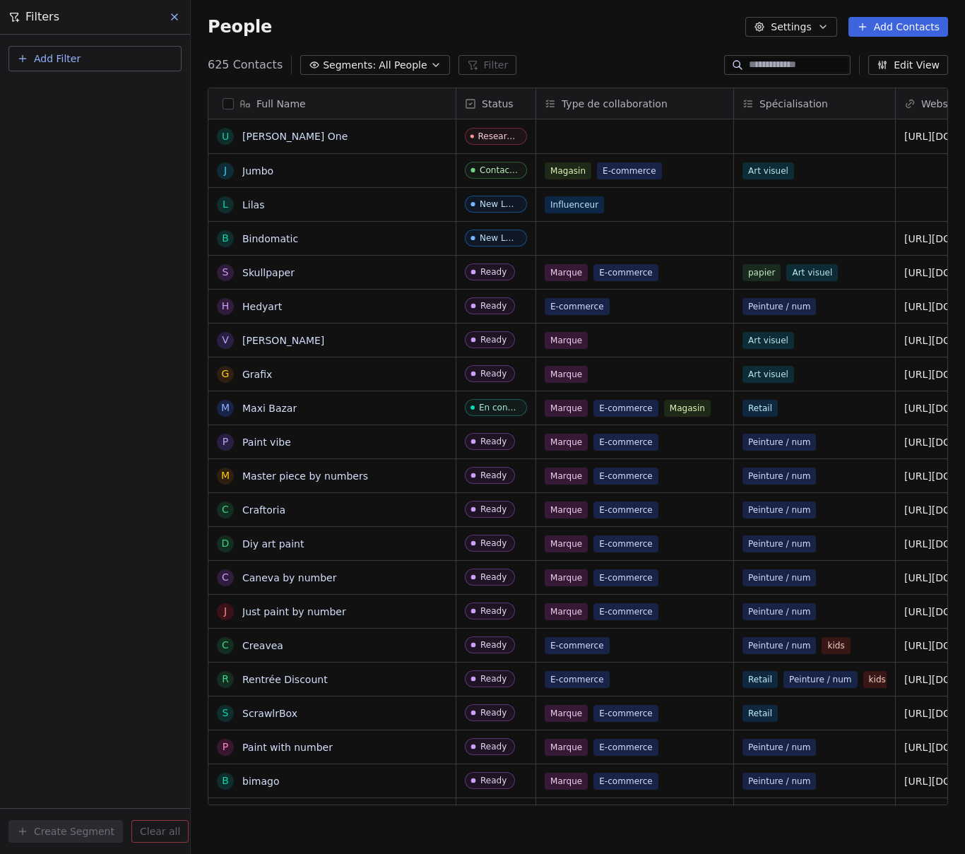
click at [78, 65] on span "Add Filter" at bounding box center [57, 59] width 47 height 15
click at [64, 86] on span "Contact properties" at bounding box center [69, 92] width 92 height 15
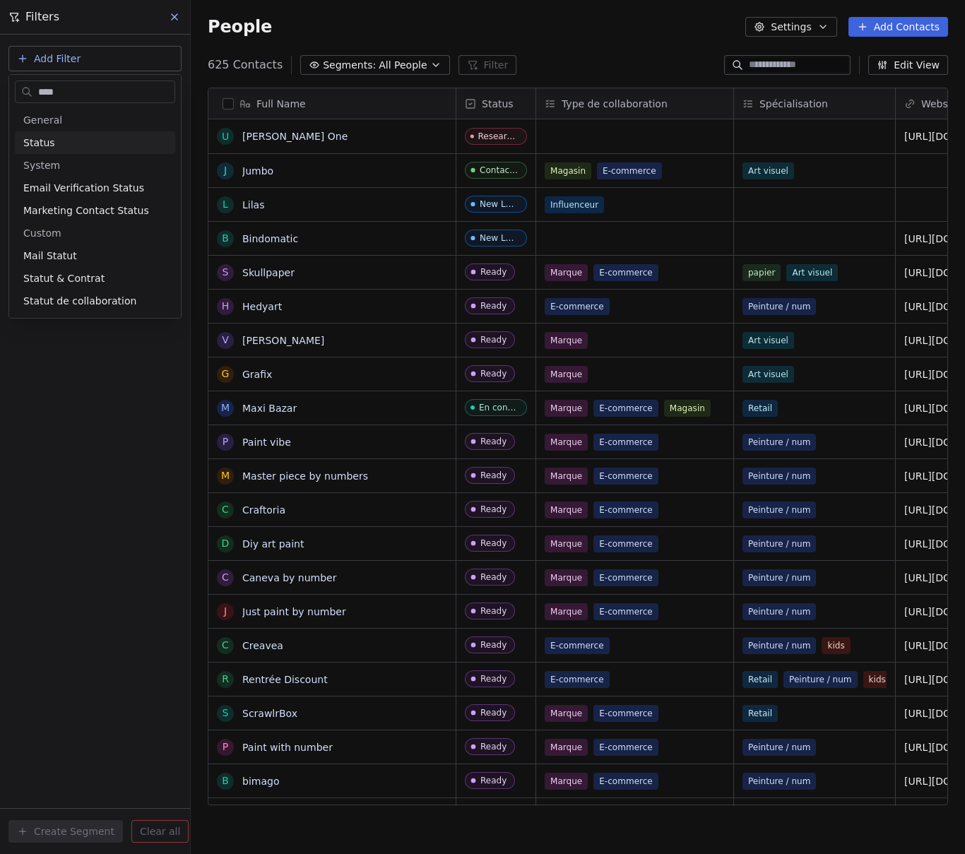
type input "****"
click at [35, 143] on span "Status" at bounding box center [39, 143] width 32 height 14
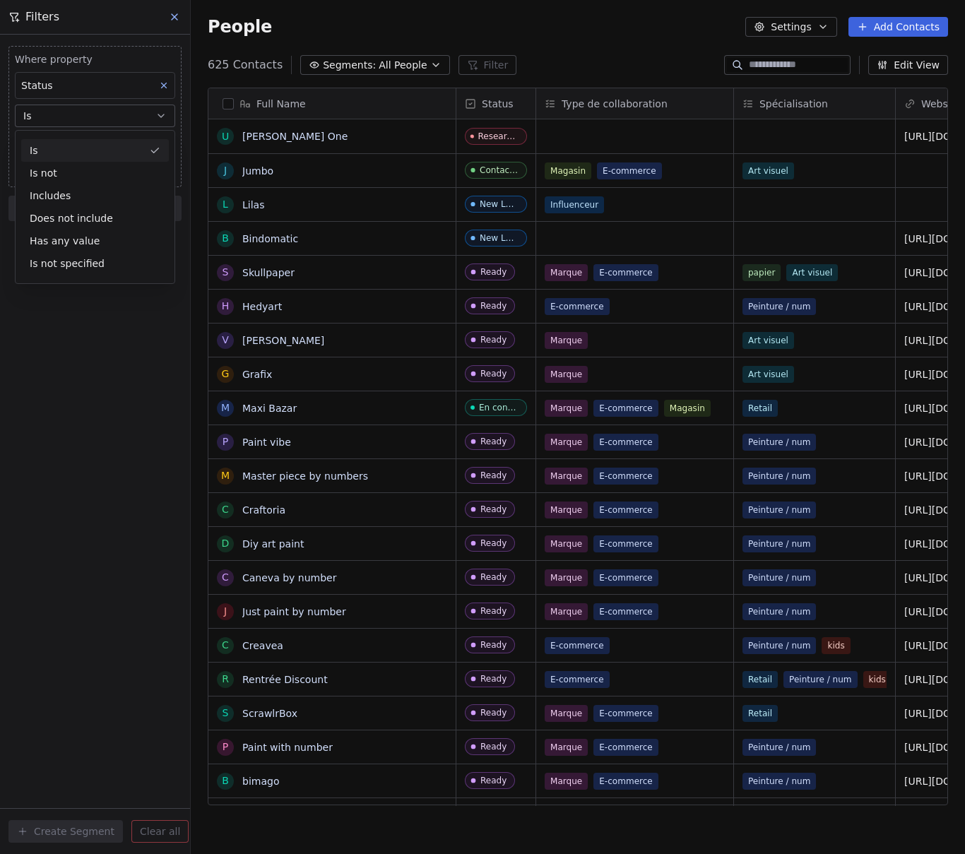
click at [50, 150] on div "Is" at bounding box center [95, 150] width 148 height 23
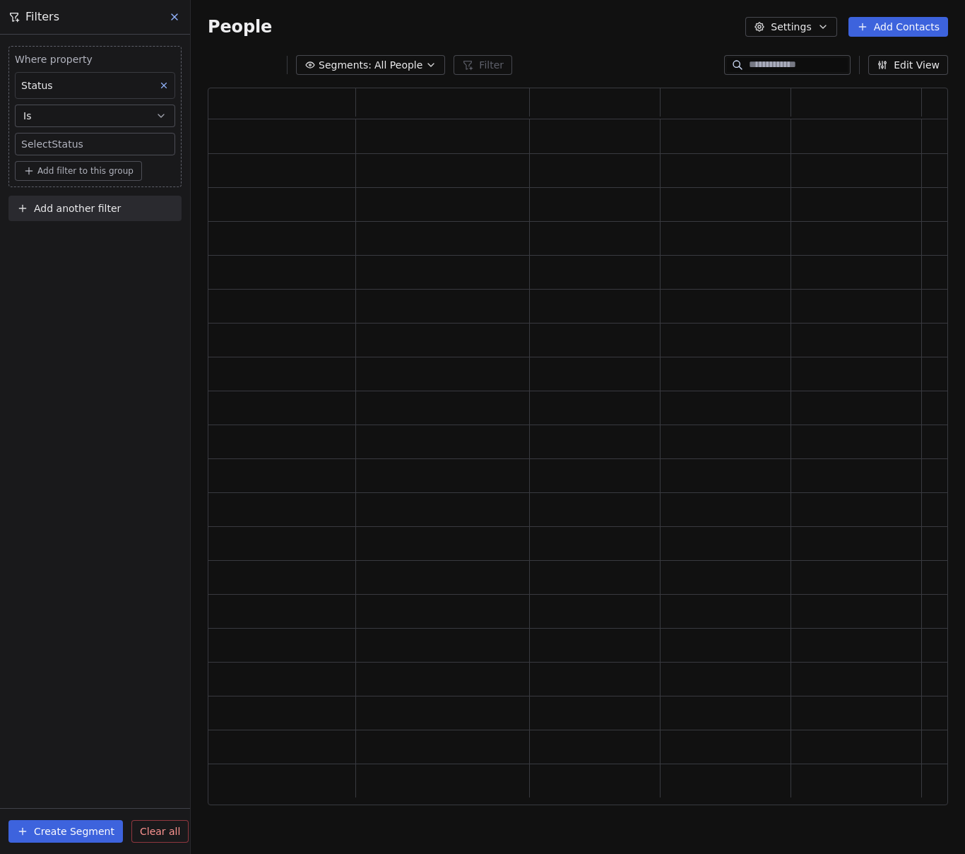
scroll to position [707, 730]
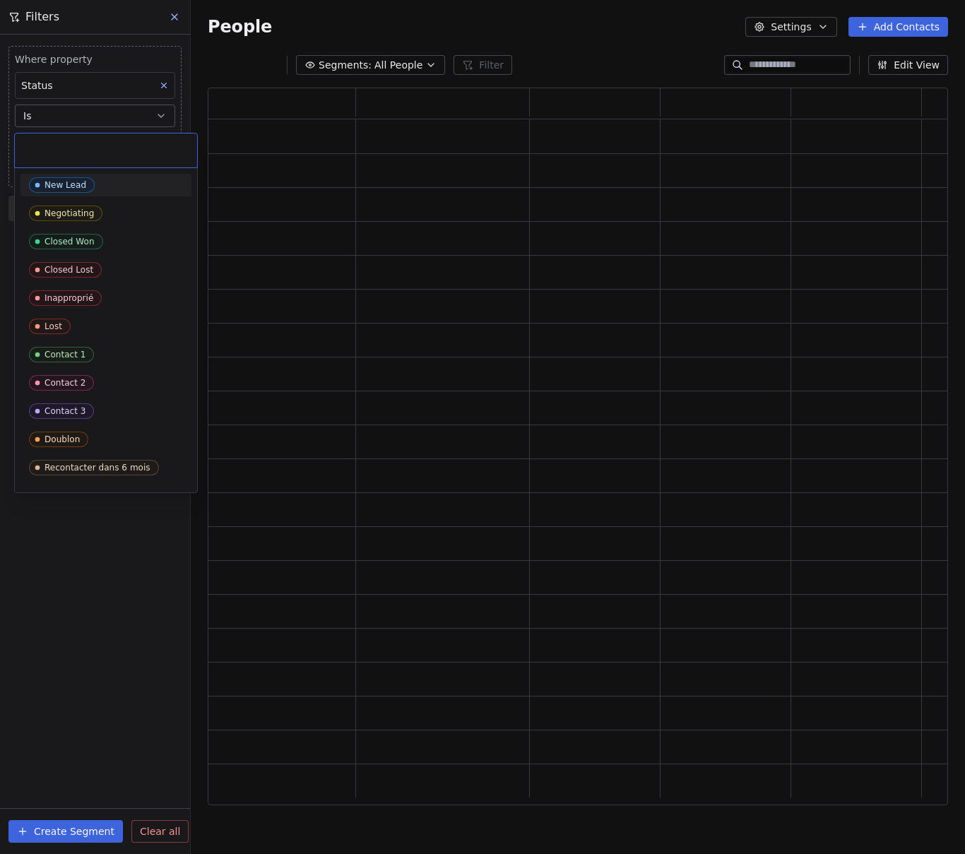
drag, startPoint x: 54, startPoint y: 154, endPoint x: 52, endPoint y: 145, distance: 8.6
click at [53, 154] on body "DESSINDIGO Contacts People Marketing Workflows Campaigns Sales Pipelines Sequen…" at bounding box center [482, 427] width 965 height 854
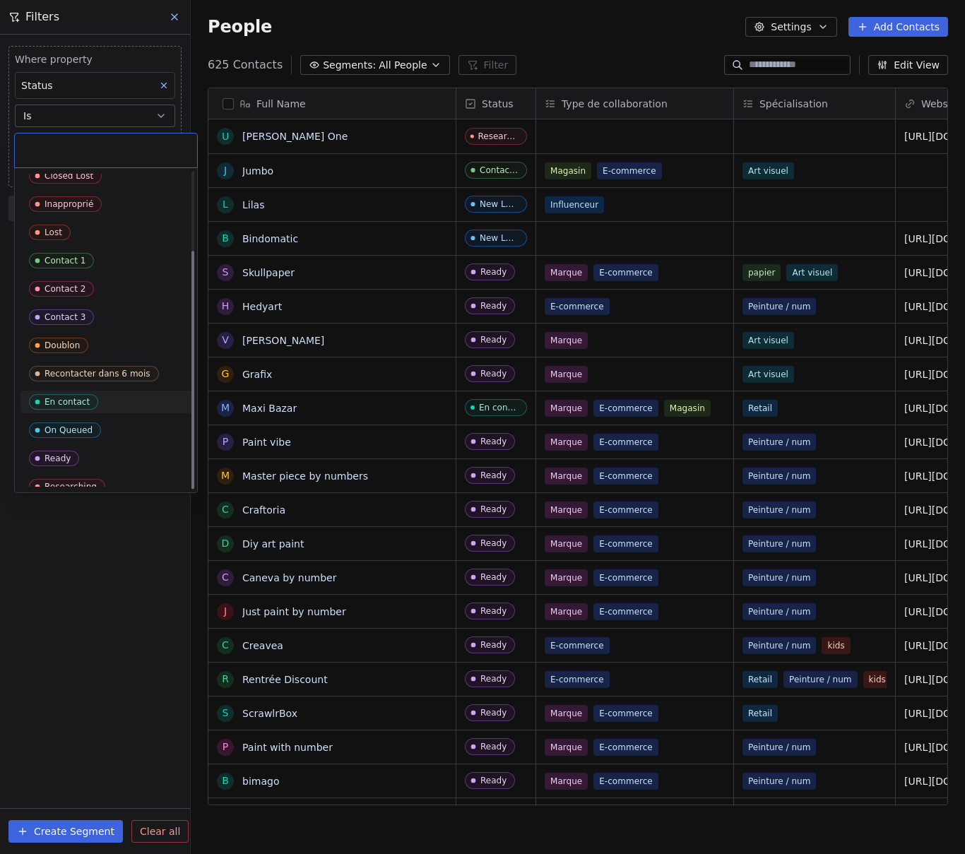
scroll to position [105, 0]
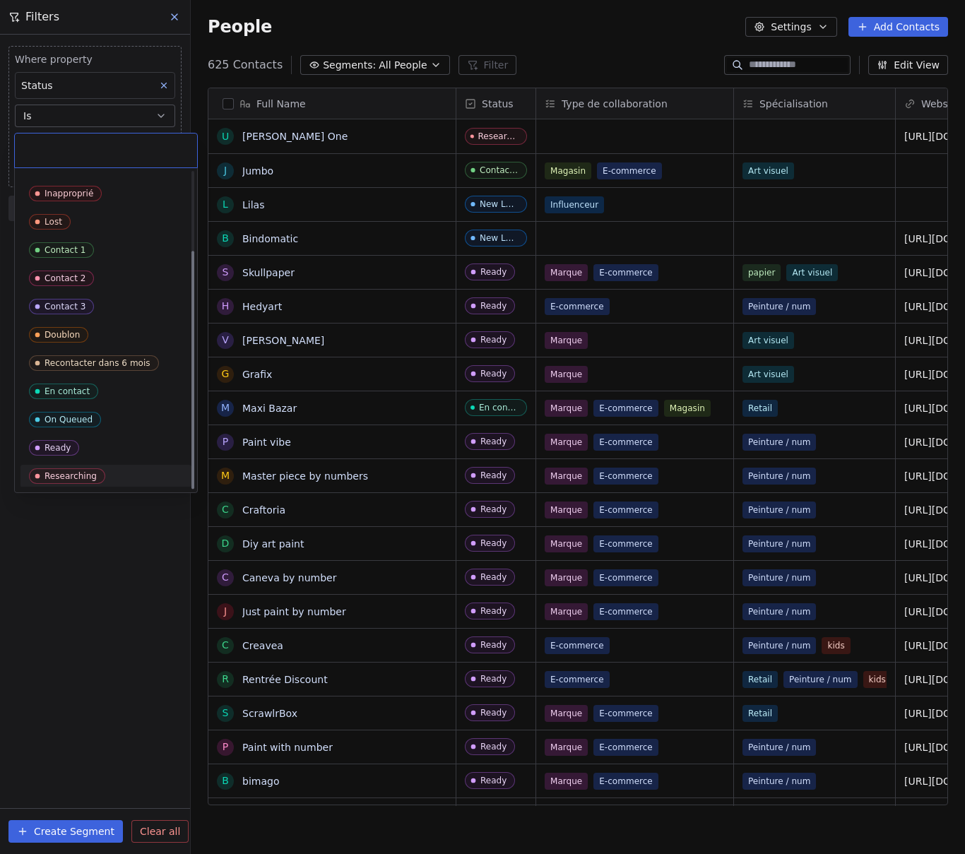
click at [68, 477] on div "Researching" at bounding box center [70, 476] width 52 height 10
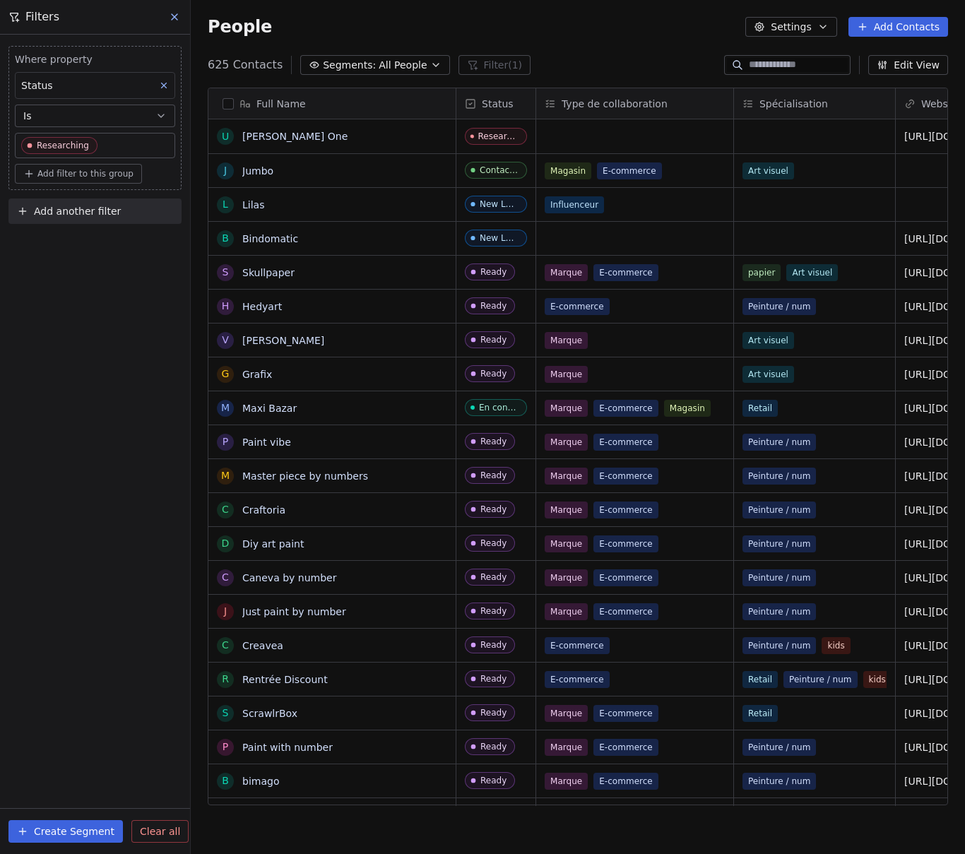
click at [88, 564] on div "Where property Status Is Researching Add filter to this group Add another filte…" at bounding box center [95, 444] width 190 height 819
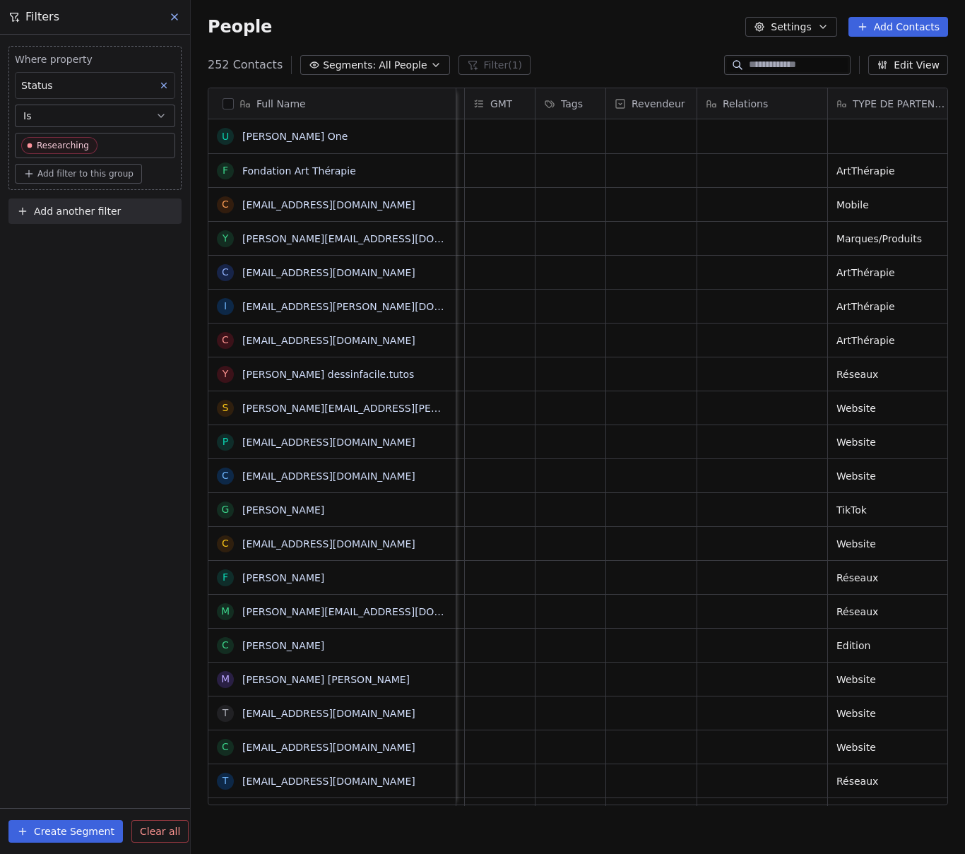
scroll to position [0, 2147]
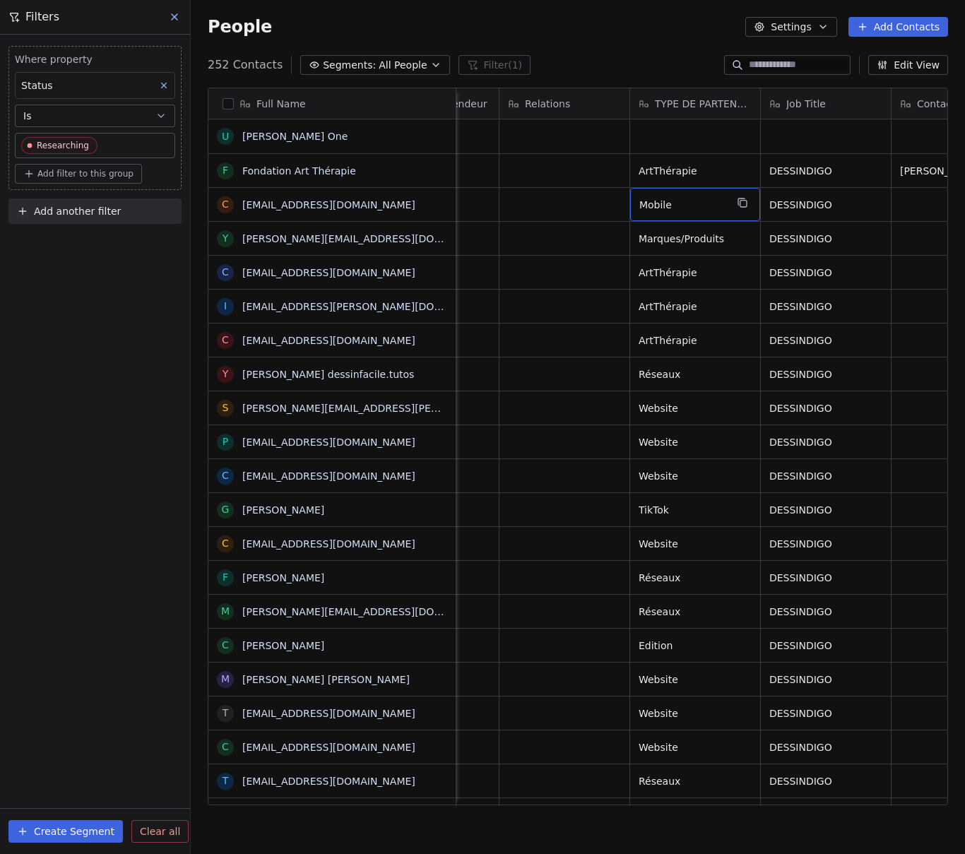
click at [687, 201] on span "Mobile" at bounding box center [682, 205] width 86 height 14
type textarea "*"
type textarea "*******"
click at [439, 201] on icon "grid" at bounding box center [437, 202] width 11 height 11
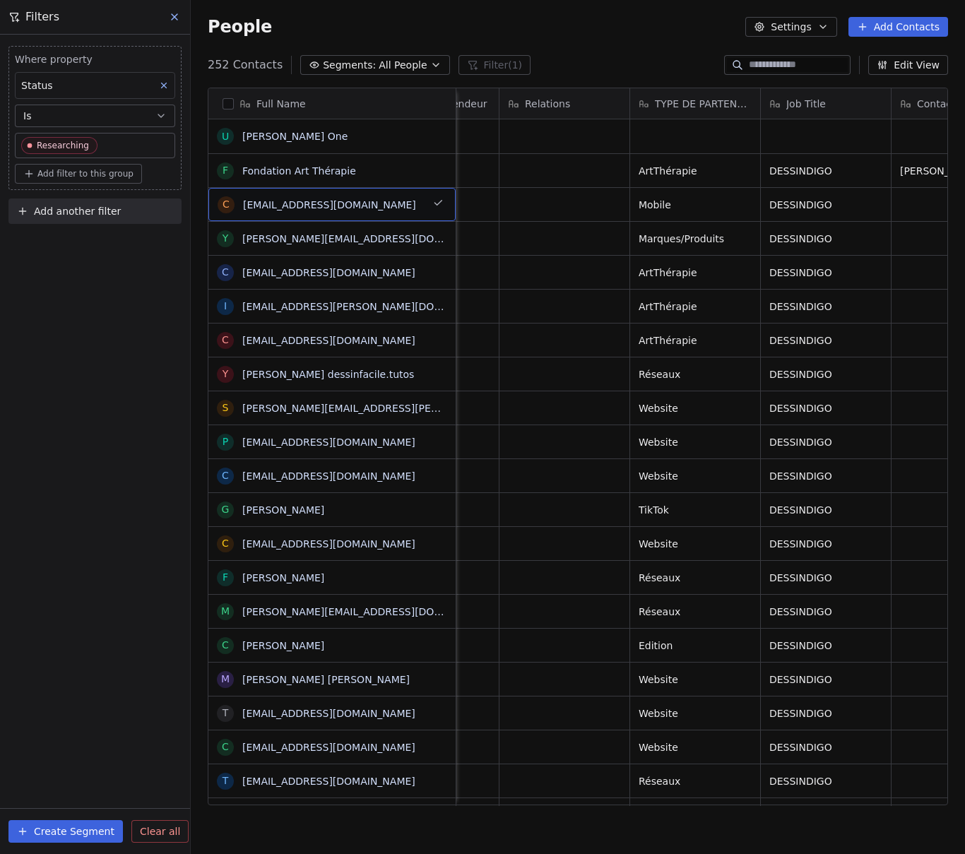
click at [170, 17] on icon at bounding box center [174, 16] width 11 height 11
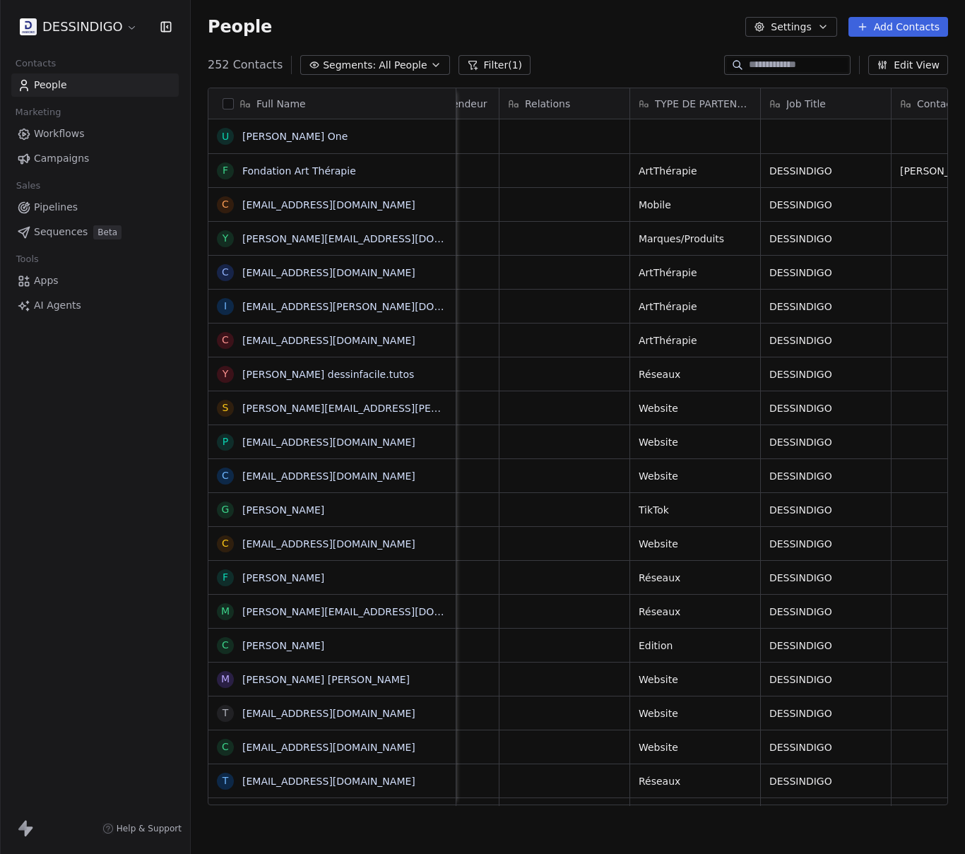
click at [789, 61] on input at bounding box center [798, 65] width 99 height 14
paste input "**********"
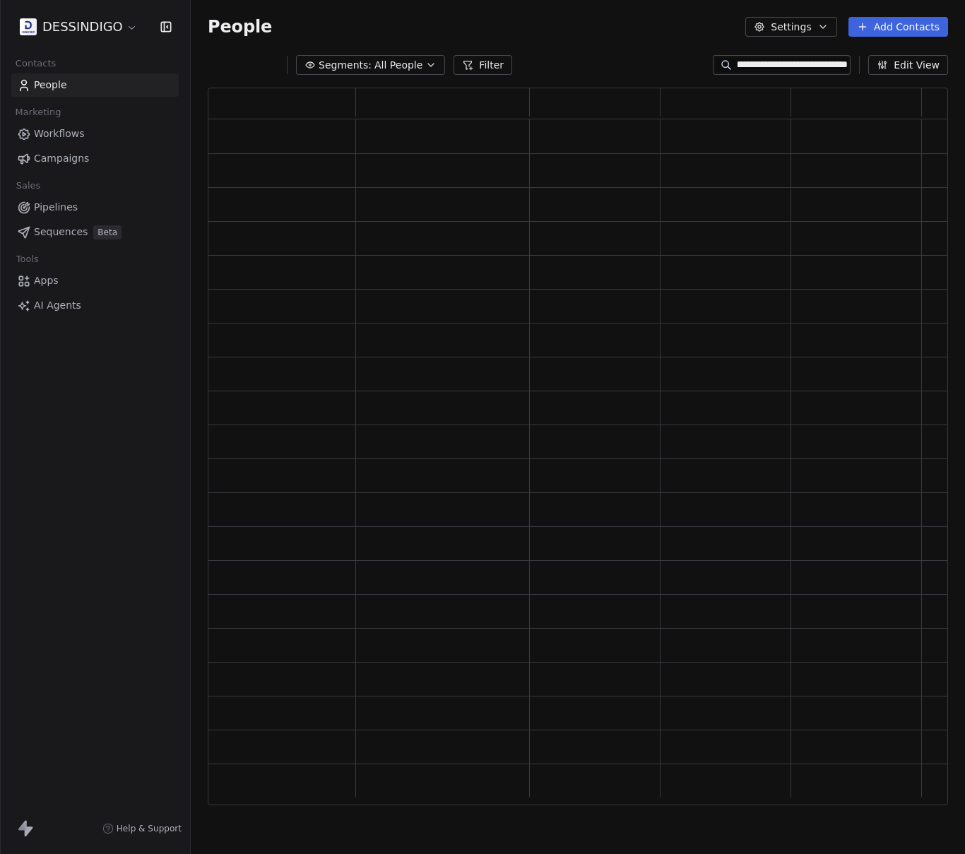
scroll to position [707, 730]
type input "**********"
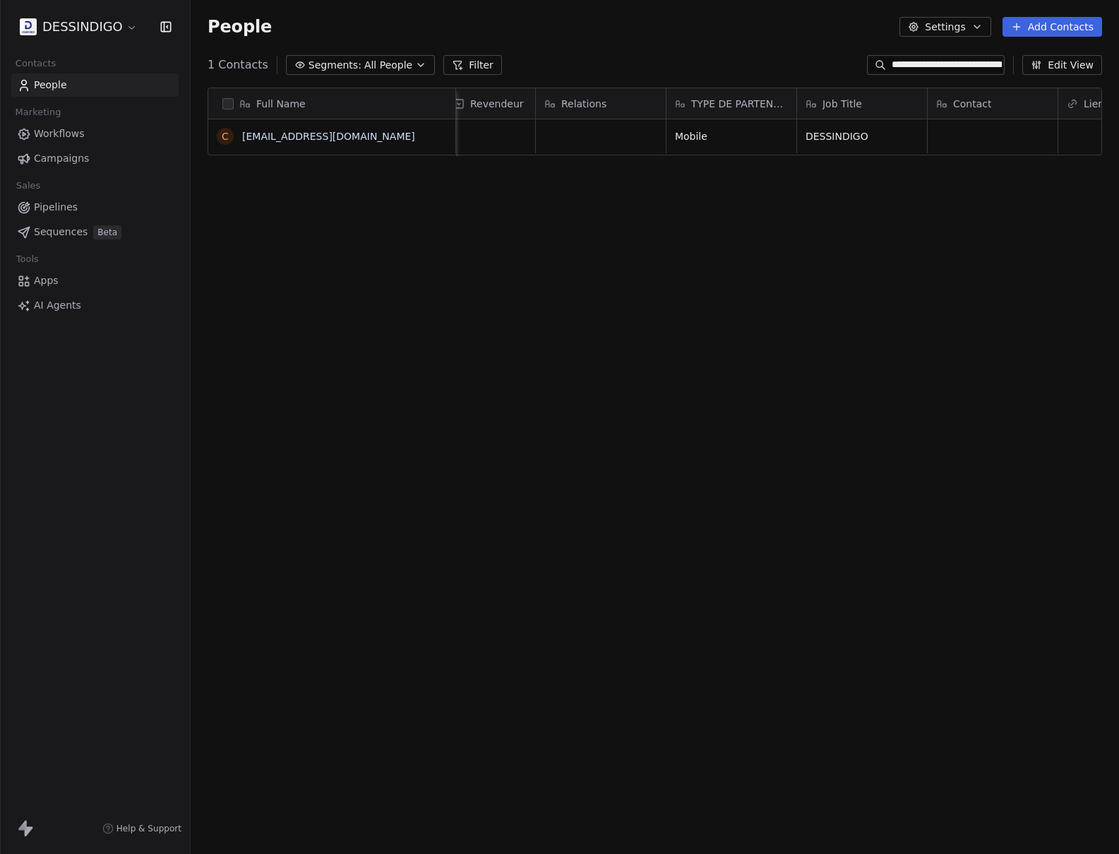
scroll to position [0, 2119]
click at [720, 139] on span "Mobile" at bounding box center [710, 136] width 86 height 14
drag, startPoint x: 703, startPoint y: 132, endPoint x: 650, endPoint y: 127, distance: 53.9
click at [661, 129] on textarea "******" at bounding box center [723, 142] width 129 height 44
type textarea "*******"
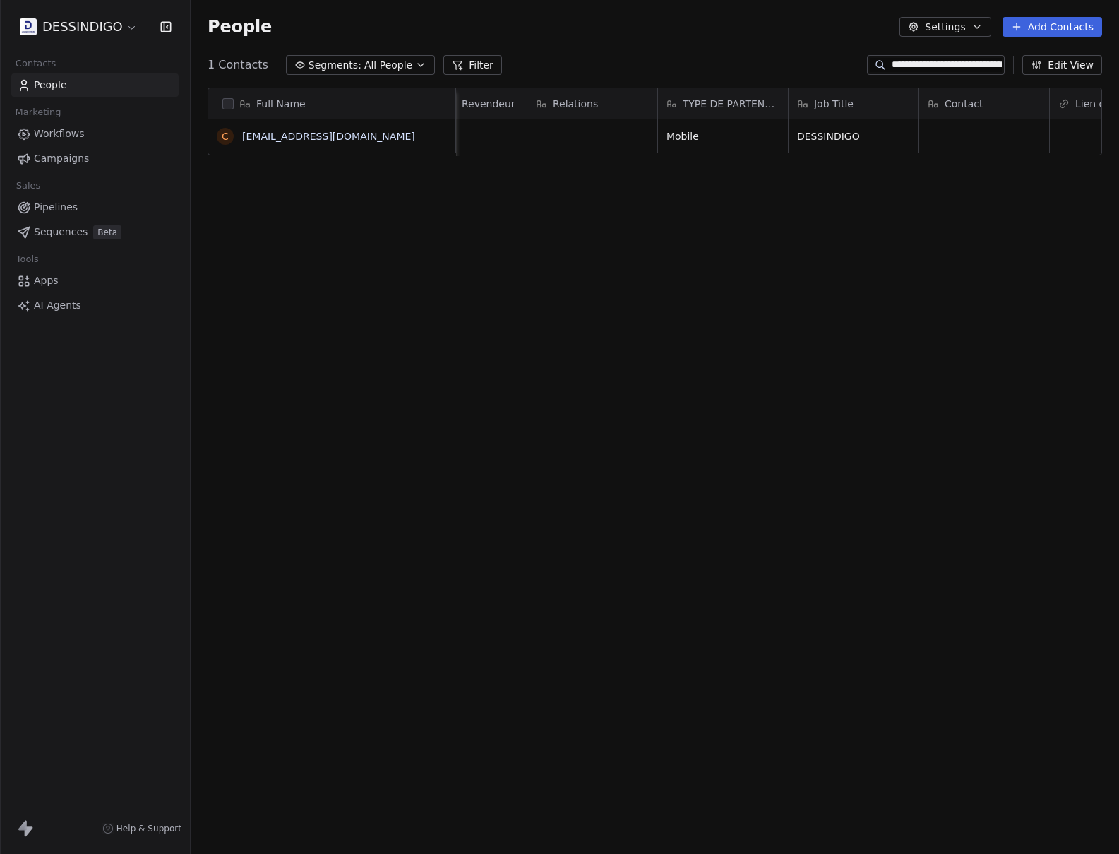
click at [853, 337] on div "Full Name c contact@apprendre-a-dessiner.org Multilangues GMT Tags Revendeur Re…" at bounding box center [655, 451] width 929 height 751
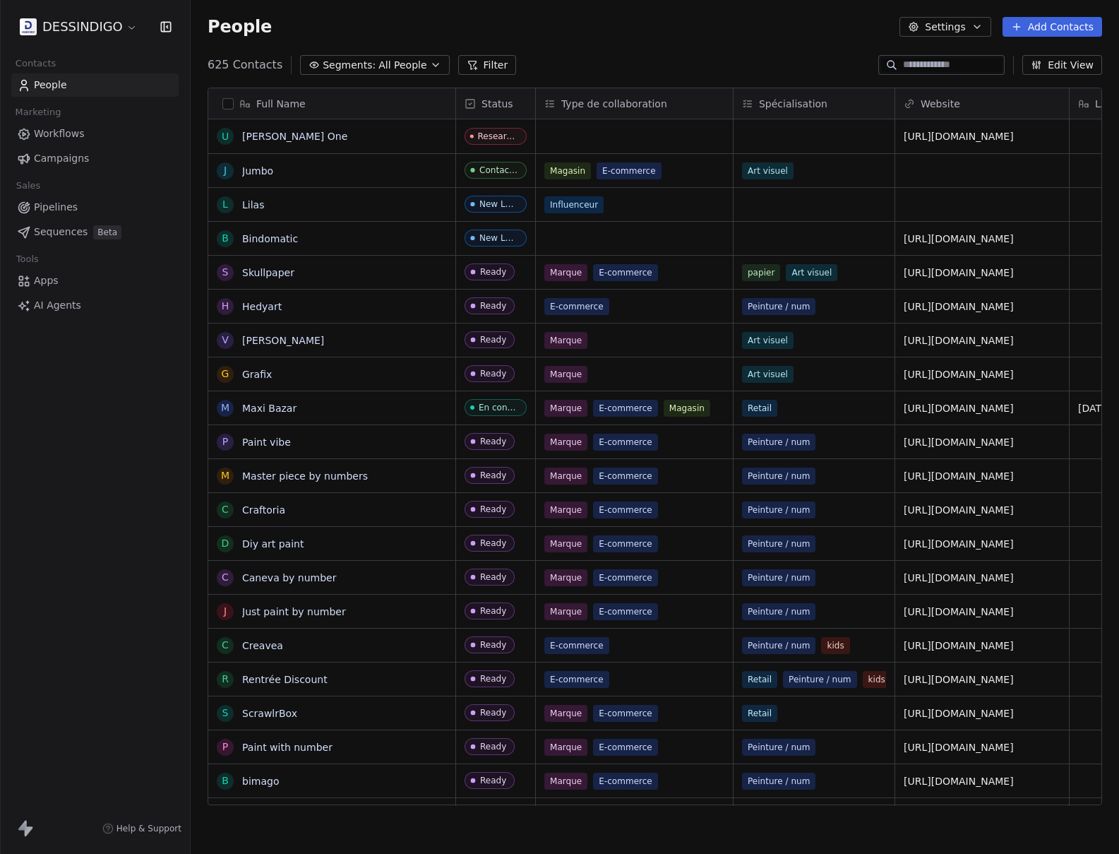
scroll to position [741, 918]
click at [912, 66] on input at bounding box center [952, 65] width 99 height 14
paste input "**********"
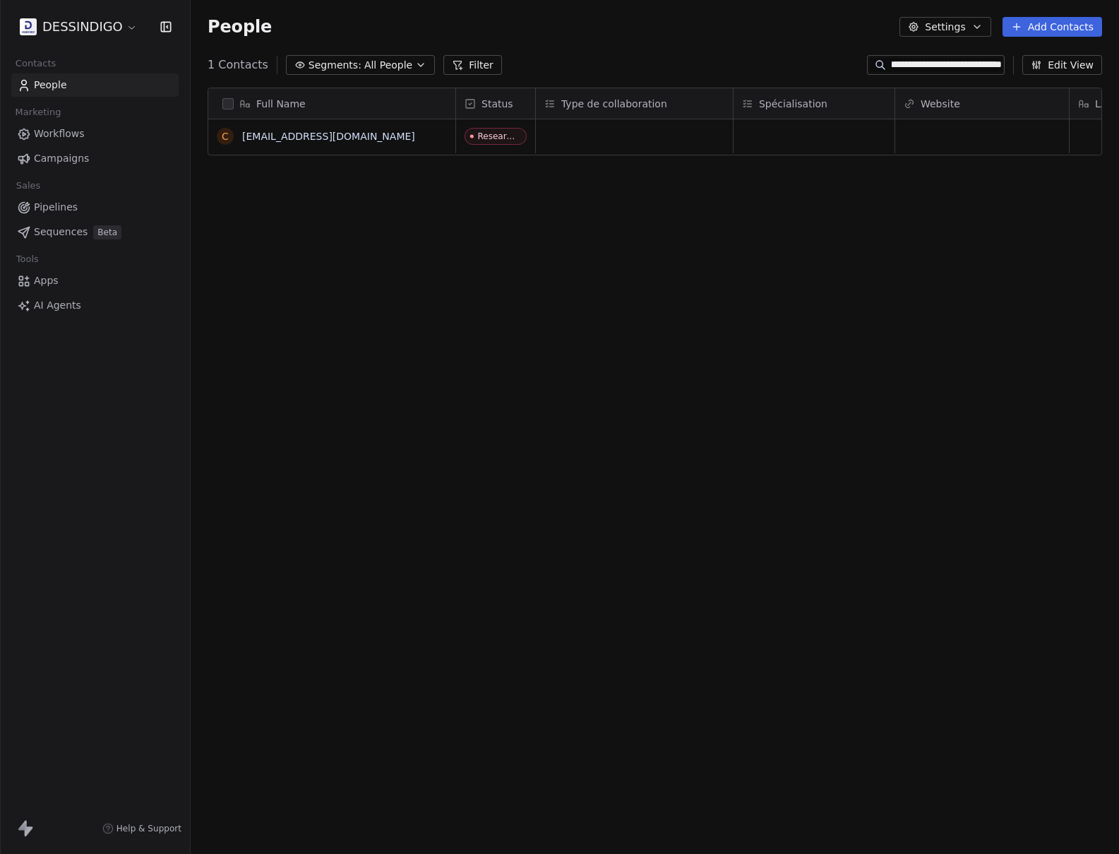
type input "**********"
drag, startPoint x: 754, startPoint y: 394, endPoint x: 755, endPoint y: 340, distance: 53.7
click at [754, 393] on div "Full Name c [EMAIL_ADDRESS][DOMAIN_NAME] Status Type de collaboration Spécialis…" at bounding box center [655, 451] width 929 height 751
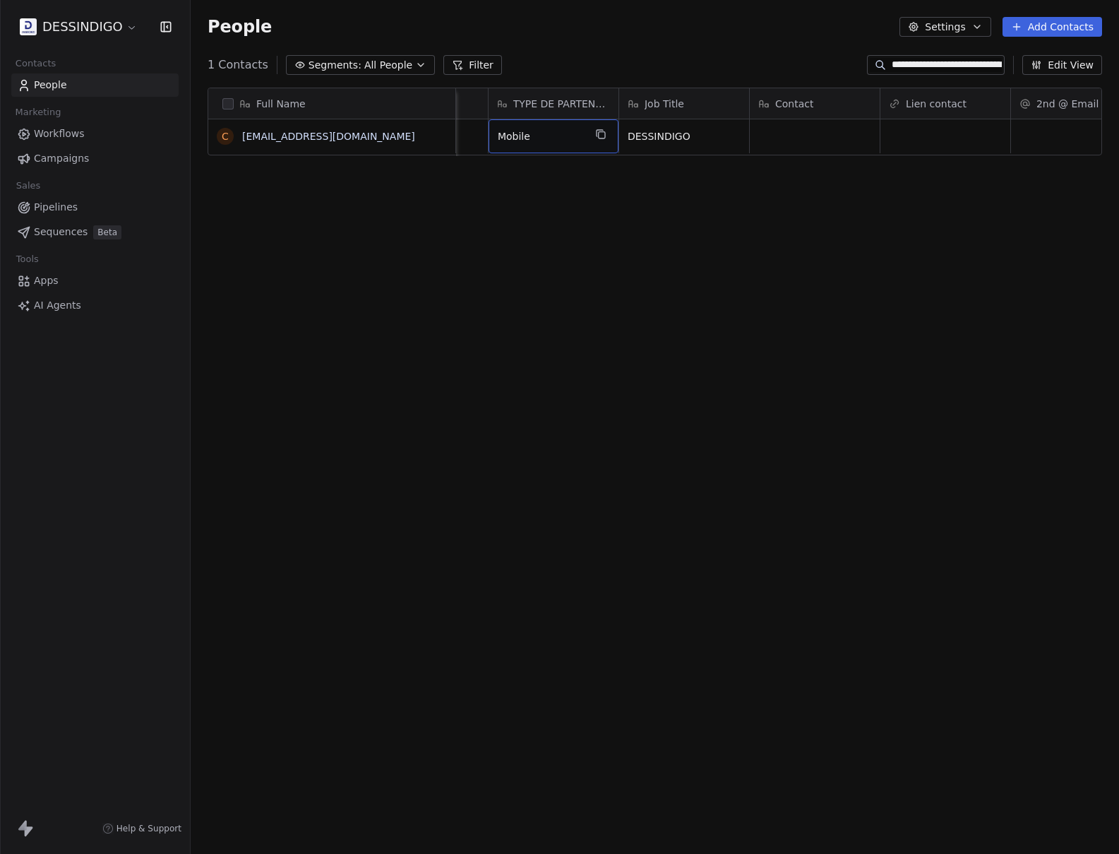
click at [580, 131] on span "Mobile" at bounding box center [541, 136] width 86 height 14
type textarea "*"
type textarea "*******"
click at [687, 313] on div "Full Name c [EMAIL_ADDRESS][DOMAIN_NAME] GMT Tags Revendeur Relations TYPE DE P…" at bounding box center [655, 451] width 929 height 751
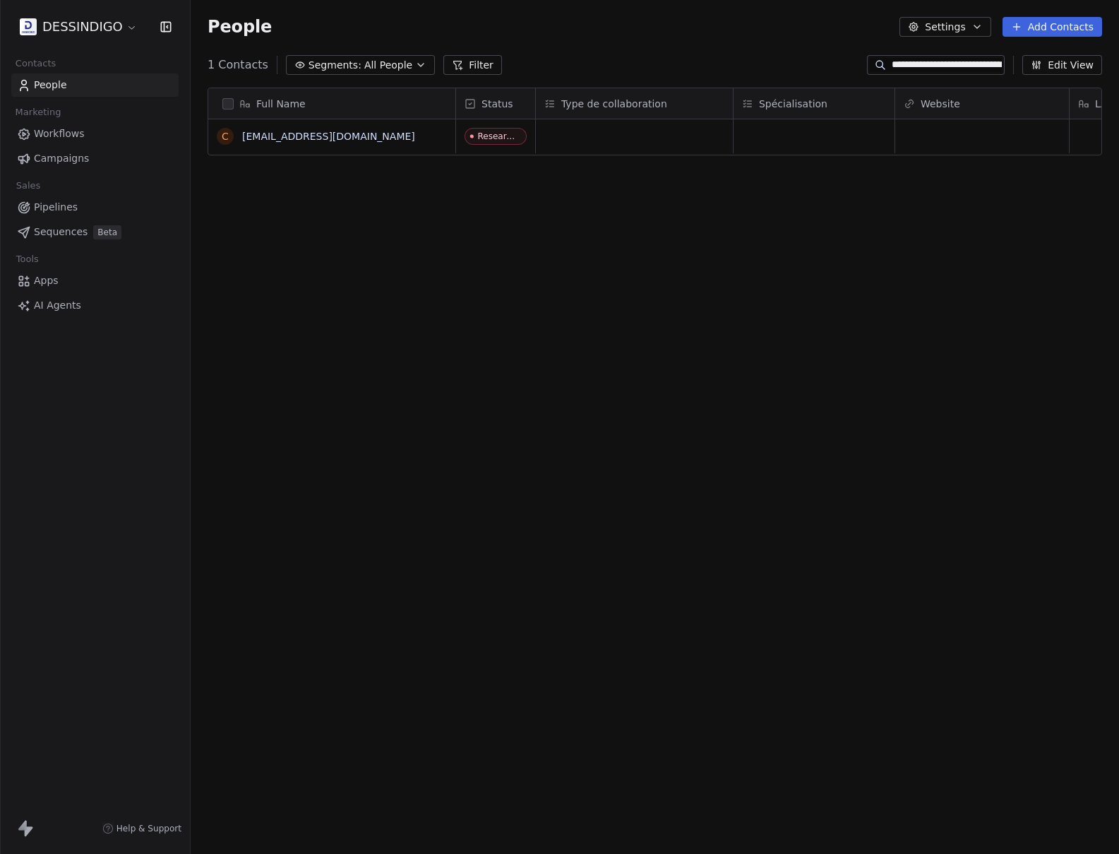
click at [943, 65] on input "**********" at bounding box center [947, 65] width 110 height 14
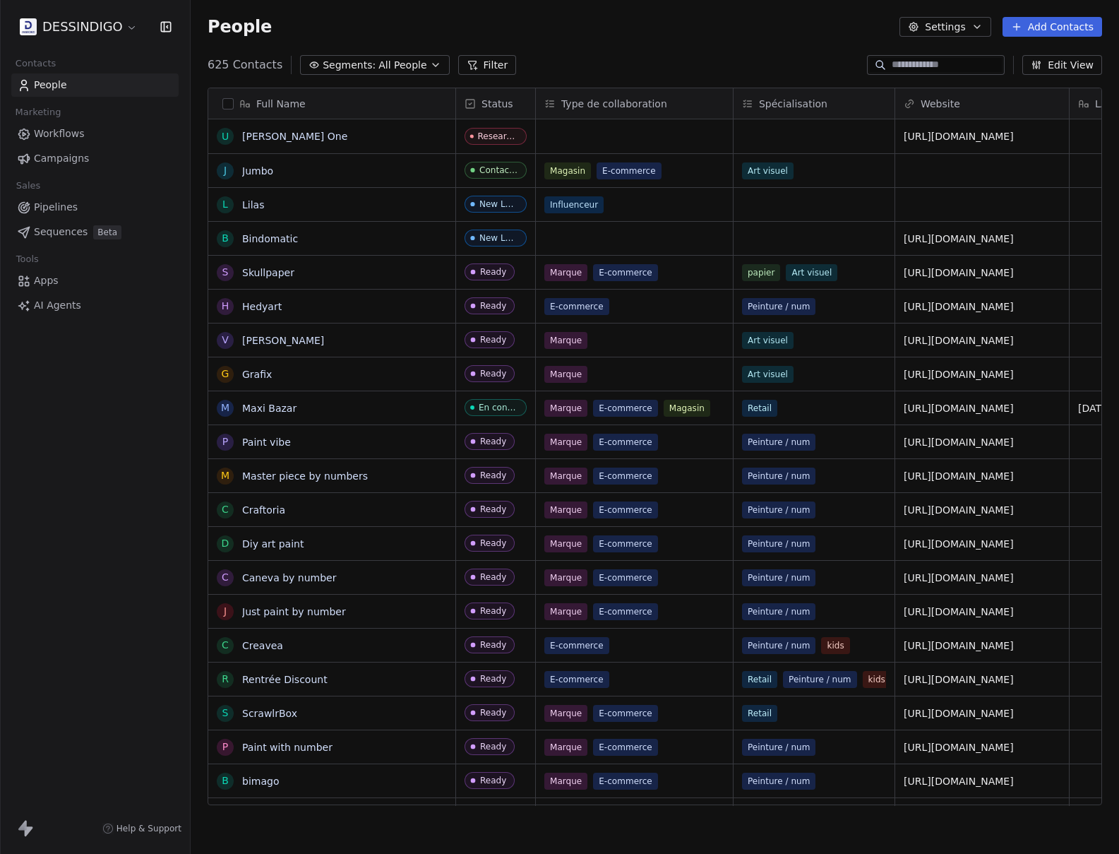
click at [731, 11] on div "People Settings Add Contacts" at bounding box center [655, 27] width 929 height 54
click at [468, 73] on button "Filter" at bounding box center [487, 65] width 59 height 20
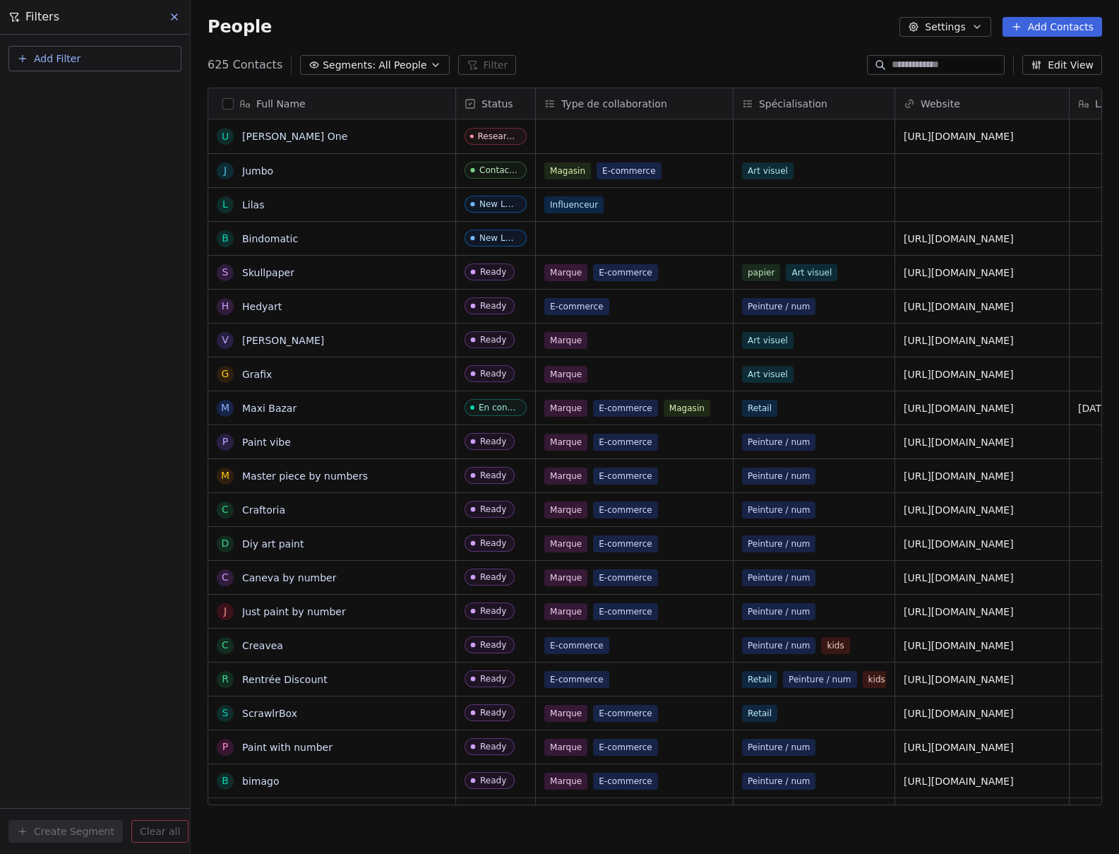
click at [36, 52] on span "Add Filter" at bounding box center [57, 59] width 47 height 15
click at [76, 89] on span "Contact properties" at bounding box center [69, 92] width 92 height 15
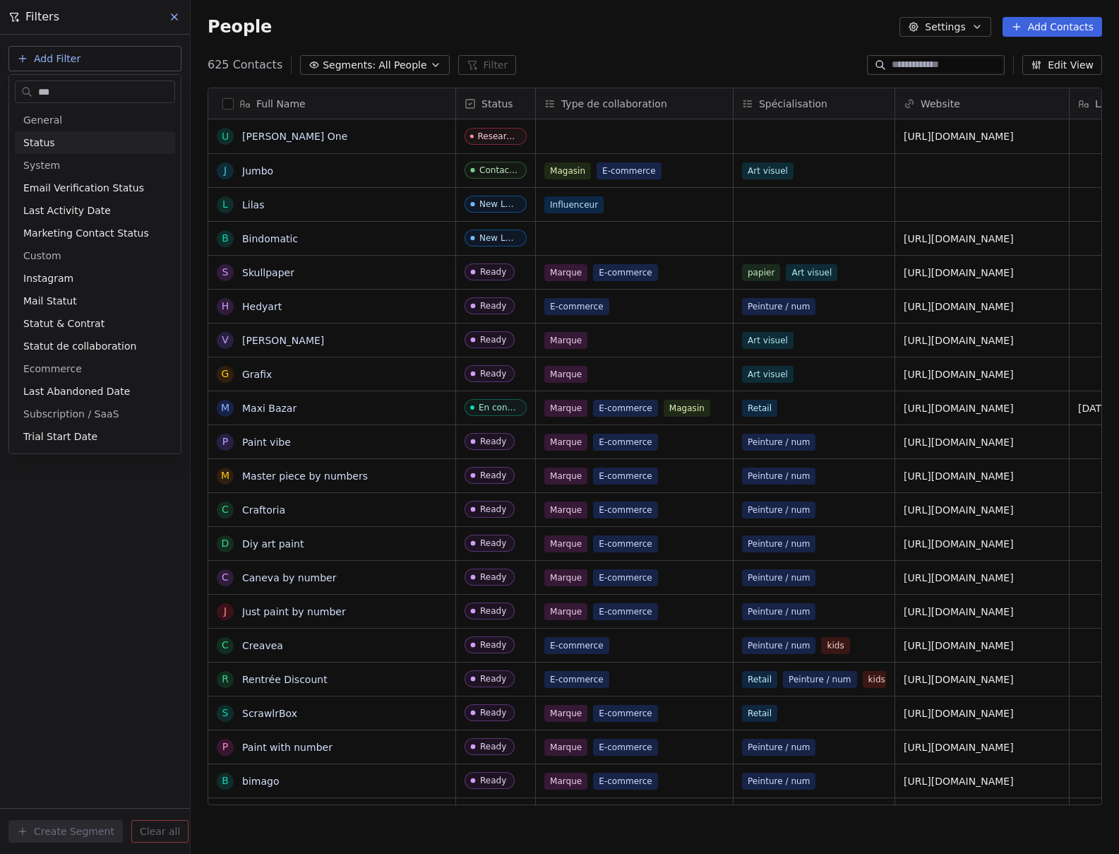
type input "***"
click at [60, 143] on div "Status" at bounding box center [94, 143] width 143 height 14
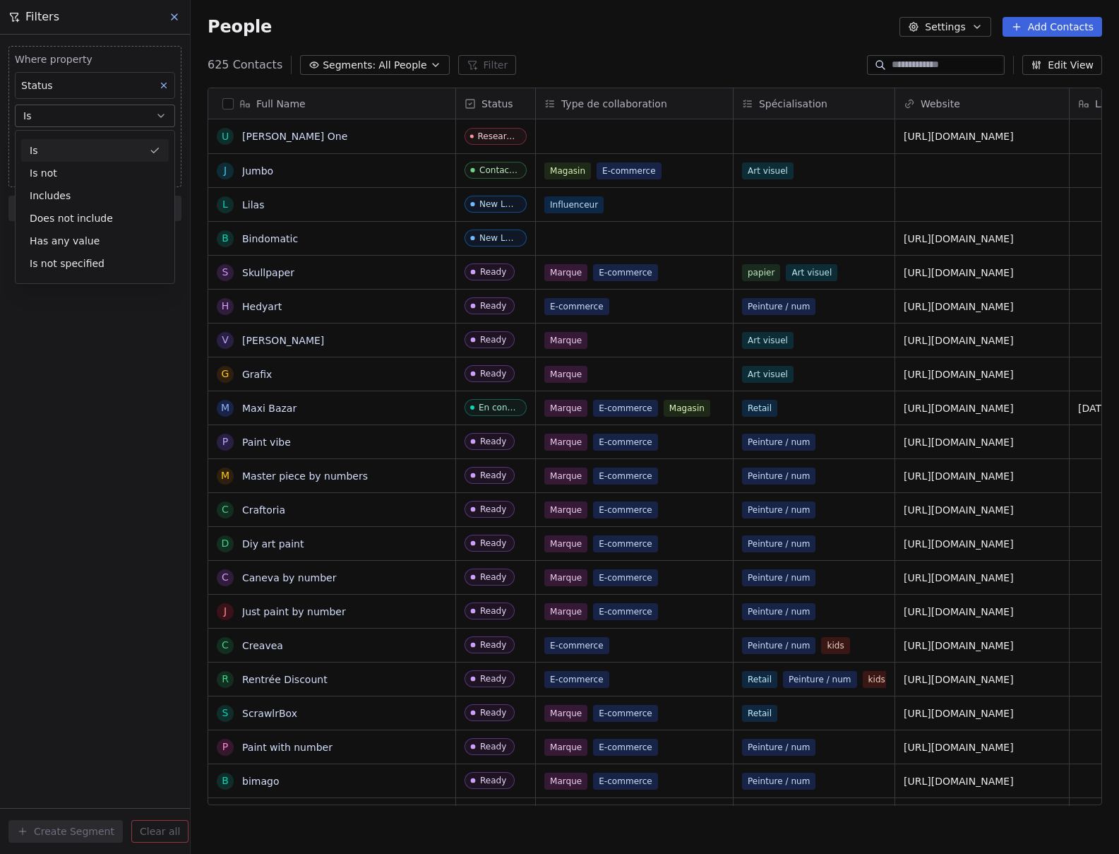
click at [61, 144] on div "Is" at bounding box center [95, 150] width 148 height 23
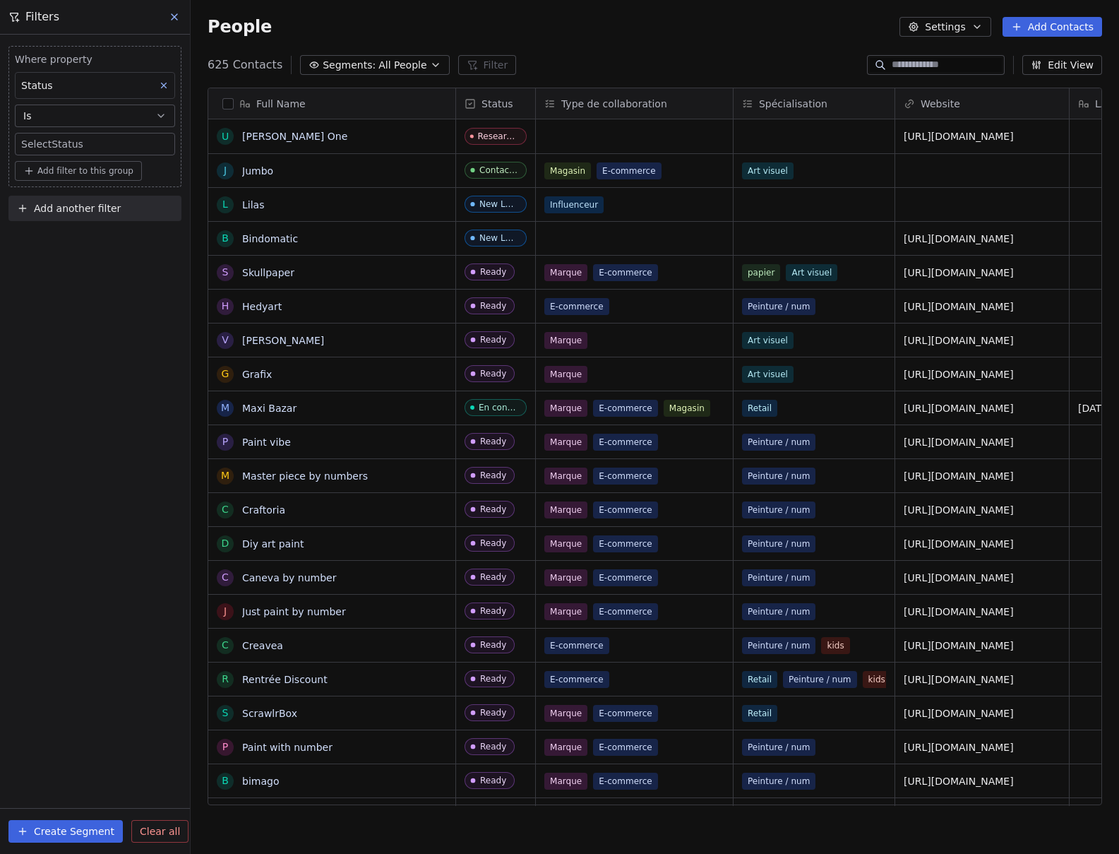
scroll to position [741, 918]
click at [363, 135] on span "[PERSON_NAME] One" at bounding box center [332, 136] width 178 height 14
type textarea "**********"
